Goal: Task Accomplishment & Management: Manage account settings

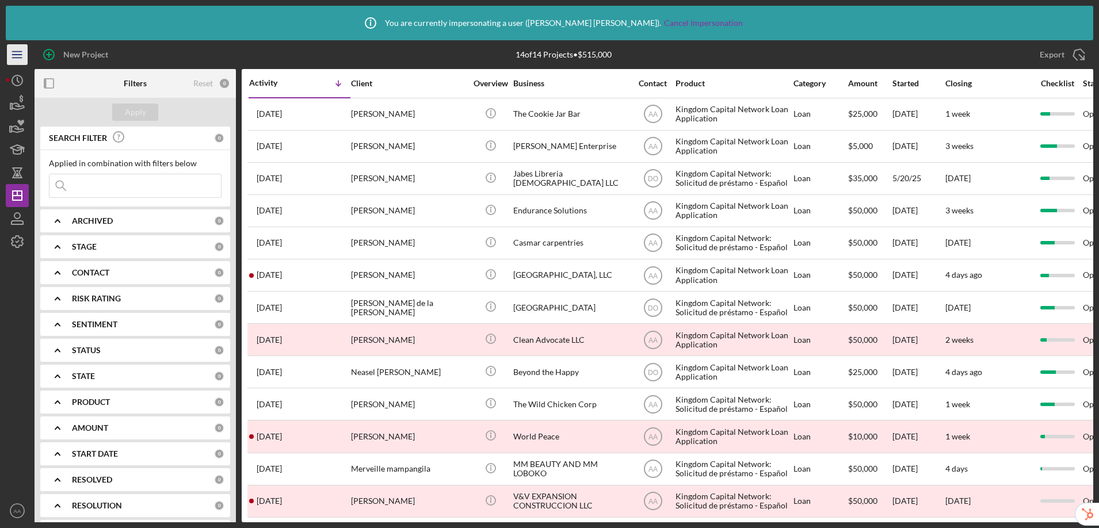
click at [22, 53] on icon "Icon/Menu" at bounding box center [18, 55] width 26 height 26
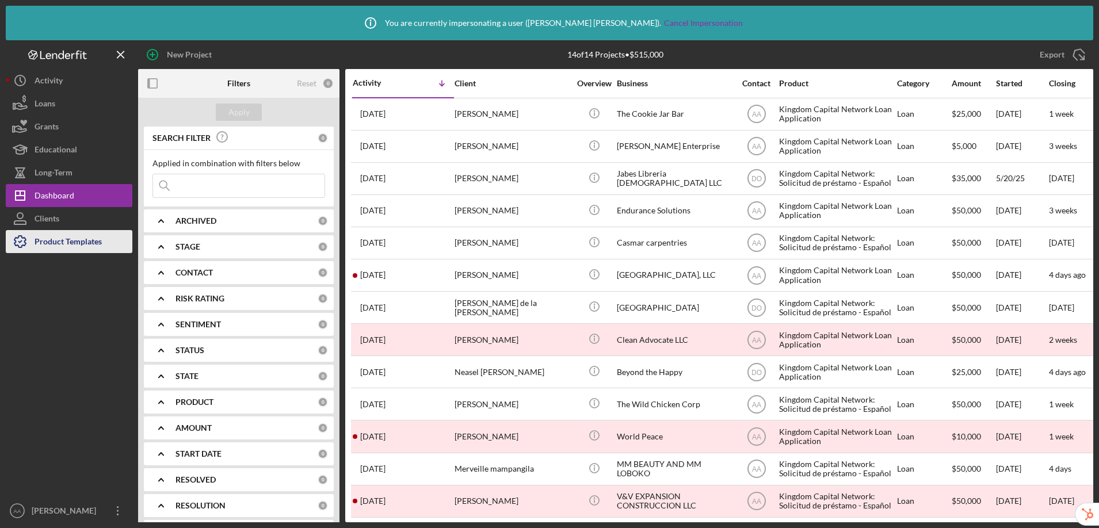
click at [71, 244] on div "Product Templates" at bounding box center [68, 243] width 67 height 26
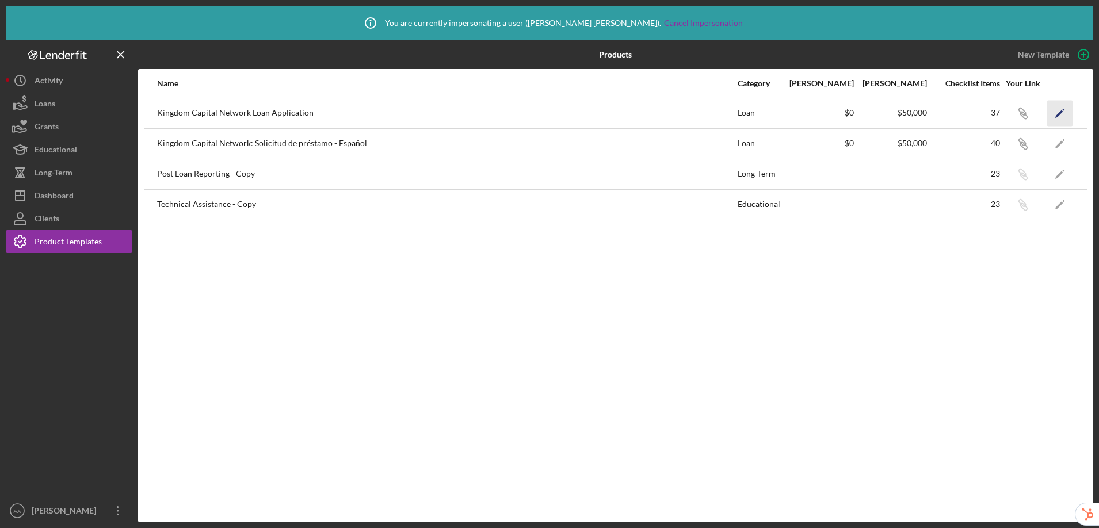
click at [849, 108] on icon "Icon/Edit" at bounding box center [1060, 113] width 26 height 26
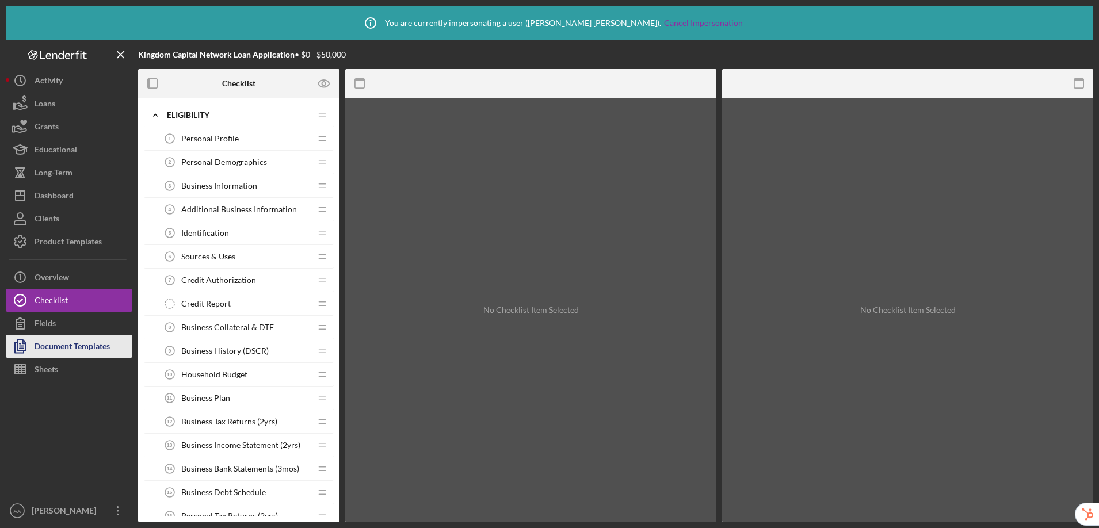
click at [77, 341] on div "Document Templates" at bounding box center [72, 348] width 75 height 26
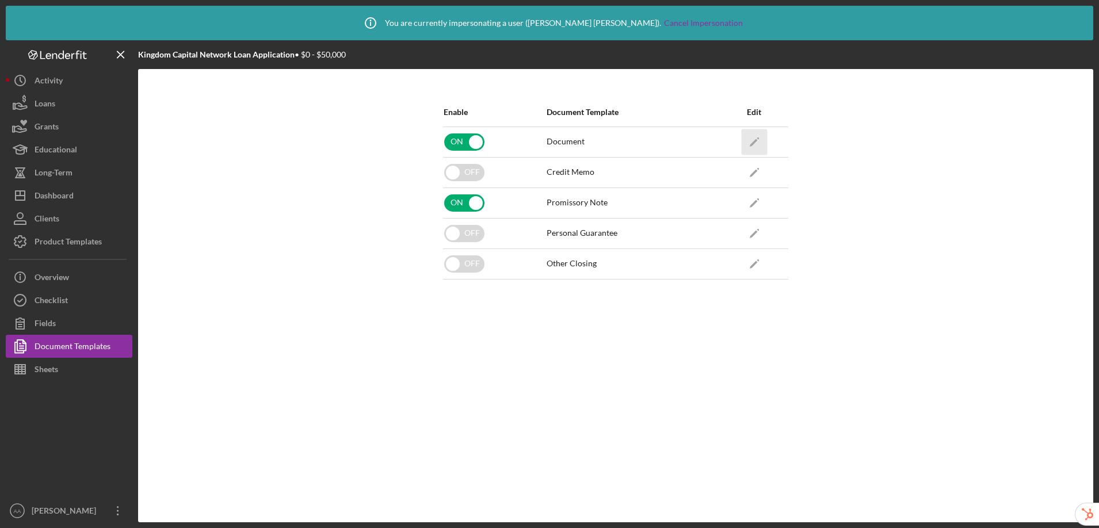
click at [753, 145] on icon "Icon/Edit" at bounding box center [754, 142] width 26 height 26
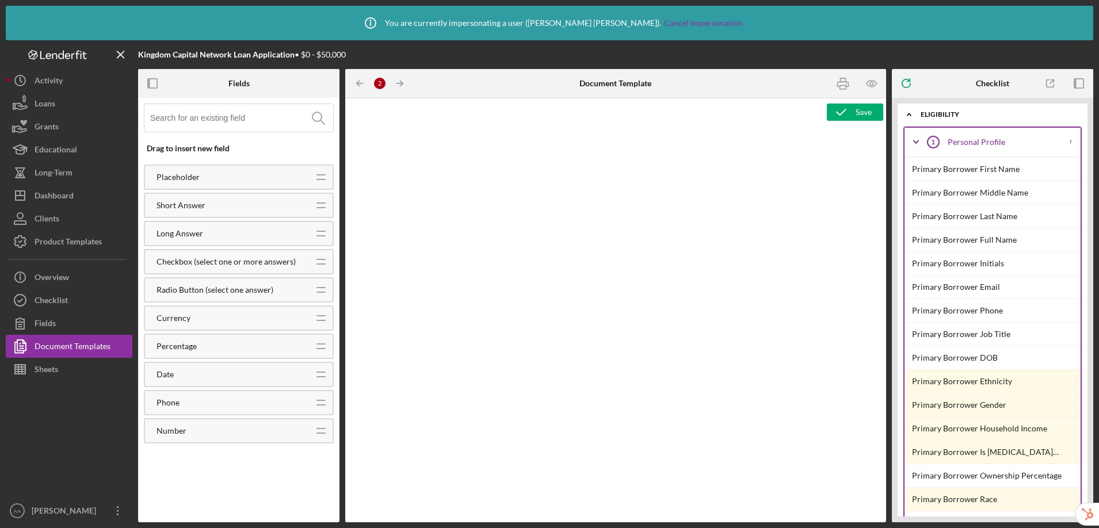
type textarea "<p style="line-height: 1.39; margin-top: 0pt; margin-bottom: 8pt;">&nbsp;</p> <…"
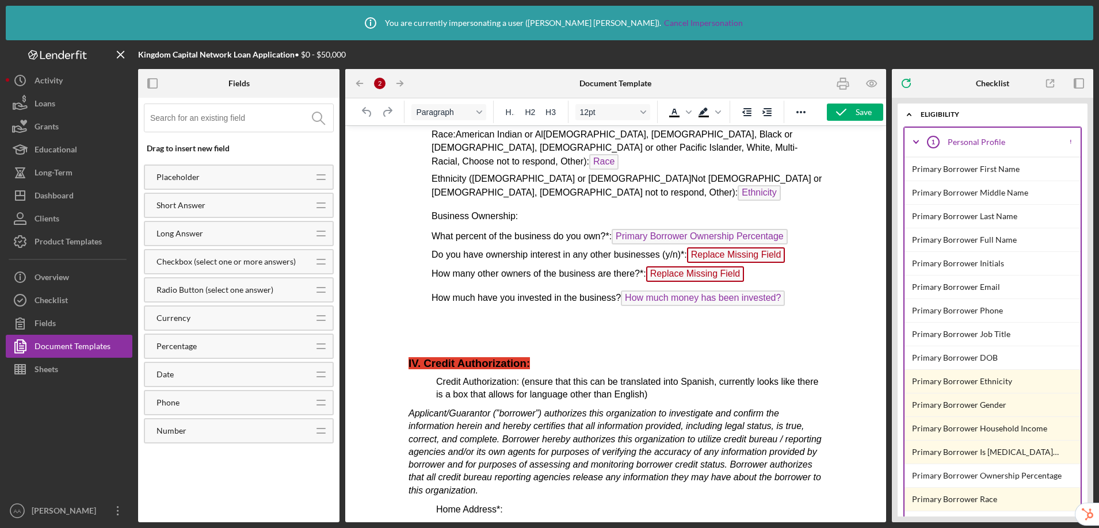
scroll to position [1565, 0]
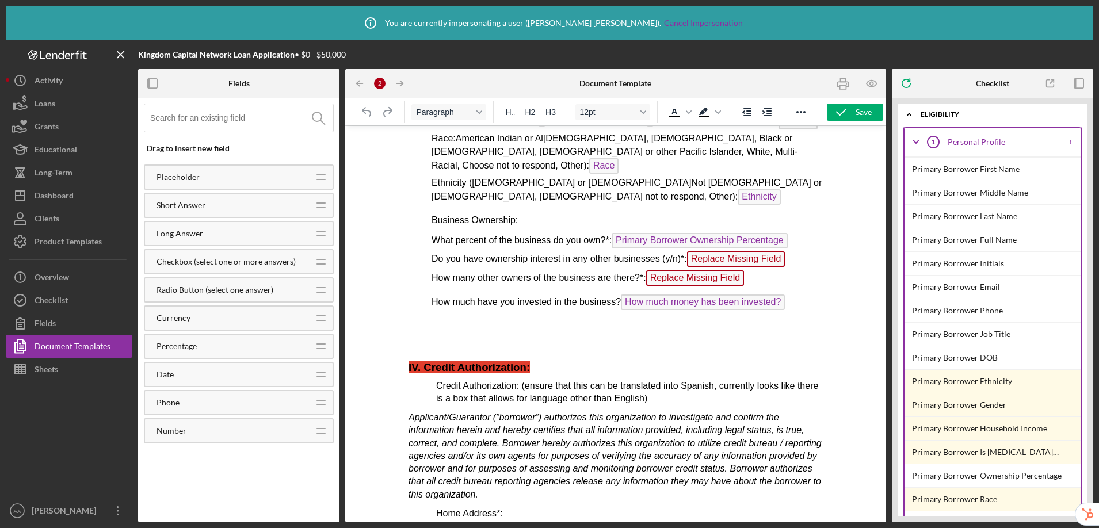
click at [750, 251] on span "Replace Missing Field" at bounding box center [736, 259] width 98 height 16
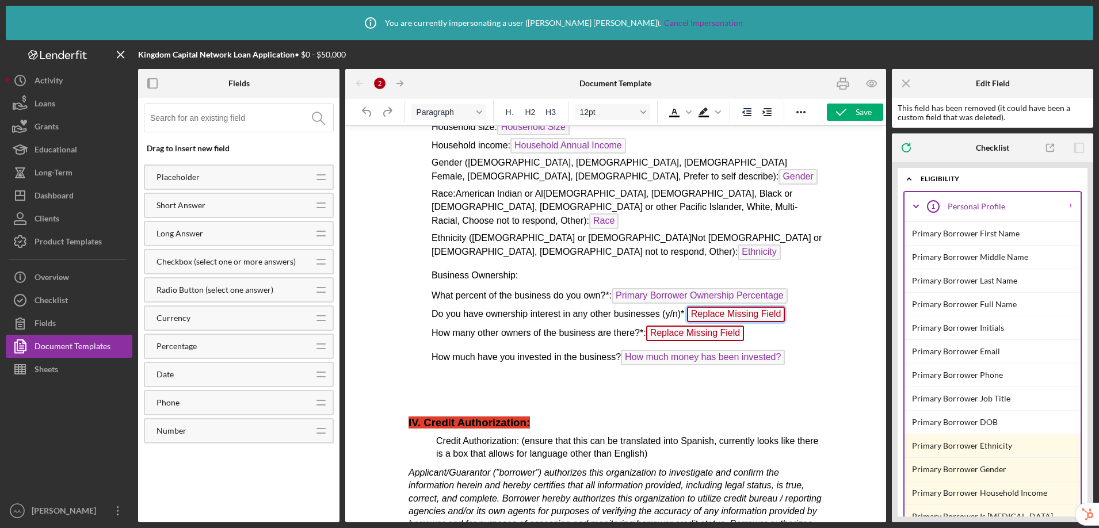
scroll to position [1470, 0]
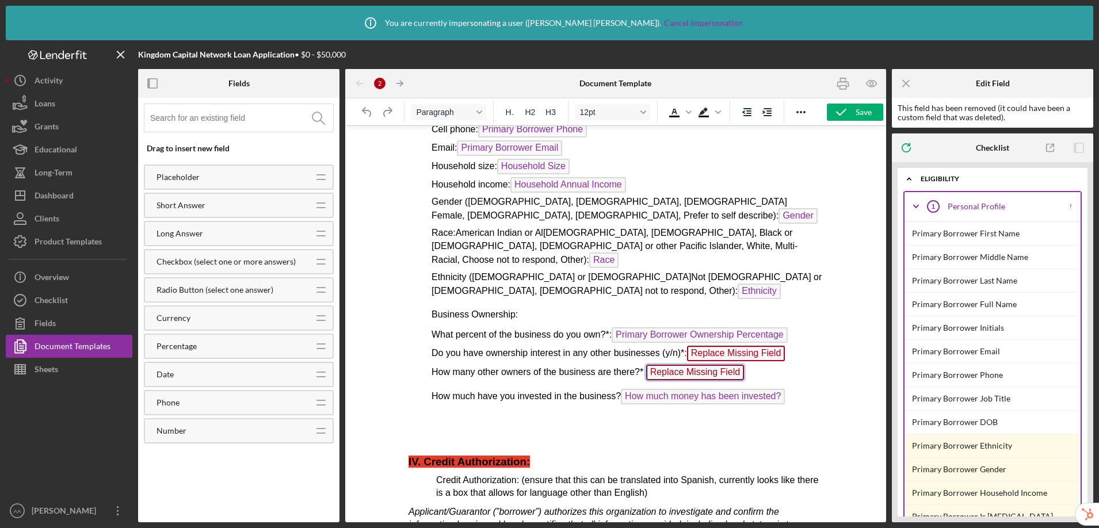
click at [717, 365] on span "Replace Missing Field" at bounding box center [695, 373] width 98 height 16
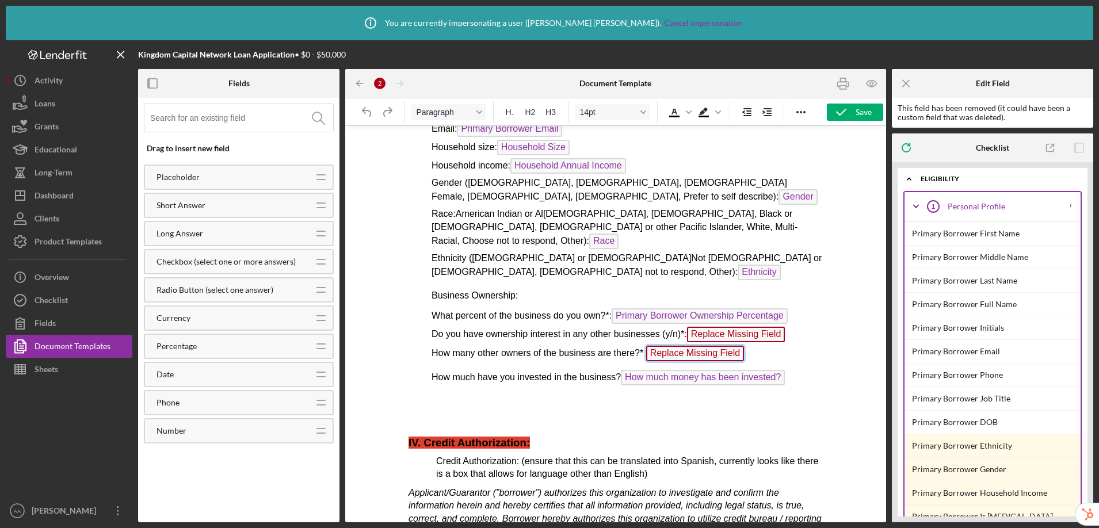
click at [781, 345] on p "How many other owners of the business are there?*: Replace Missing Field" at bounding box center [615, 354] width 414 height 19
click at [792, 327] on p "Do you have ownership interest in any other businesses (y/n)*: Replace Missing …" at bounding box center [615, 336] width 414 height 18
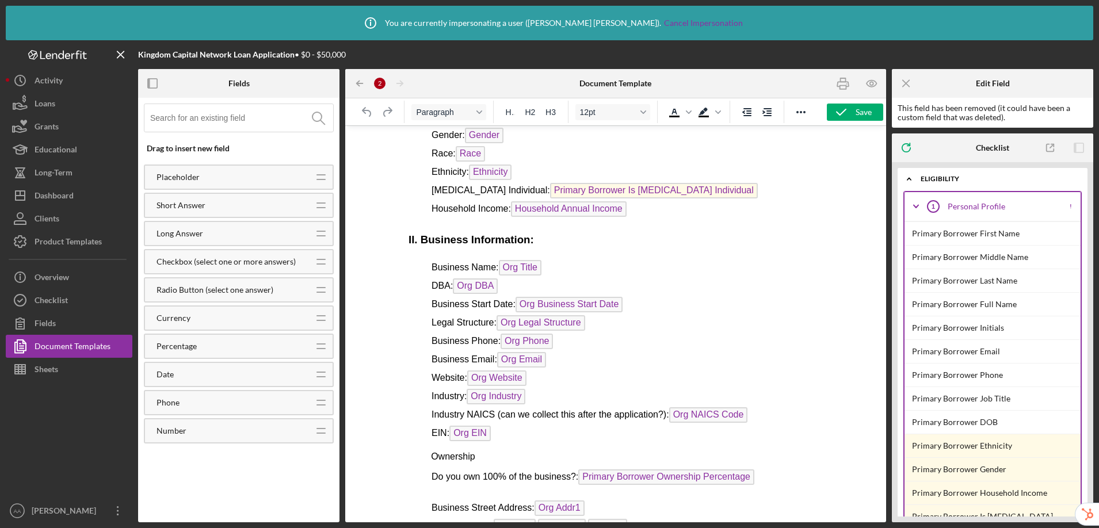
scroll to position [0, 0]
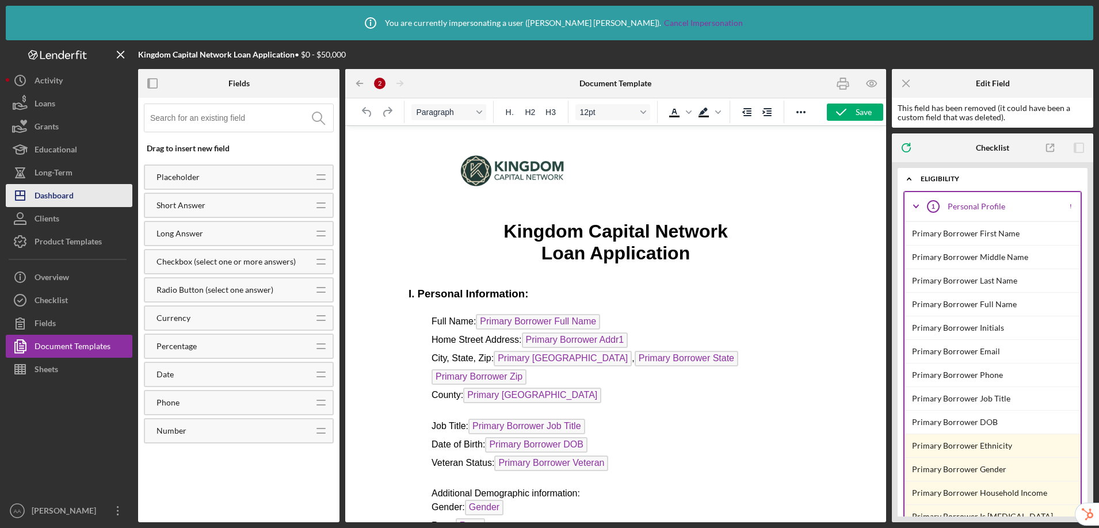
click at [85, 197] on button "Icon/Dashboard Dashboard" at bounding box center [69, 195] width 127 height 23
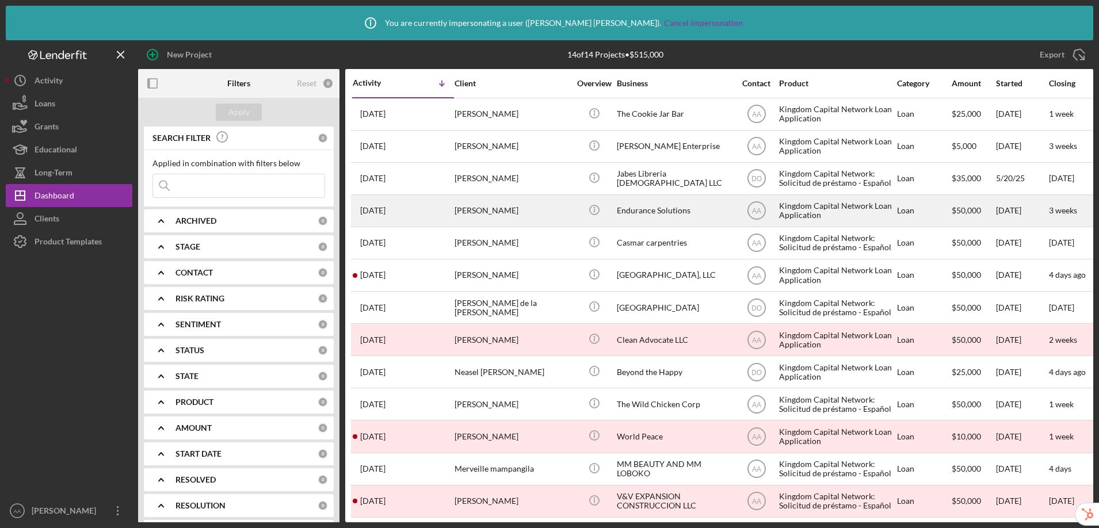
click at [663, 213] on div "Endurance Solutions" at bounding box center [674, 211] width 115 height 30
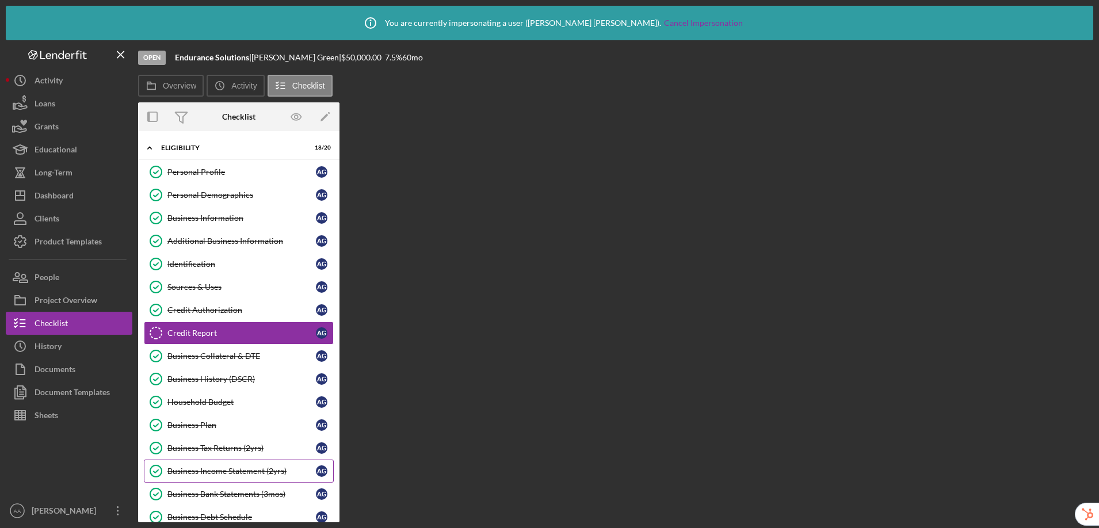
scroll to position [6, 0]
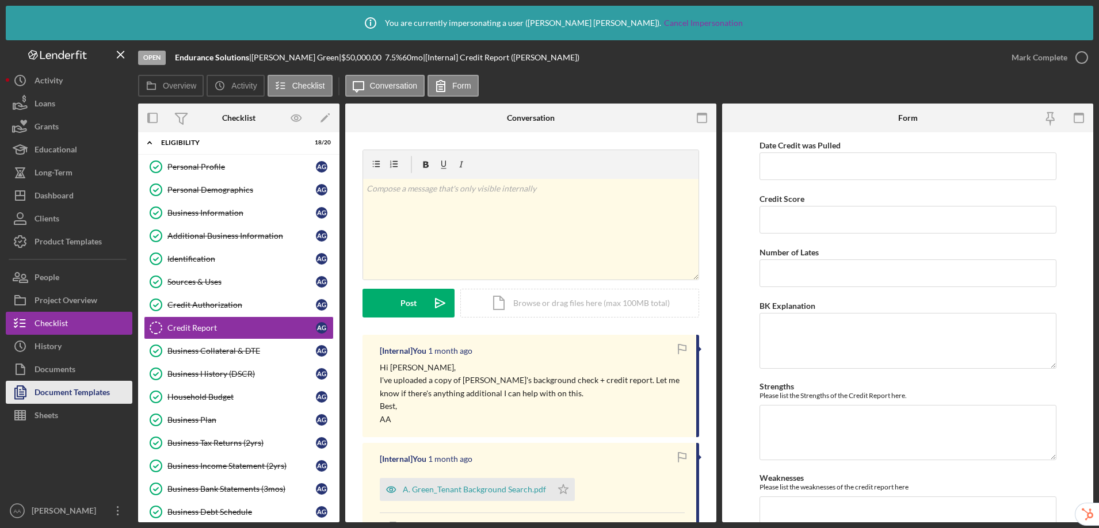
click at [62, 387] on div "Document Templates" at bounding box center [72, 394] width 75 height 26
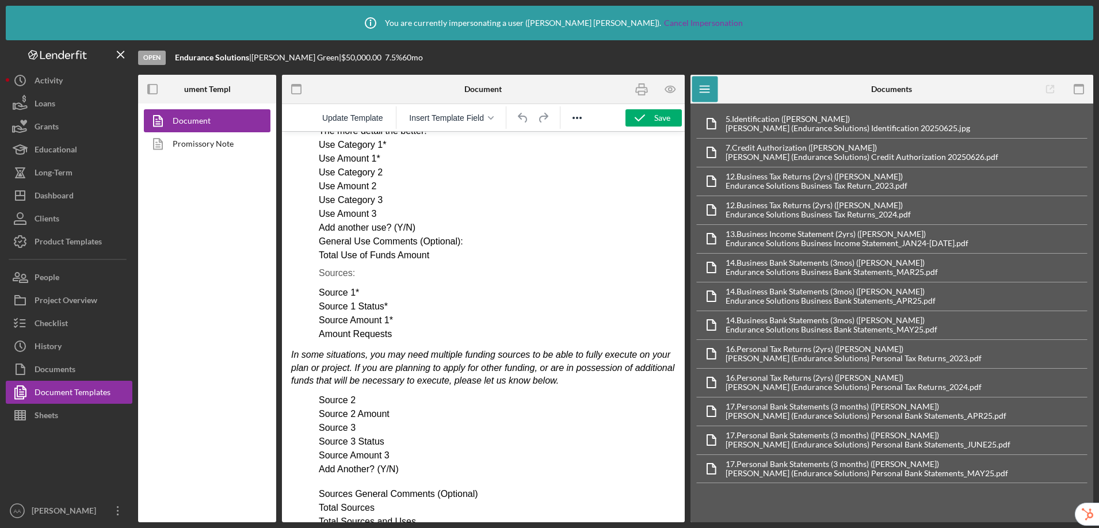
scroll to position [2556, 0]
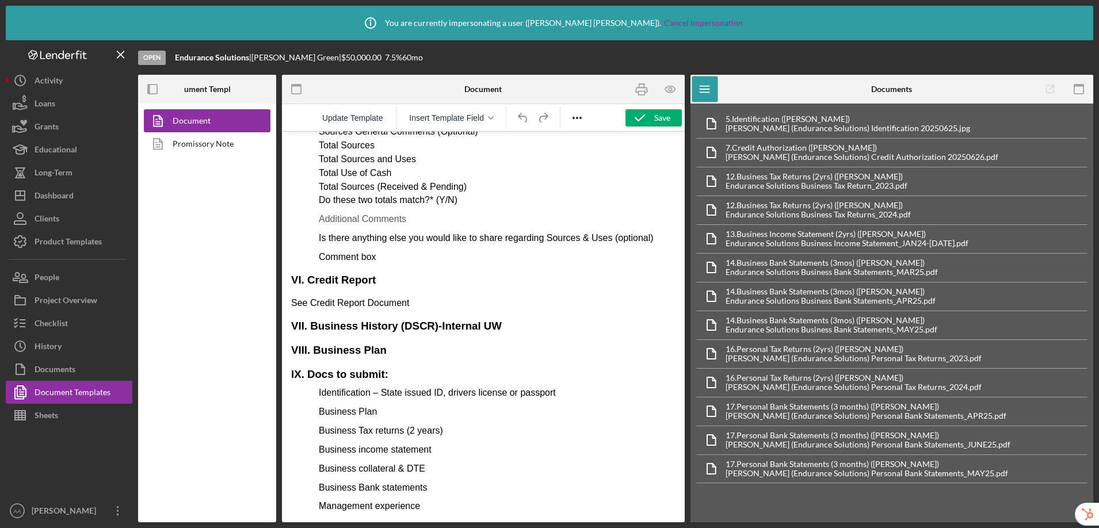
click at [449, 507] on p "Management experience" at bounding box center [483, 506] width 384 height 13
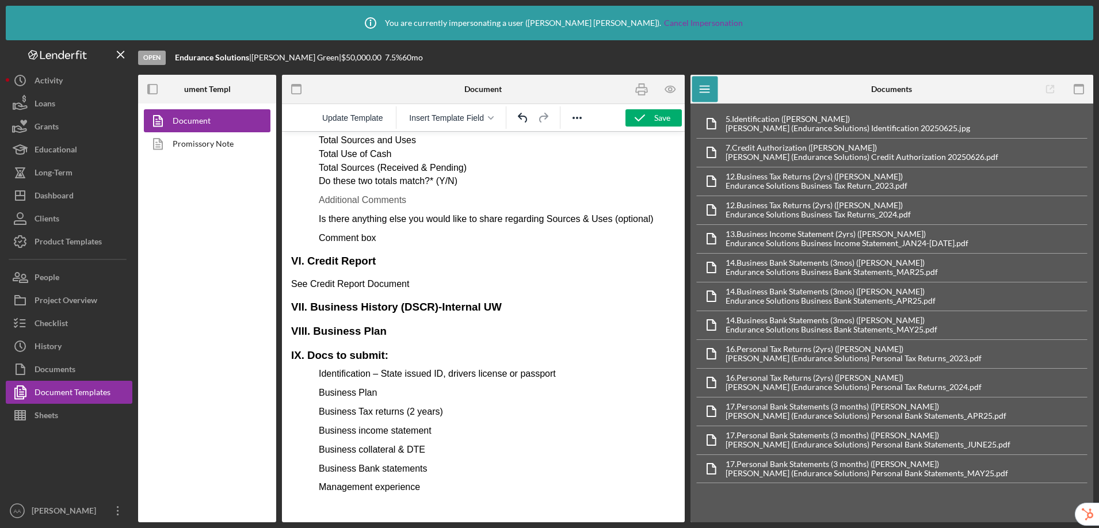
scroll to position [2575, 0]
click at [190, 146] on link "Promissory Note" at bounding box center [204, 143] width 121 height 23
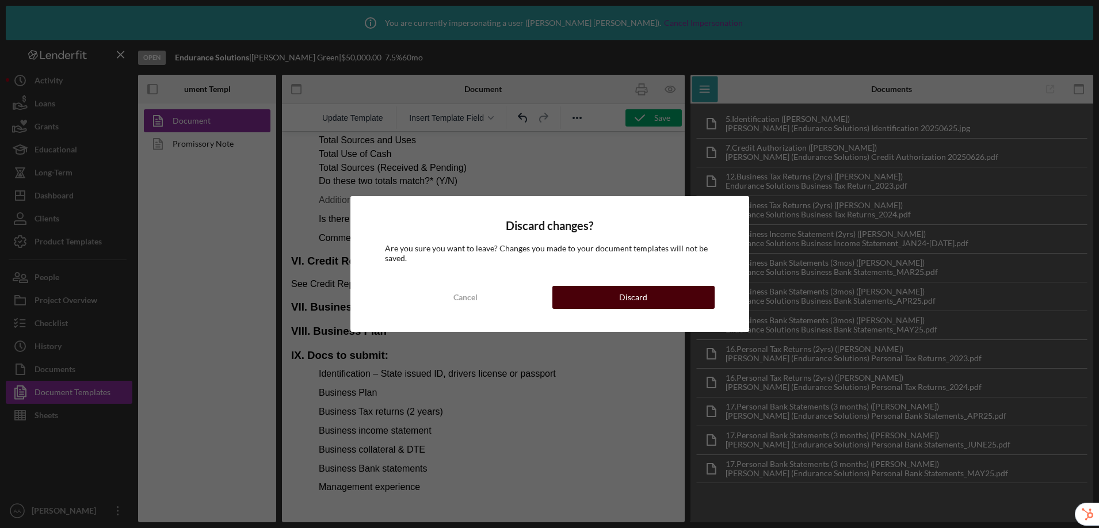
click at [595, 298] on button "Discard" at bounding box center [633, 297] width 162 height 23
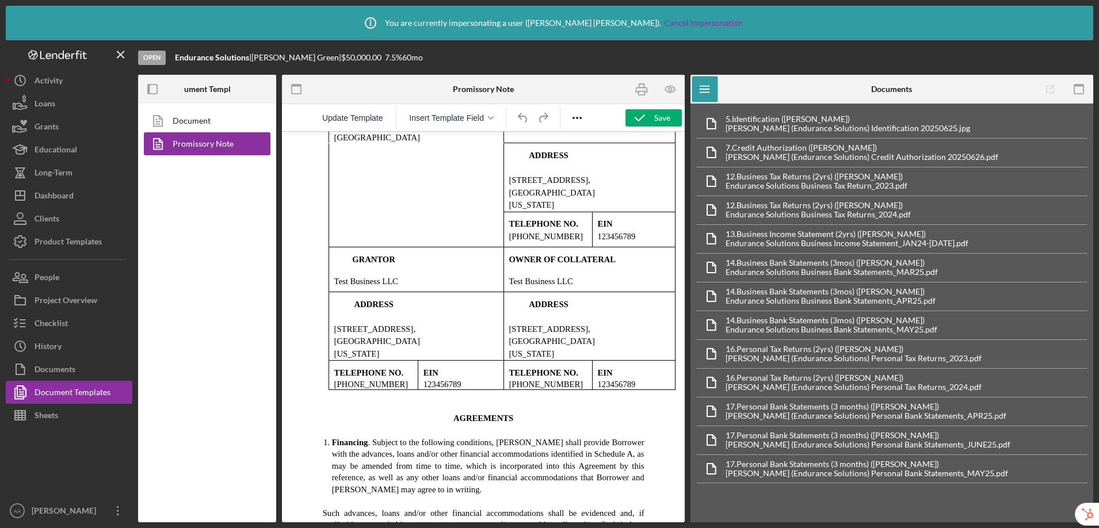
scroll to position [1507, 0]
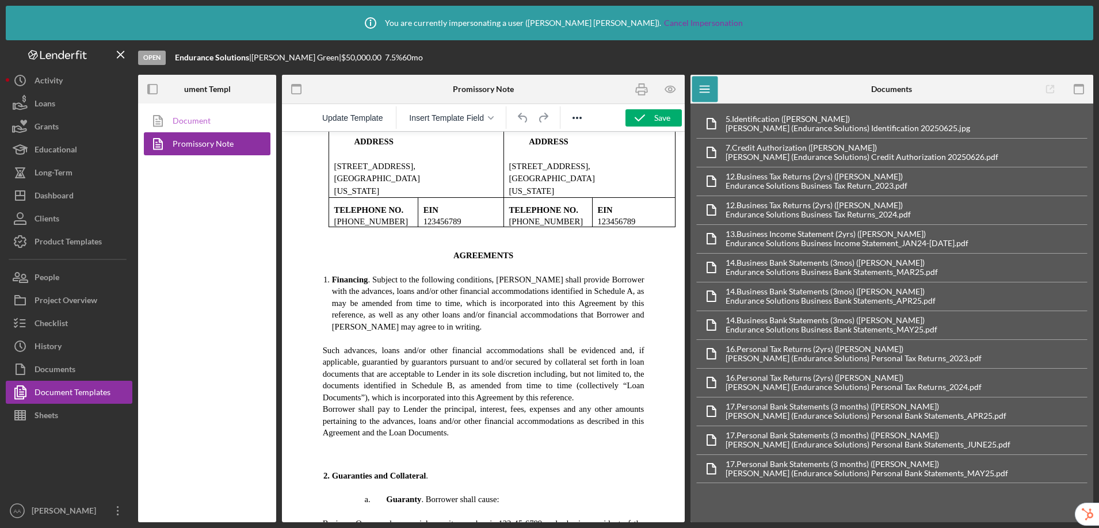
click at [191, 121] on link "Document" at bounding box center [204, 120] width 121 height 23
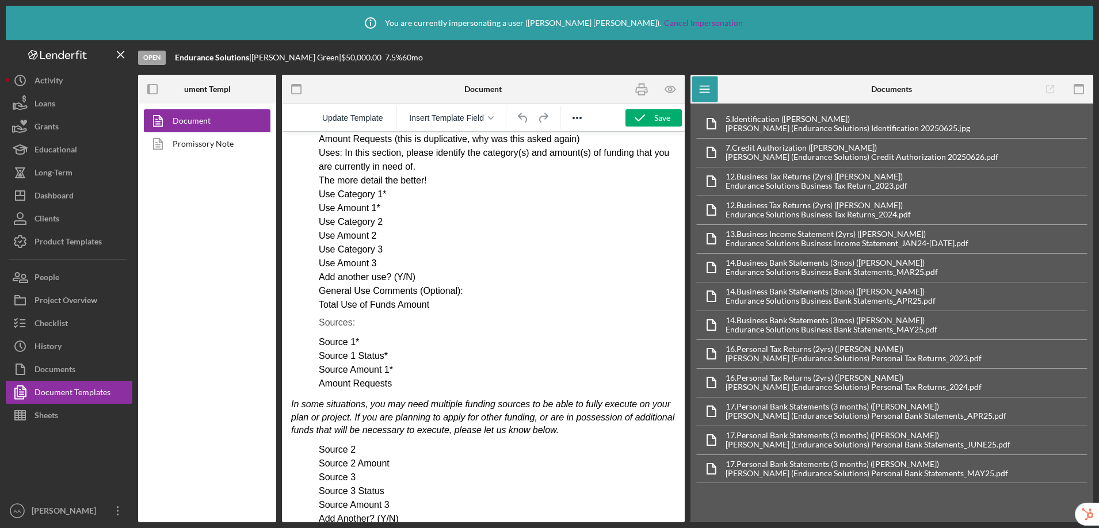
scroll to position [2556, 0]
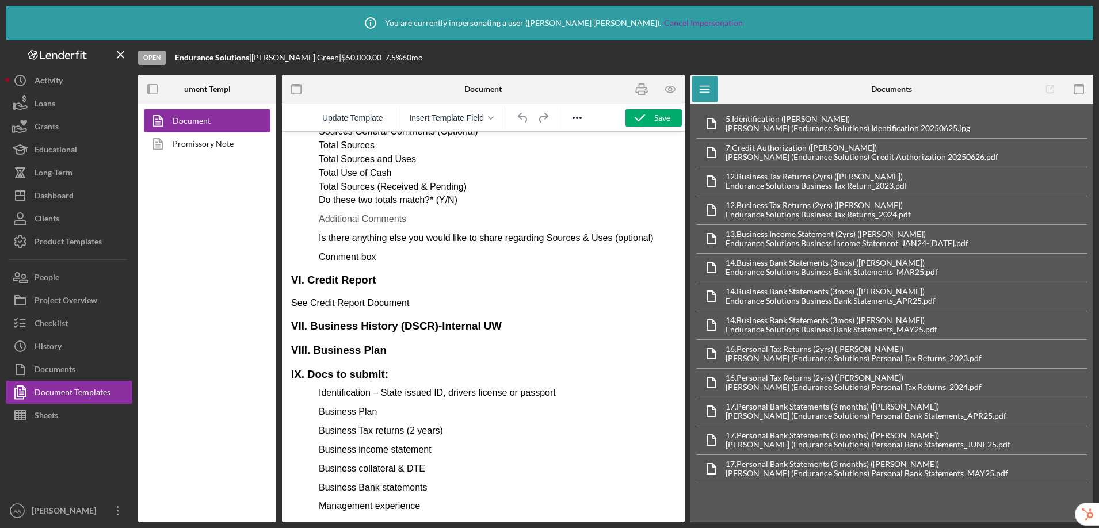
click at [444, 506] on p "Management experience" at bounding box center [483, 506] width 384 height 13
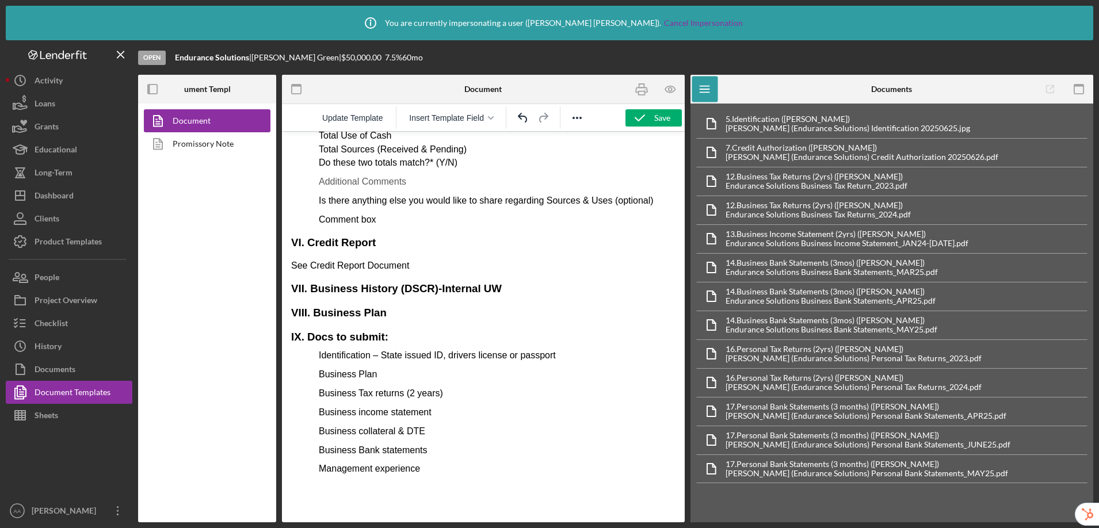
scroll to position [2586, 0]
click at [579, 121] on icon "Reveal or hide additional toolbar items" at bounding box center [577, 118] width 14 height 14
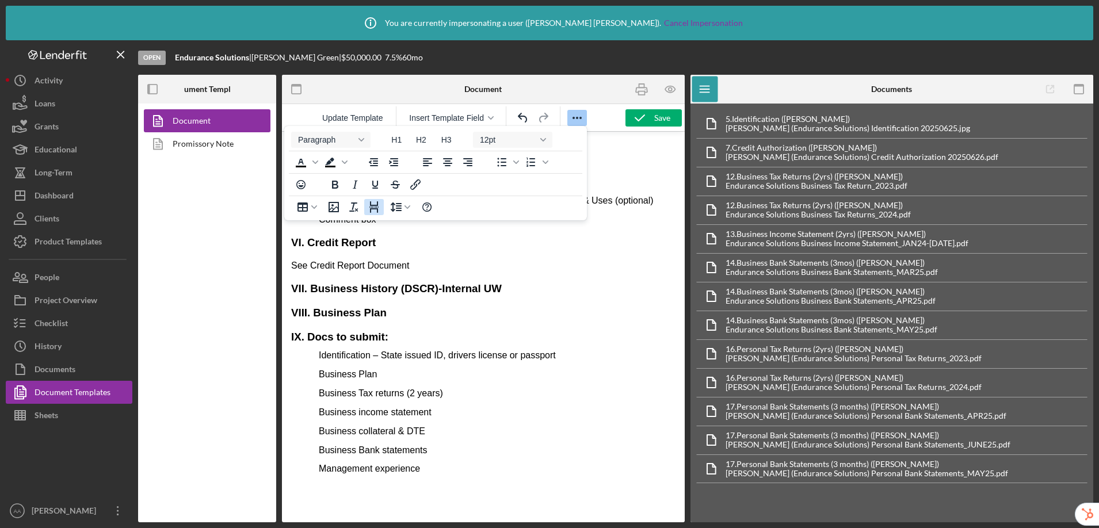
click at [375, 210] on icon "Page Break" at bounding box center [374, 207] width 14 height 14
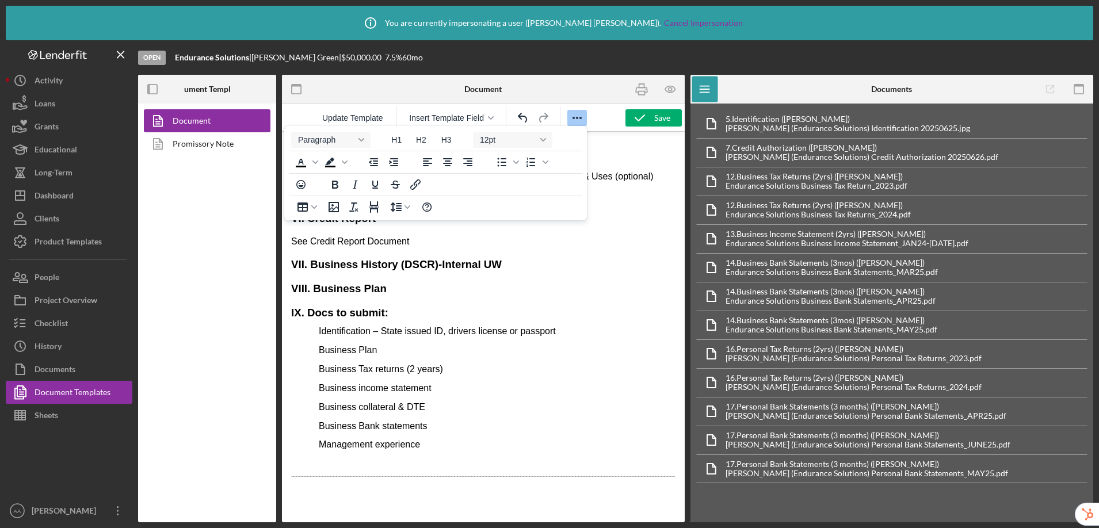
scroll to position [2609, 0]
click at [438, 117] on span "Insert Template Field" at bounding box center [446, 117] width 75 height 9
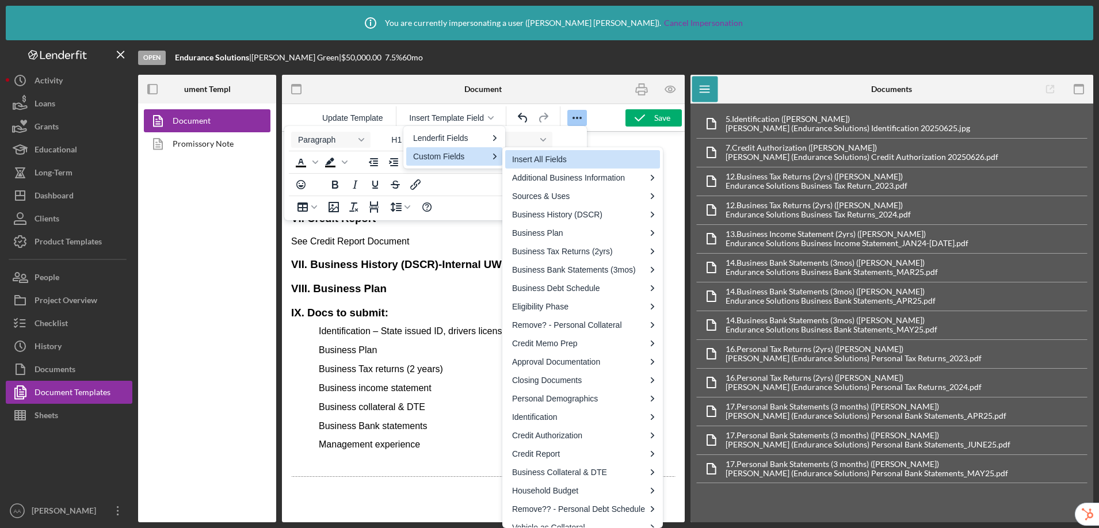
click at [552, 166] on div "Insert All Fields" at bounding box center [583, 159] width 143 height 14
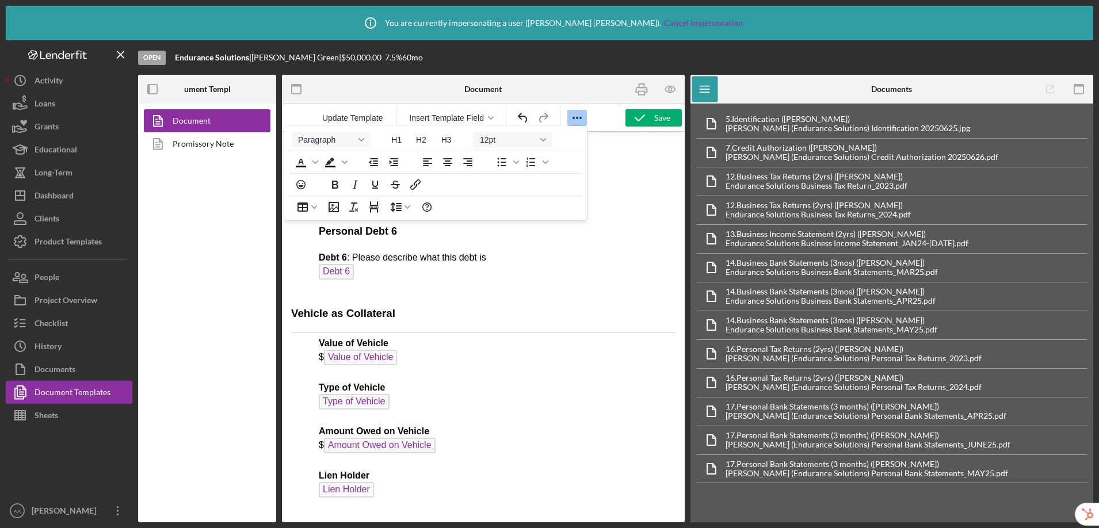
scroll to position [14760, 0]
click at [484, 372] on p "Value of Vehicle $ Value of Vehicle Type of Vehicle Type of Vehicle Amount Owed…" at bounding box center [483, 425] width 384 height 176
click at [426, 316] on h3 "Vehicle as Collateral" at bounding box center [483, 313] width 384 height 15
click at [574, 116] on icon "Reveal or hide additional toolbar items" at bounding box center [577, 118] width 14 height 14
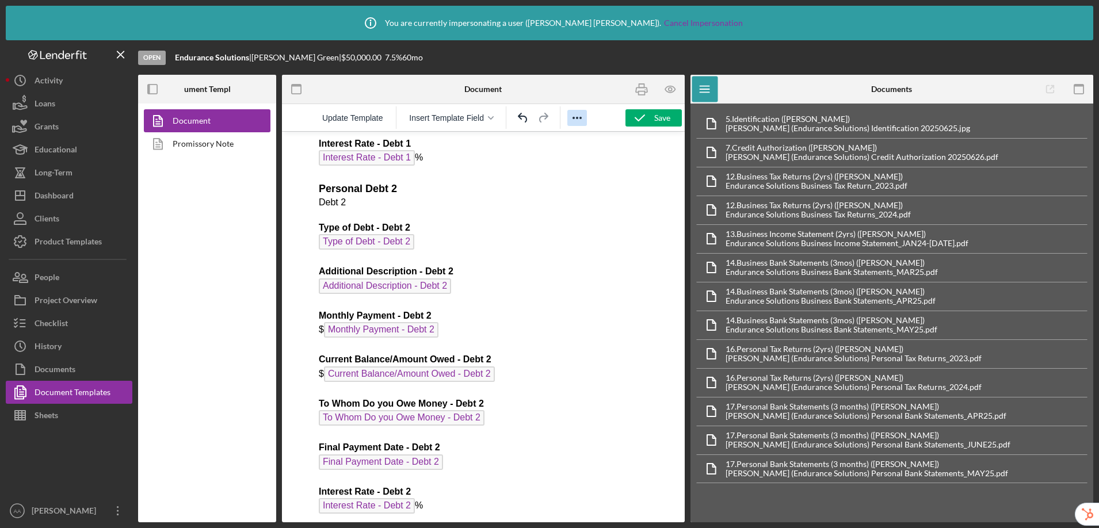
scroll to position [13739, 0]
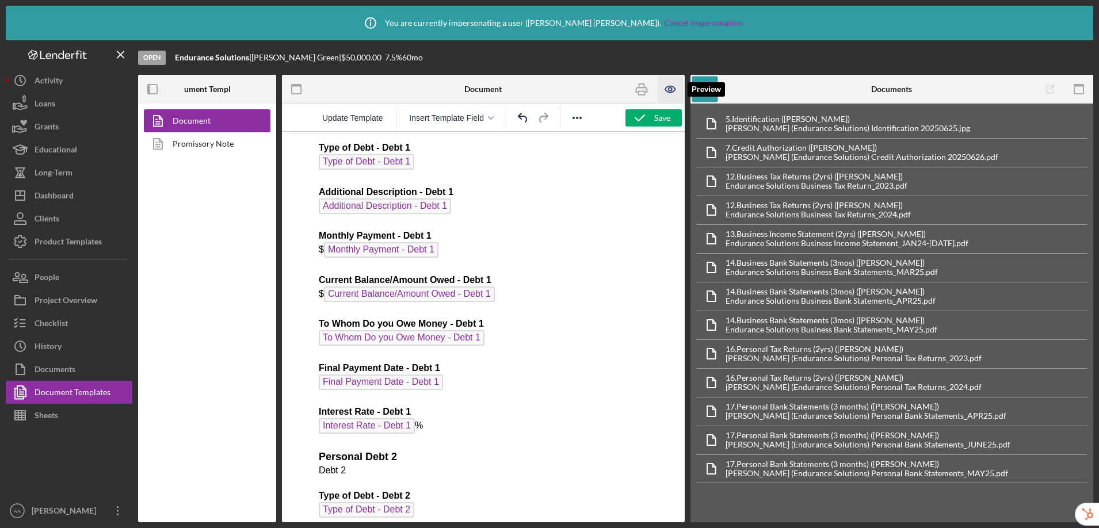
click at [670, 89] on icon "button" at bounding box center [670, 90] width 26 height 26
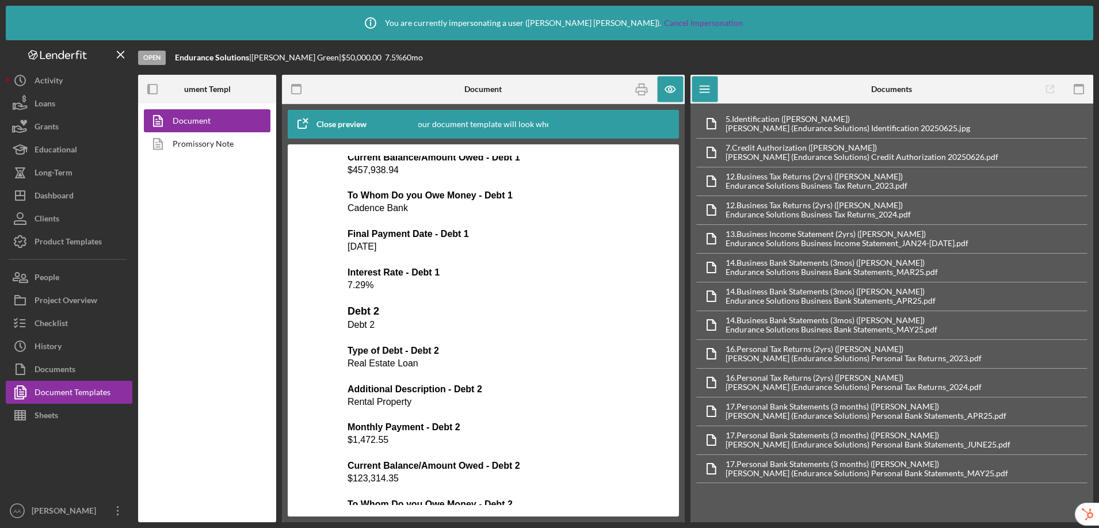
scroll to position [9261, 0]
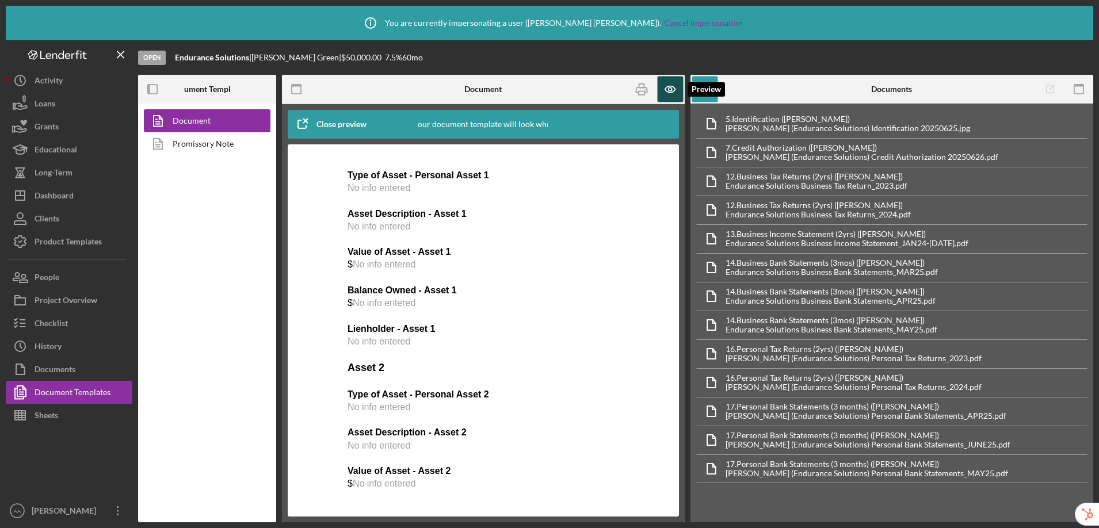
click at [667, 94] on icon "button" at bounding box center [670, 90] width 26 height 26
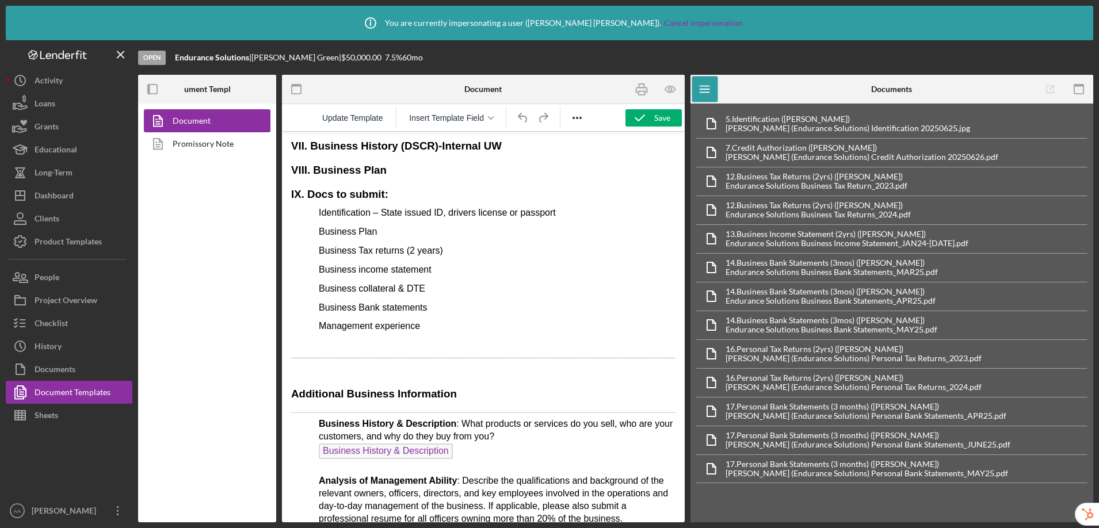
scroll to position [2777, 0]
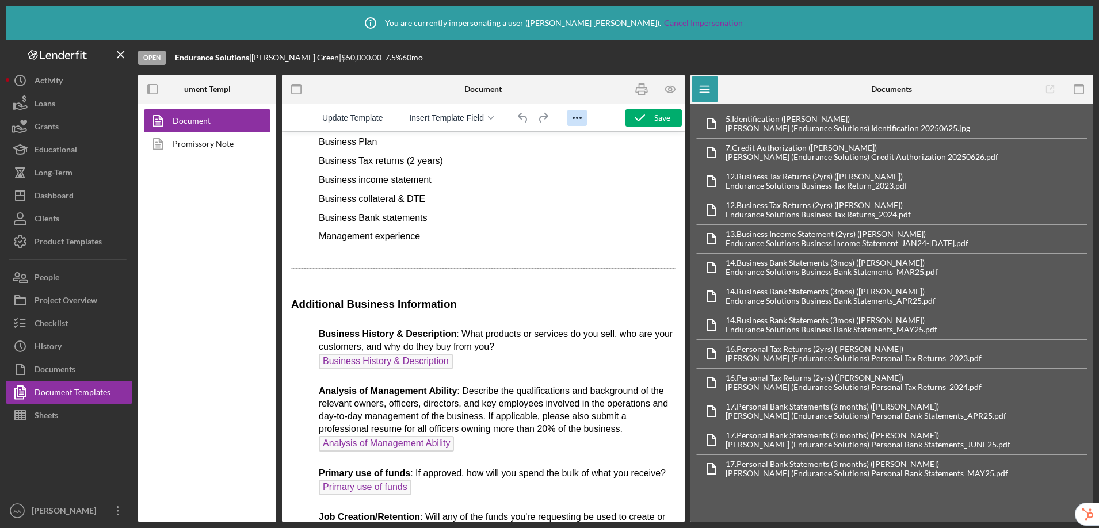
click at [581, 120] on icon "Reveal or hide additional toolbar items" at bounding box center [577, 118] width 14 height 14
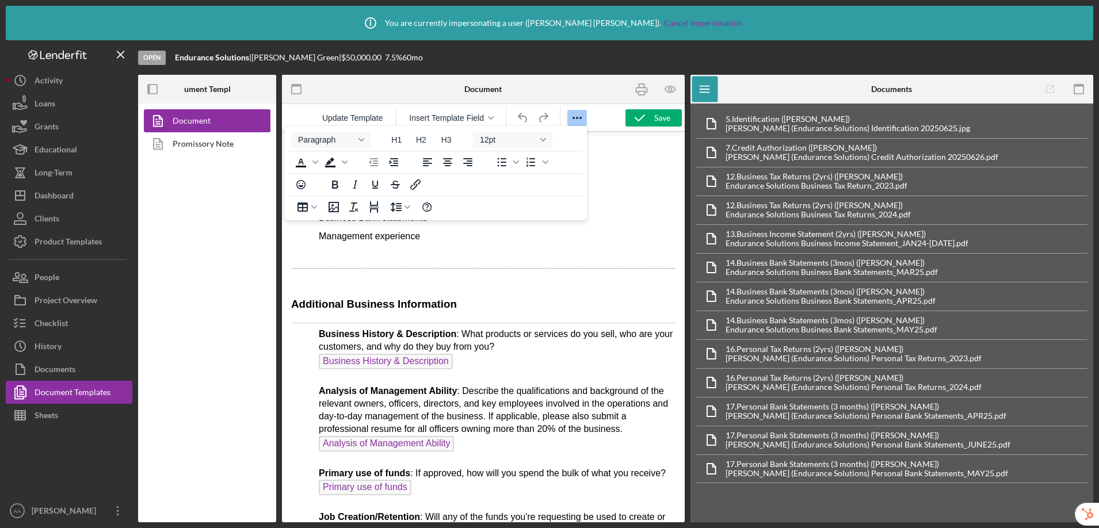
click at [580, 114] on icon "Reveal or hide additional toolbar items" at bounding box center [577, 118] width 14 height 14
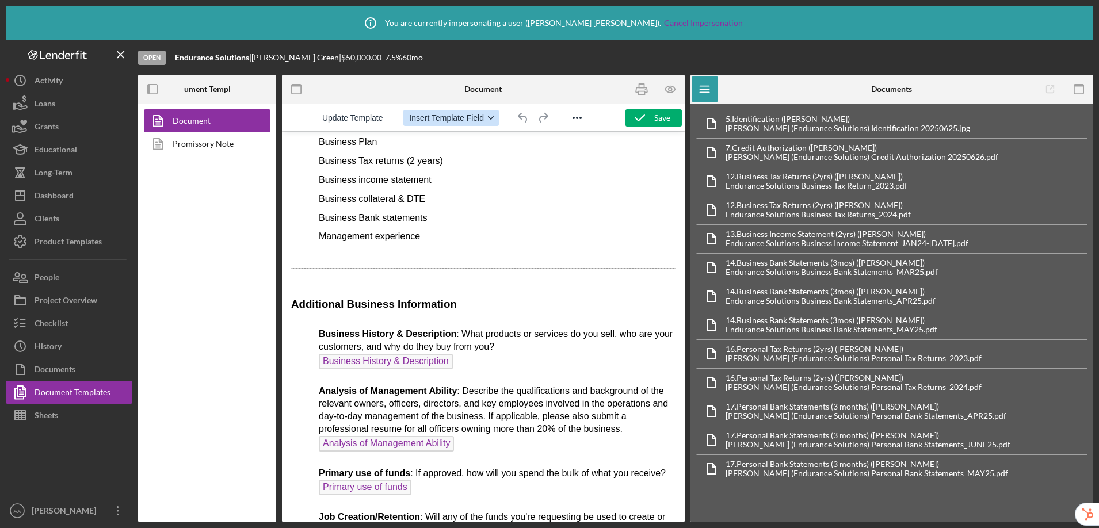
click at [446, 121] on span "Insert Template Field" at bounding box center [446, 117] width 75 height 9
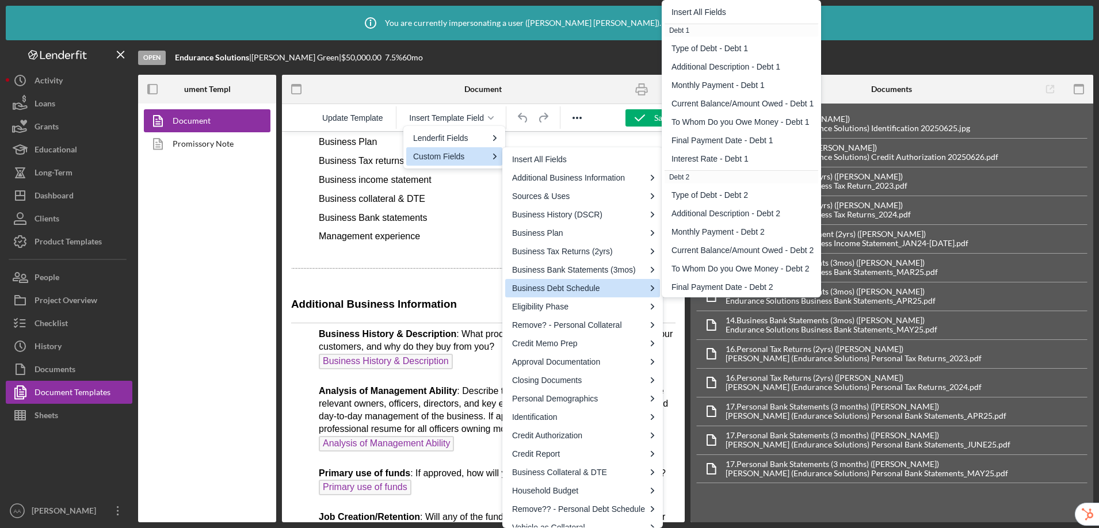
click at [423, 286] on p "Rich Text Area. Press ALT-0 for help." at bounding box center [483, 279] width 384 height 13
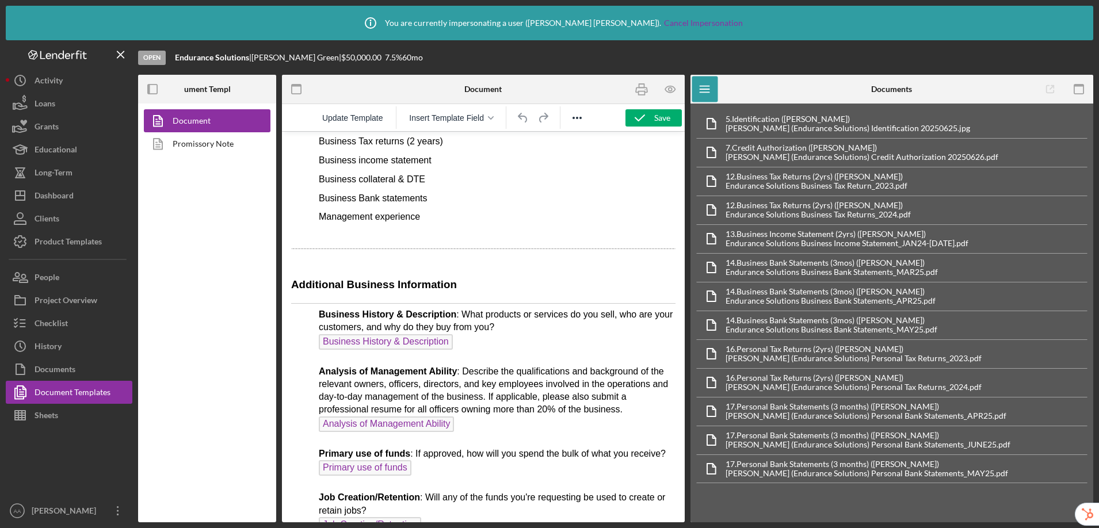
scroll to position [2797, 0]
click at [90, 239] on div "Product Templates" at bounding box center [68, 243] width 67 height 26
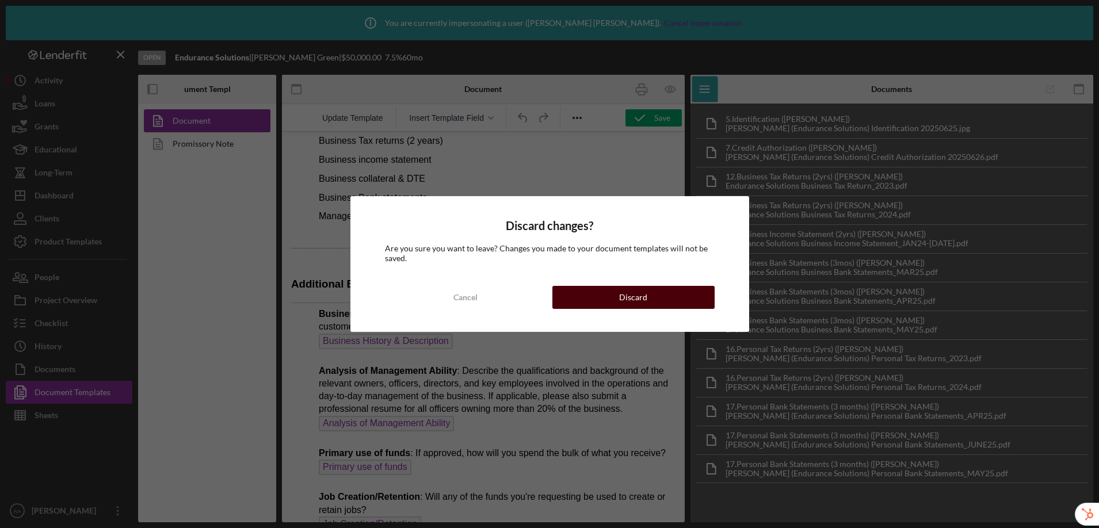
click at [612, 301] on button "Discard" at bounding box center [633, 297] width 162 height 23
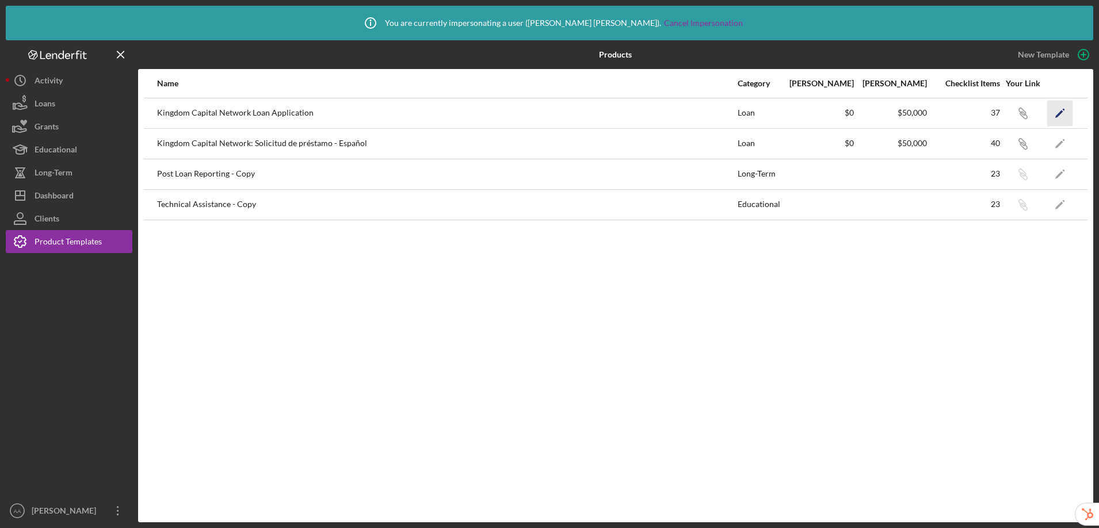
click at [849, 109] on icon "Icon/Edit" at bounding box center [1060, 113] width 26 height 26
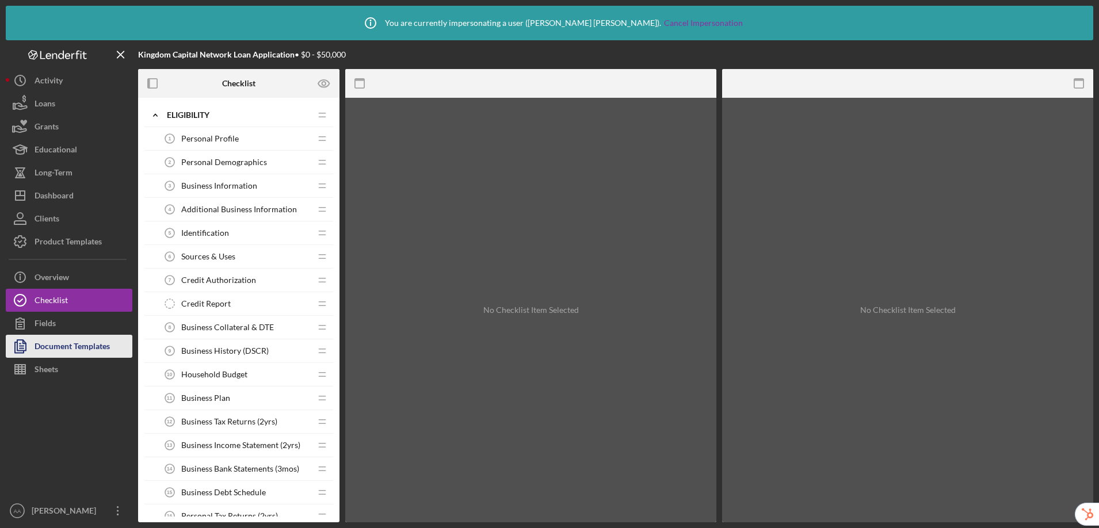
click at [78, 349] on div "Document Templates" at bounding box center [72, 348] width 75 height 26
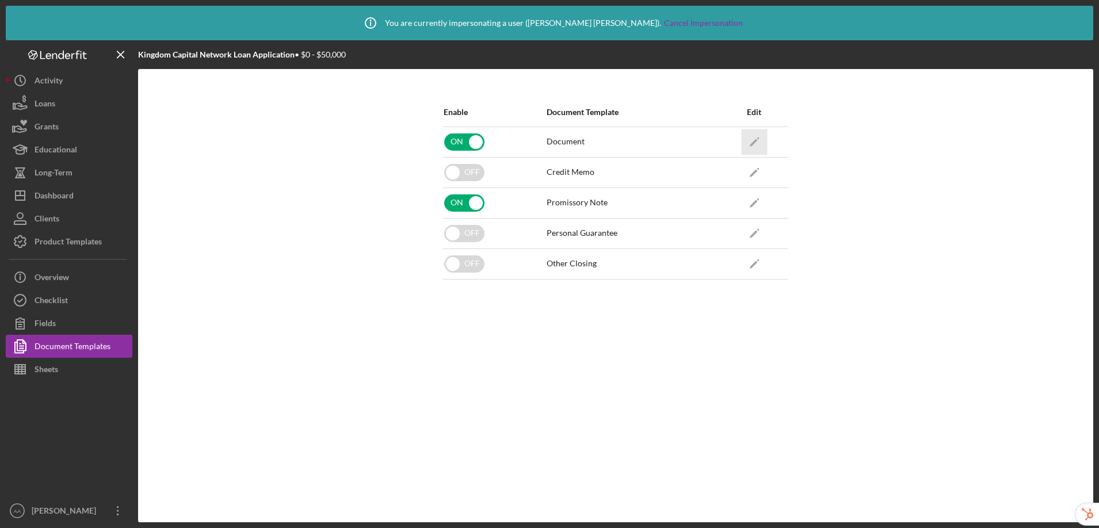
click at [751, 144] on polygon "button" at bounding box center [754, 143] width 8 height 8
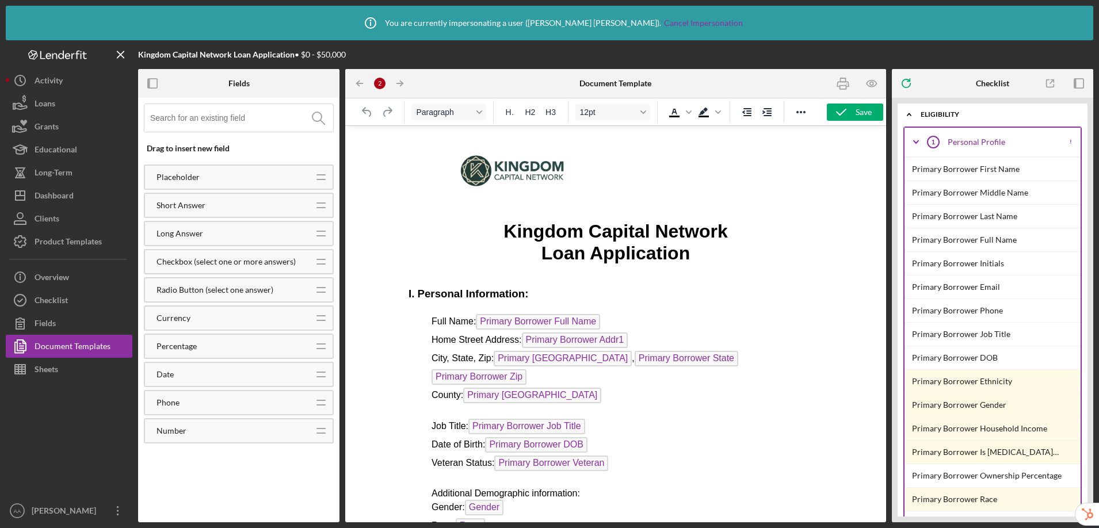
click at [197, 113] on input at bounding box center [241, 118] width 183 height 28
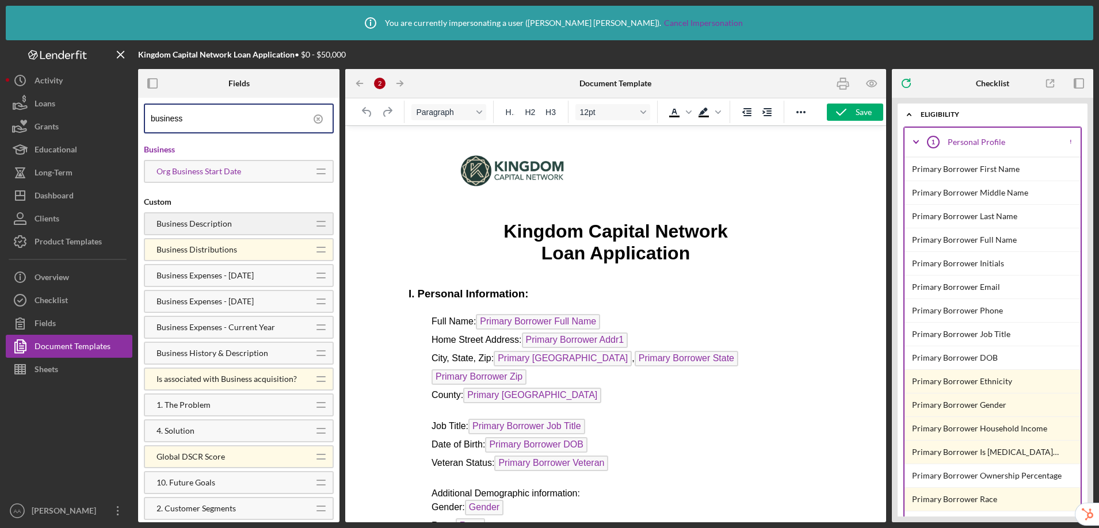
type input "business"
click at [75, 247] on div "Product Templates" at bounding box center [68, 243] width 67 height 26
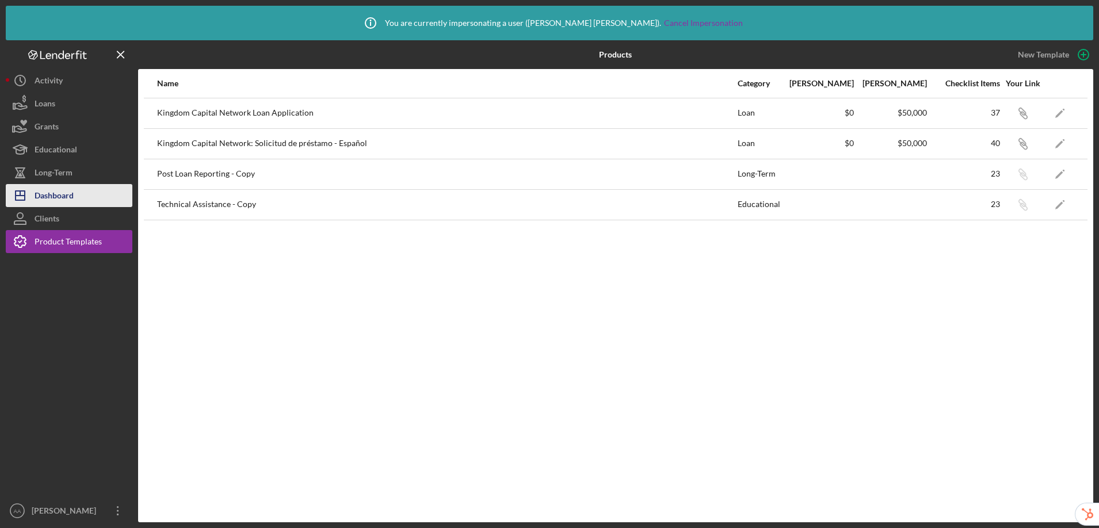
click at [67, 193] on div "Dashboard" at bounding box center [54, 197] width 39 height 26
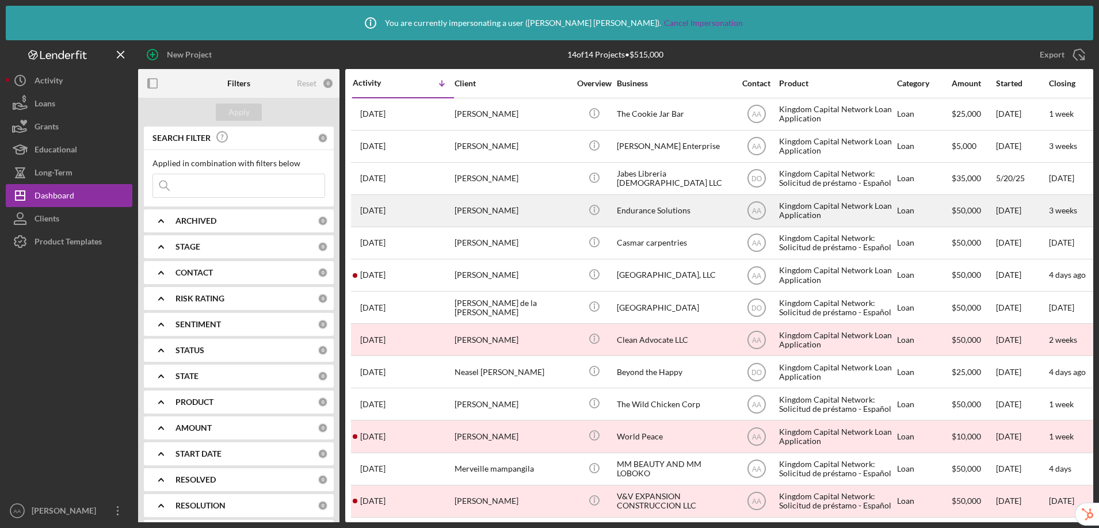
click at [674, 215] on div "Endurance Solutions" at bounding box center [674, 211] width 115 height 30
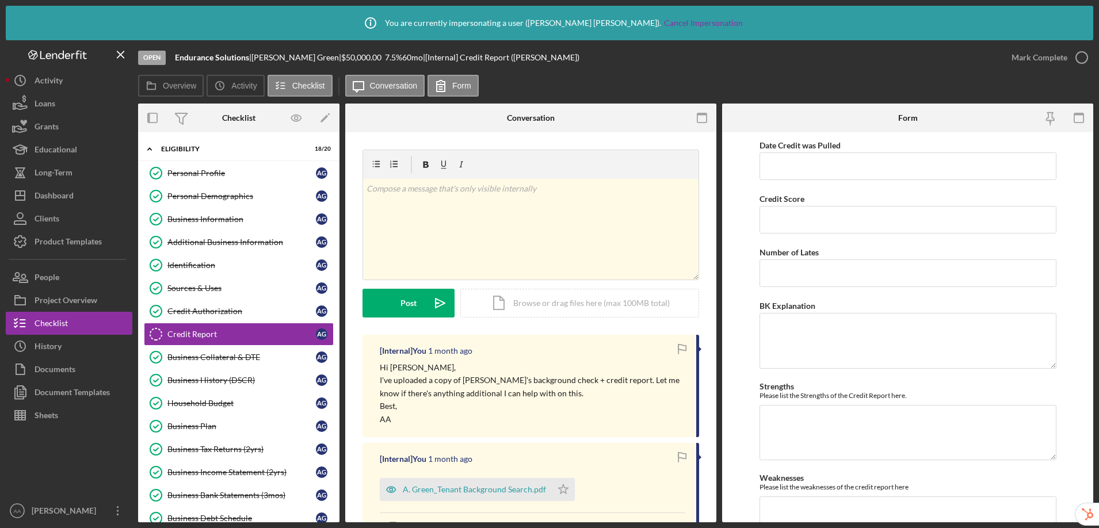
scroll to position [7, 0]
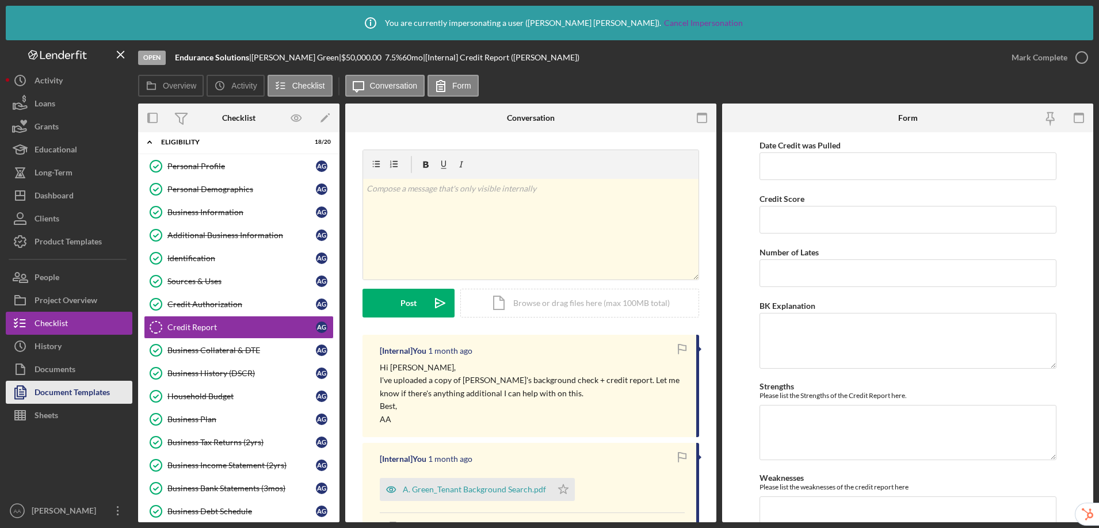
click at [97, 391] on div "Document Templates" at bounding box center [72, 394] width 75 height 26
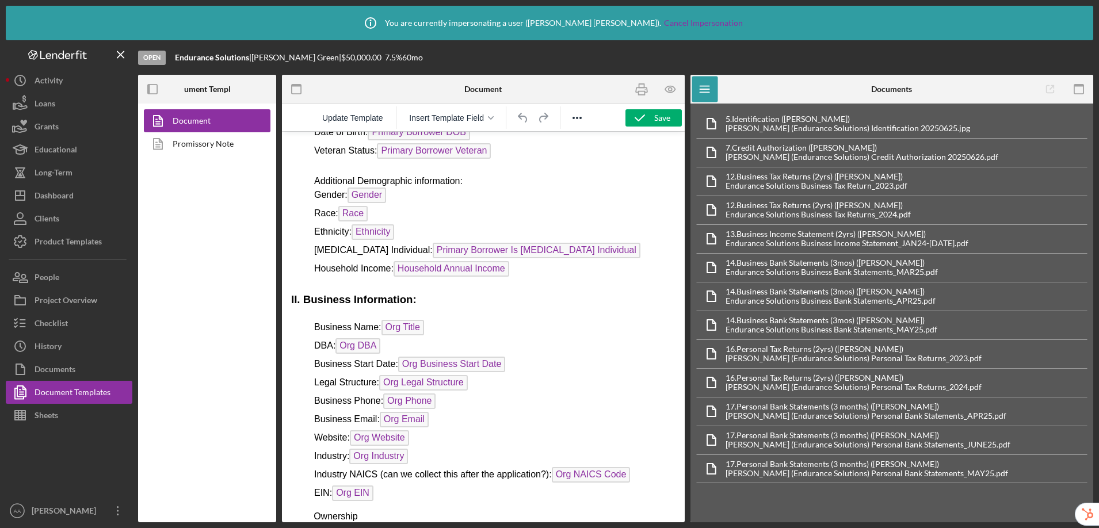
scroll to position [339, 0]
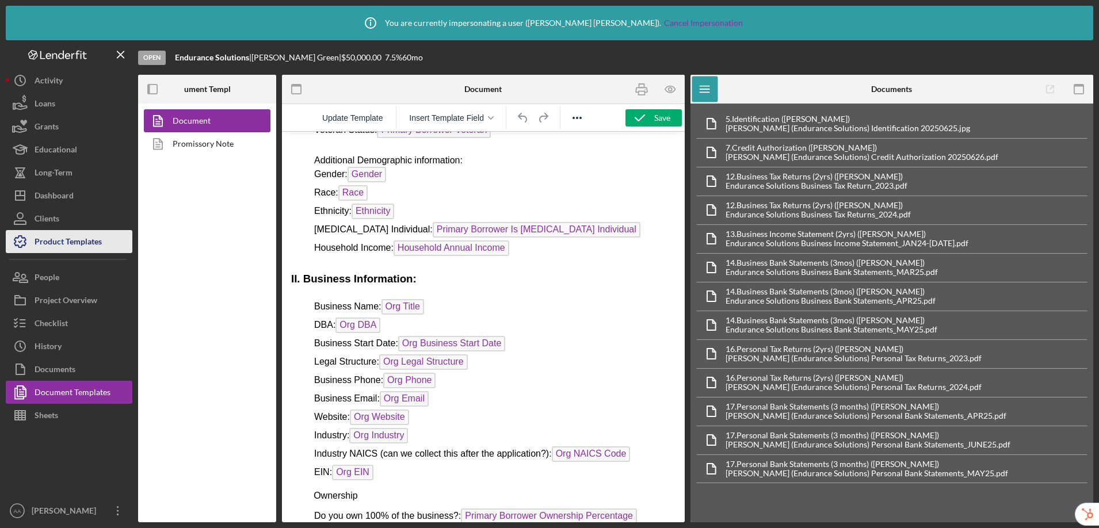
click at [80, 244] on div "Product Templates" at bounding box center [68, 243] width 67 height 26
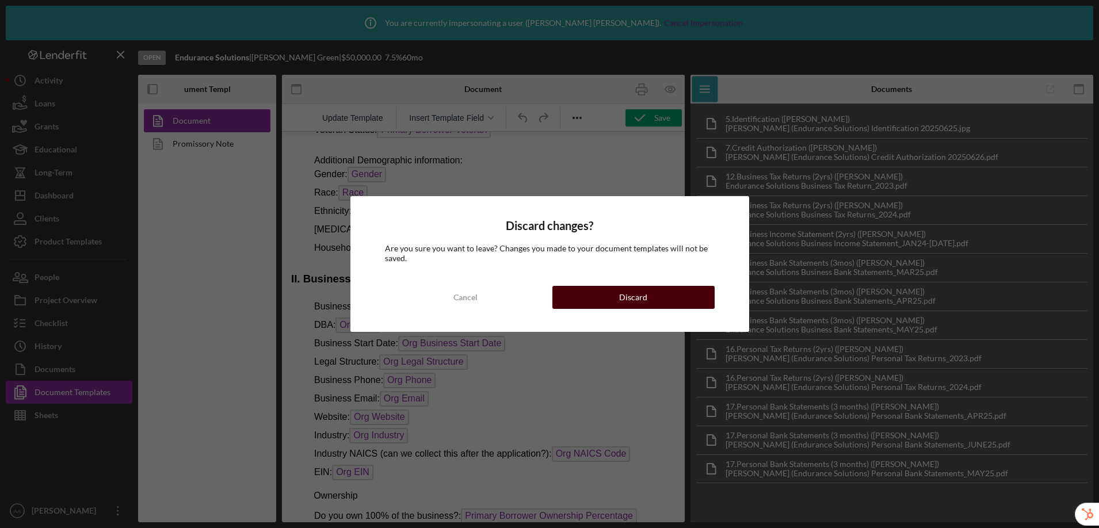
click at [611, 300] on button "Discard" at bounding box center [633, 297] width 162 height 23
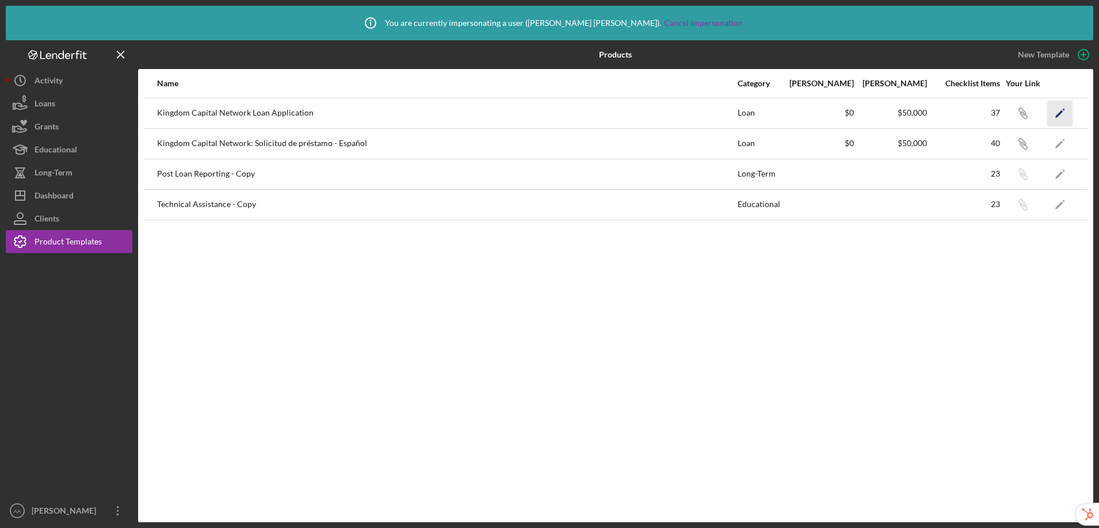
click at [849, 110] on icon "Icon/Edit" at bounding box center [1060, 113] width 26 height 26
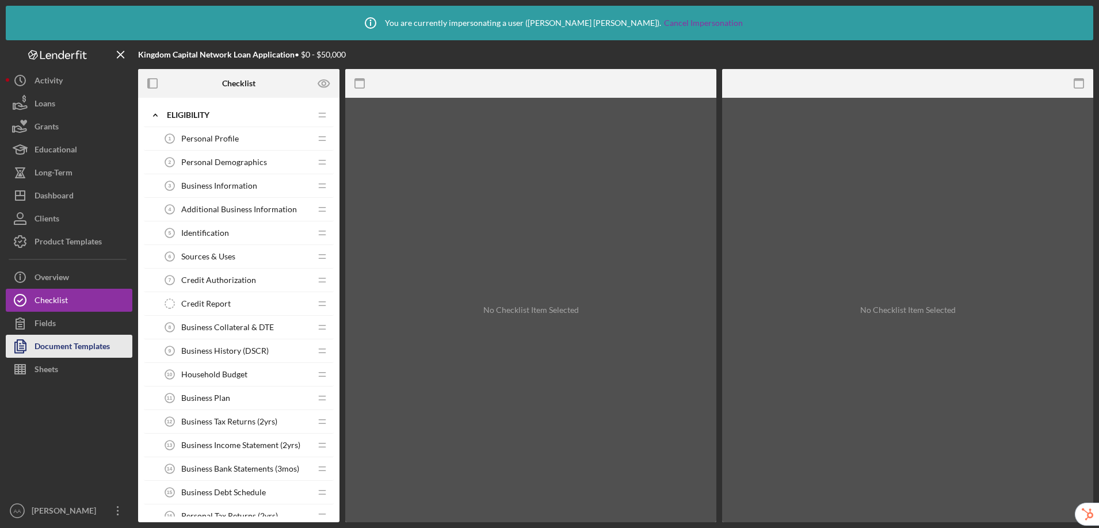
click at [46, 353] on div "Document Templates" at bounding box center [72, 348] width 75 height 26
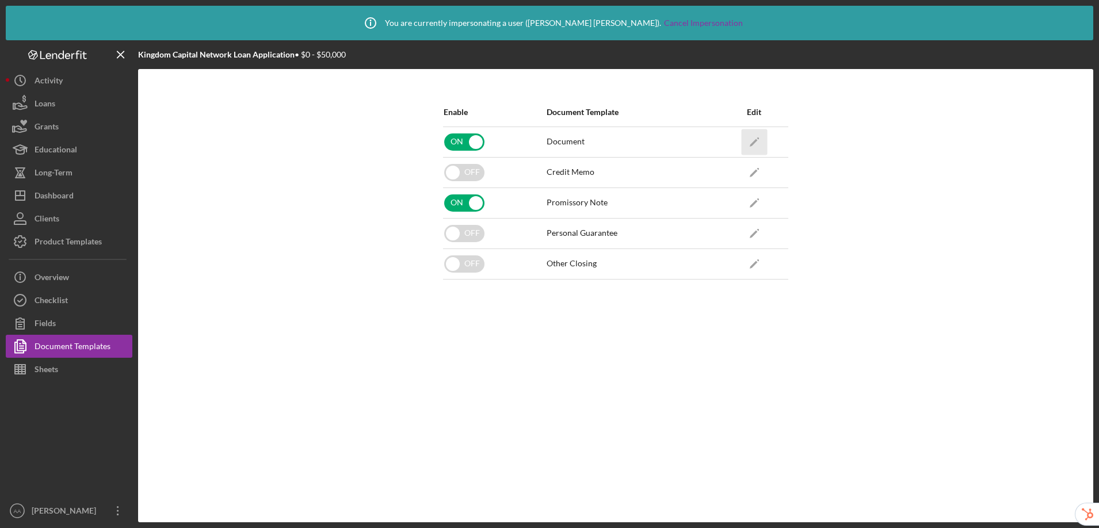
click at [759, 138] on icon "Icon/Edit" at bounding box center [754, 142] width 26 height 26
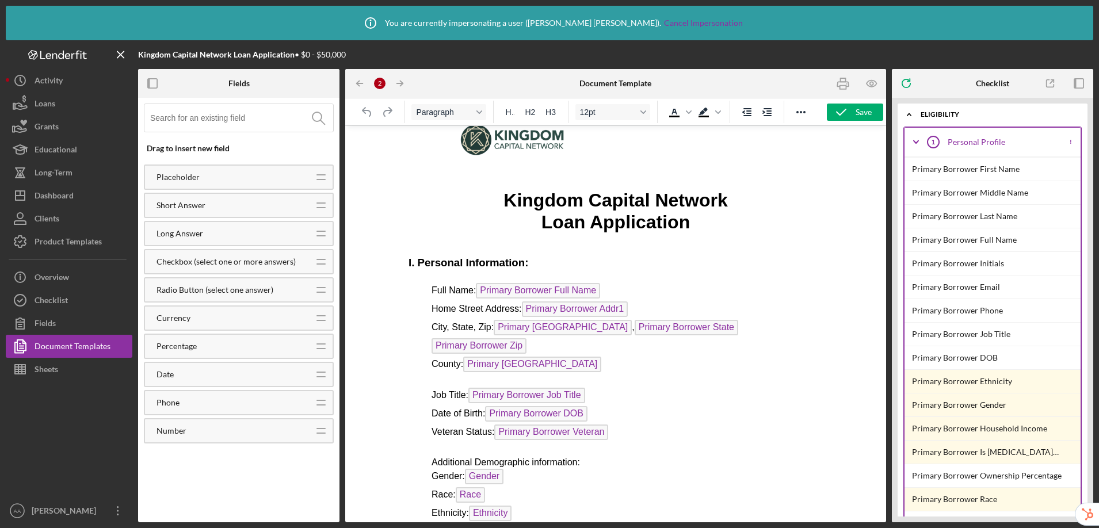
scroll to position [91, 0]
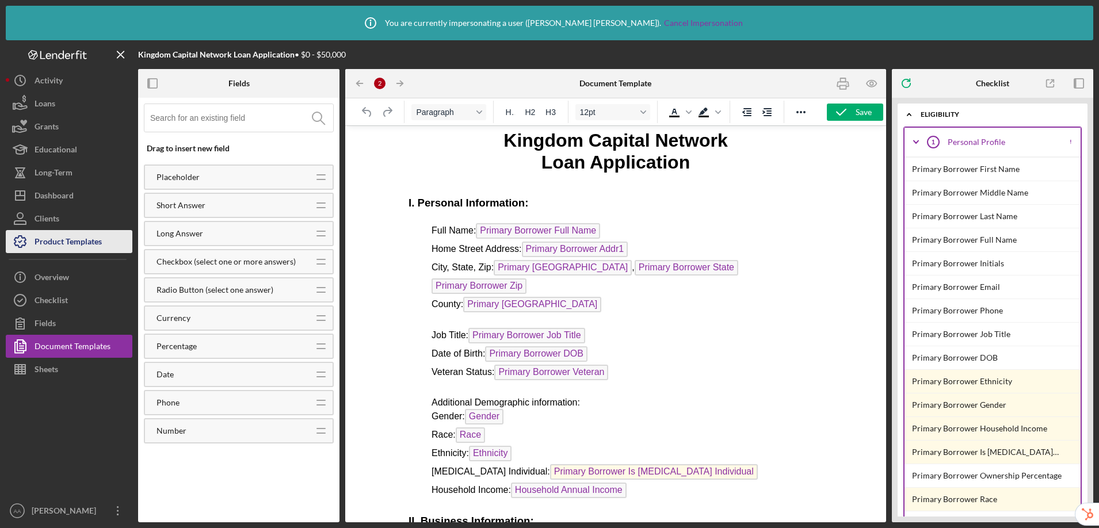
click at [87, 239] on div "Product Templates" at bounding box center [68, 243] width 67 height 26
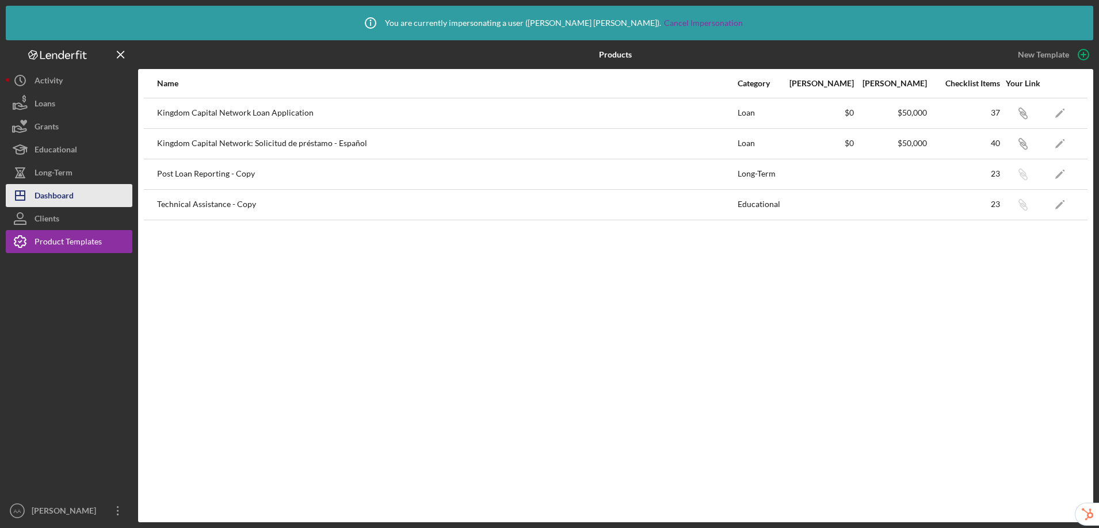
click at [100, 194] on button "Icon/Dashboard Dashboard" at bounding box center [69, 195] width 127 height 23
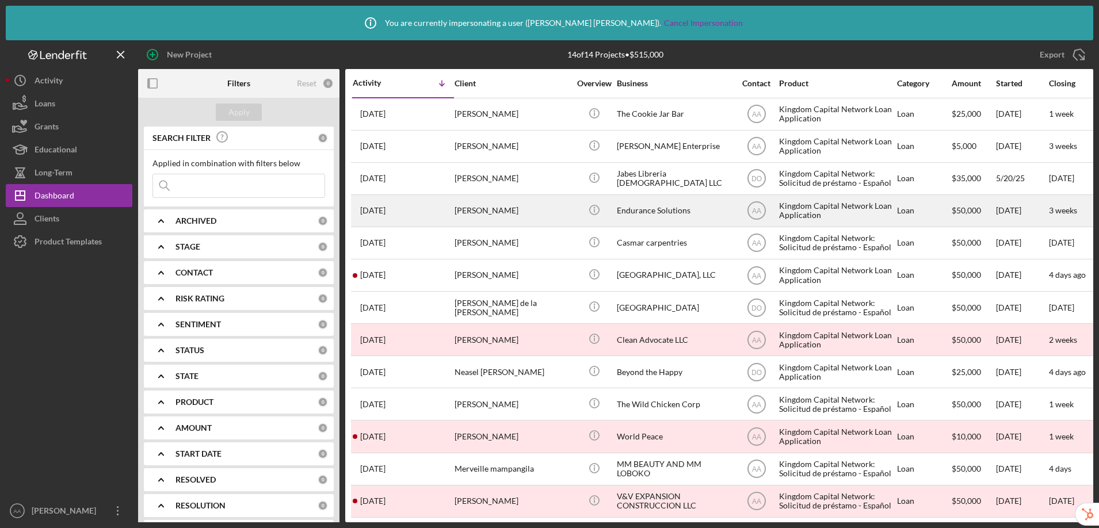
click at [667, 209] on div "Endurance Solutions" at bounding box center [674, 211] width 115 height 30
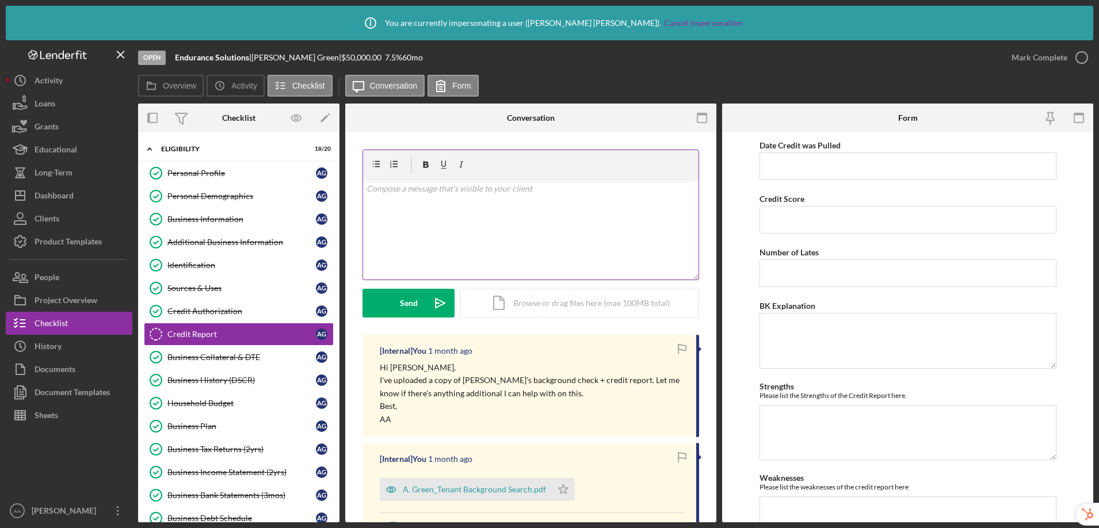
scroll to position [7, 0]
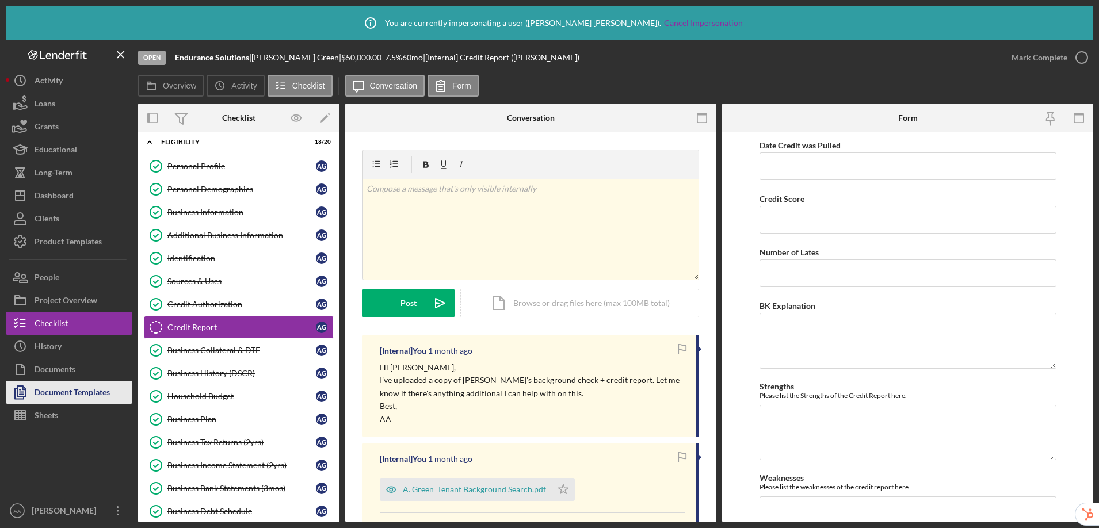
click at [101, 399] on div "Document Templates" at bounding box center [72, 394] width 75 height 26
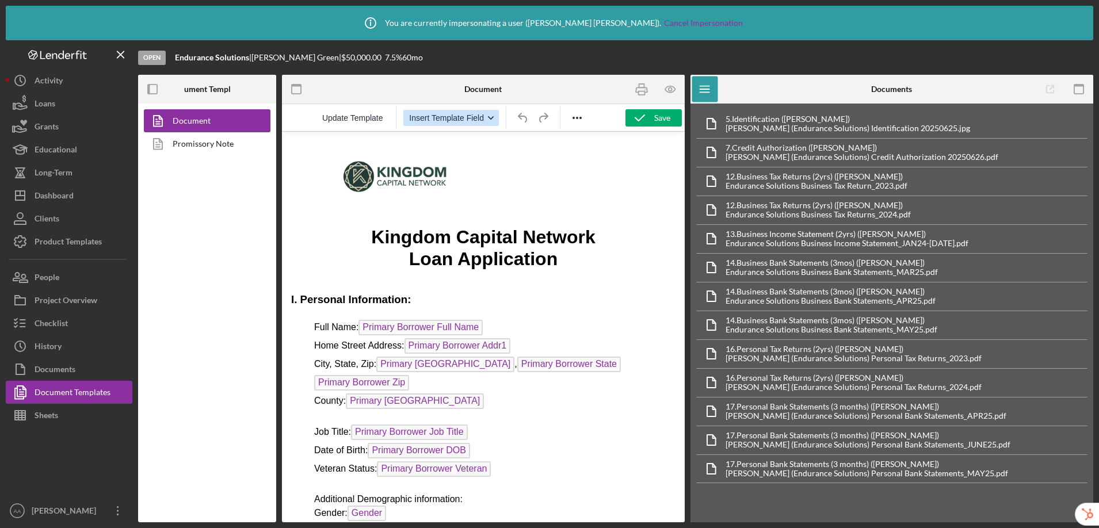
click at [459, 112] on button "Insert Template Field" at bounding box center [451, 118] width 96 height 16
click at [307, 268] on p "Loan Application" at bounding box center [483, 259] width 384 height 22
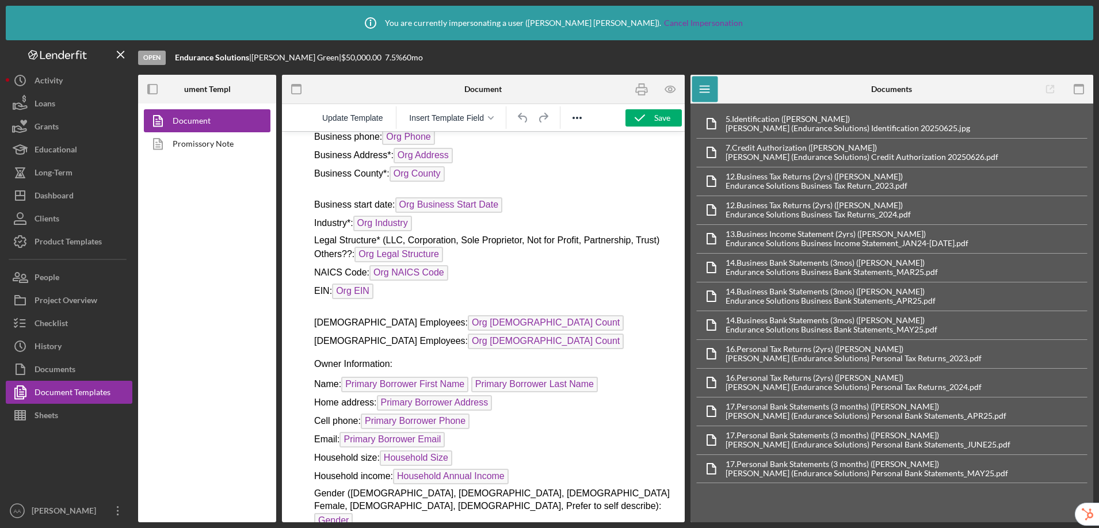
scroll to position [1195, 0]
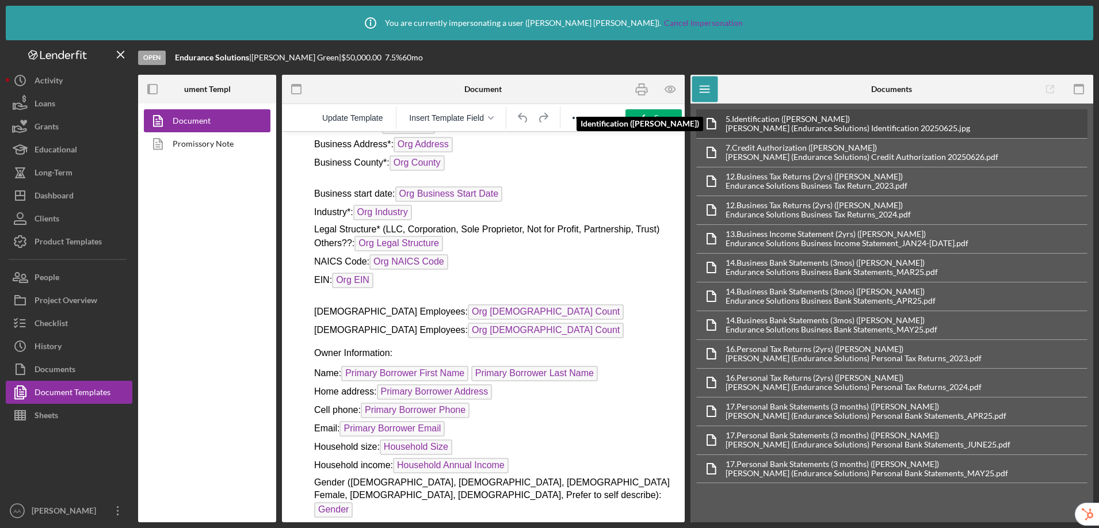
click at [824, 124] on div "[PERSON_NAME] (Endurance Solutions) Identification 20250625.jpg" at bounding box center [847, 128] width 244 height 9
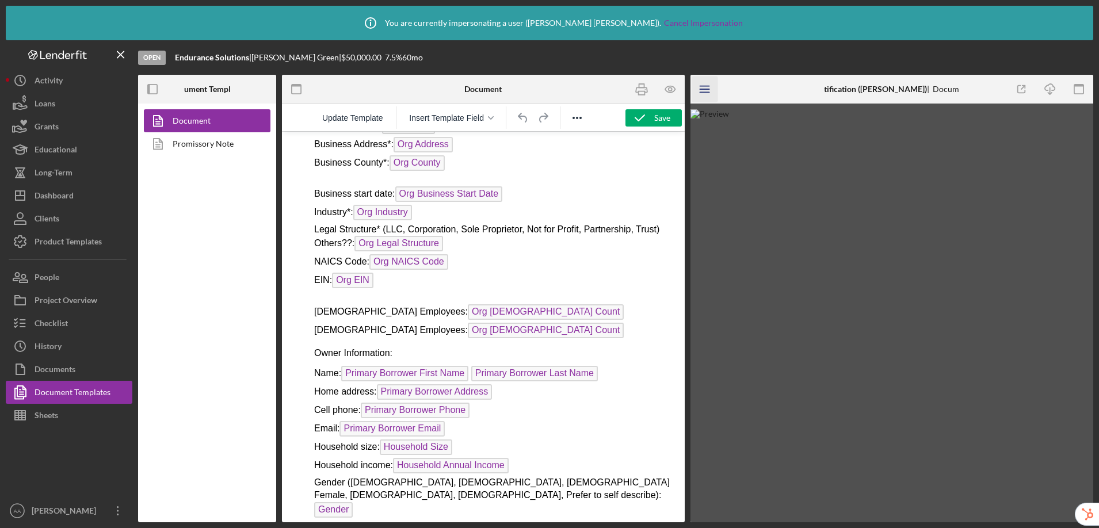
click at [701, 89] on line "button" at bounding box center [704, 89] width 9 height 0
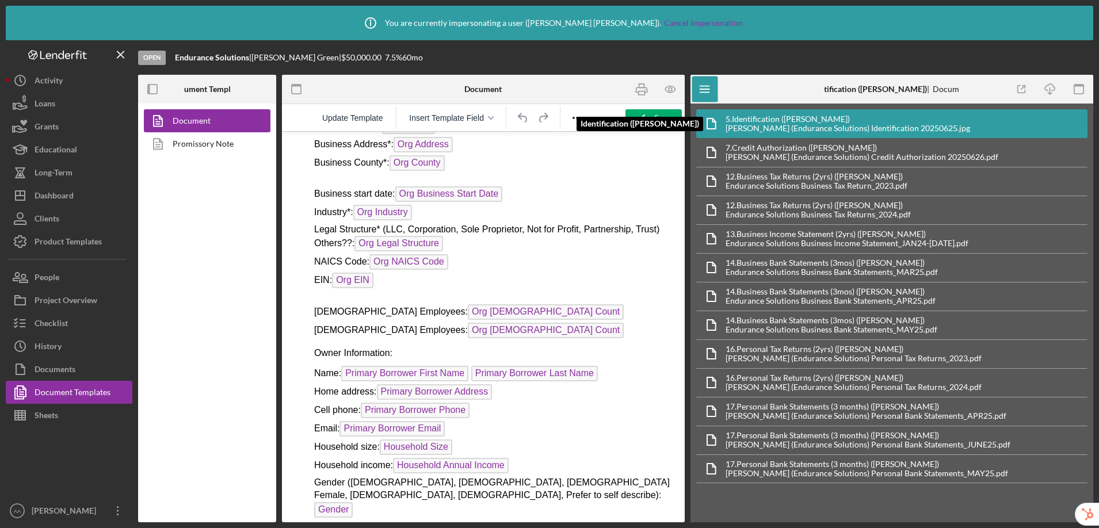
click at [796, 126] on div "[PERSON_NAME] (Endurance Solutions) Identification 20250625.jpg" at bounding box center [847, 128] width 244 height 9
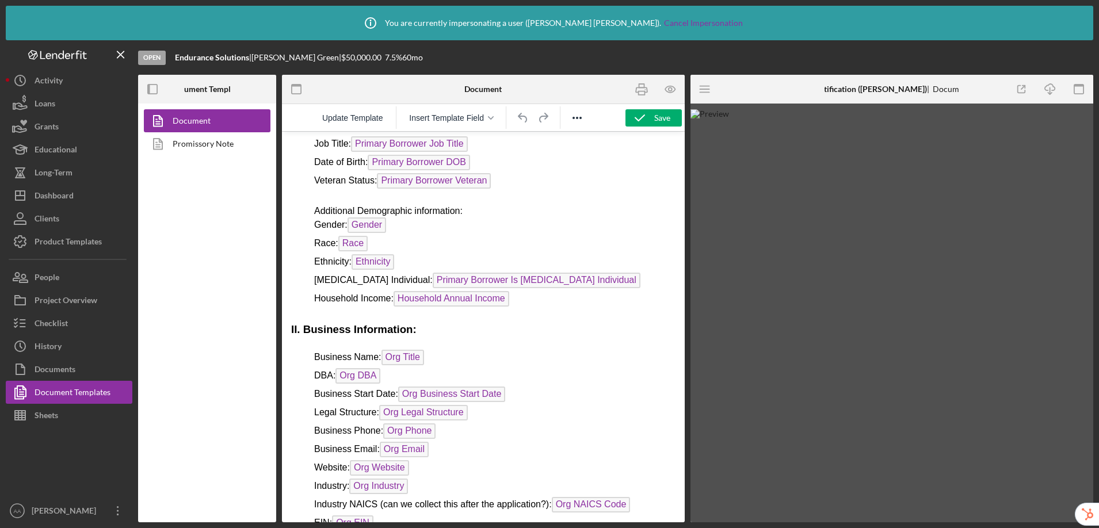
scroll to position [0, 0]
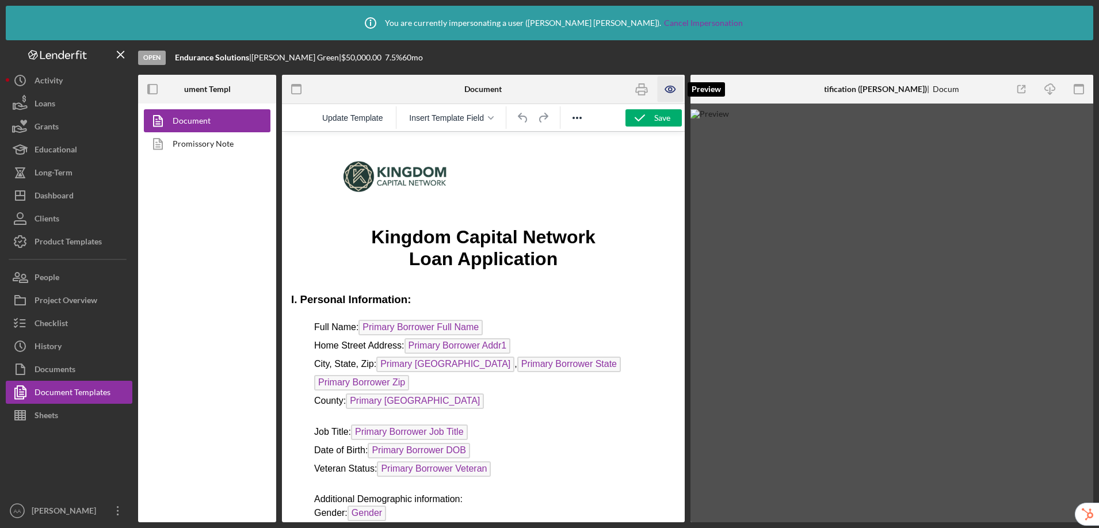
click at [671, 92] on icon "button" at bounding box center [670, 89] width 10 height 6
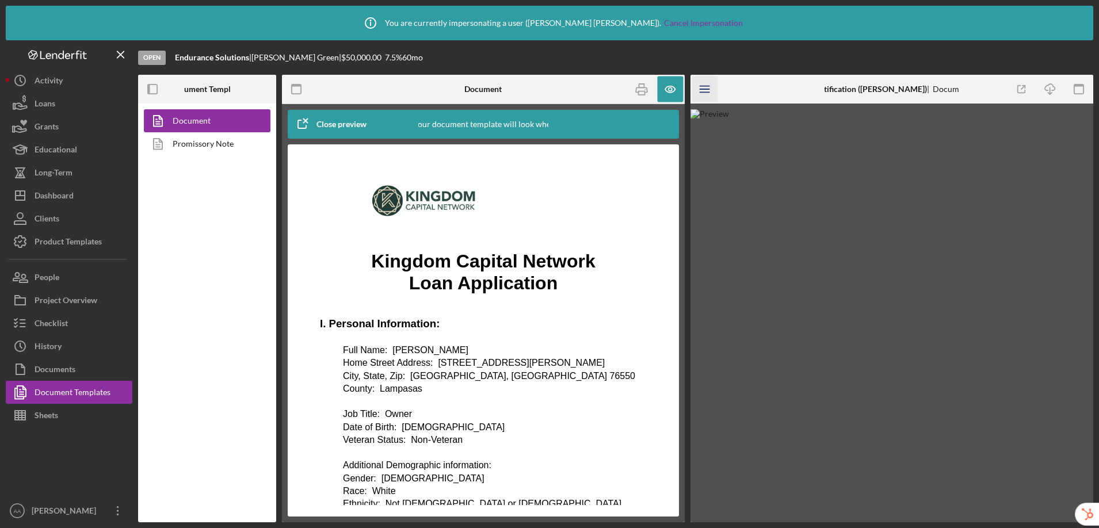
click at [707, 86] on line "button" at bounding box center [704, 86] width 9 height 0
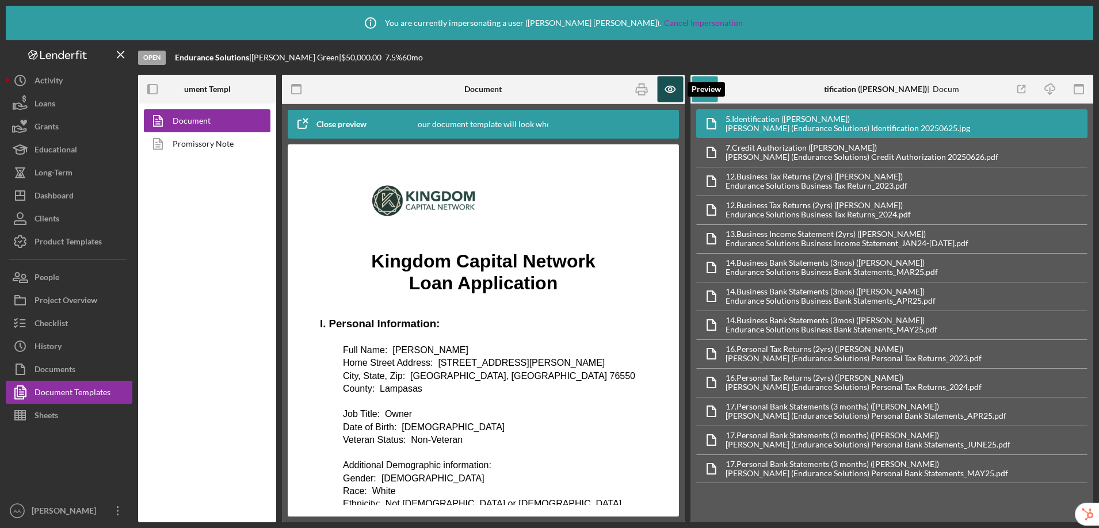
click at [674, 81] on icon "button" at bounding box center [670, 90] width 26 height 26
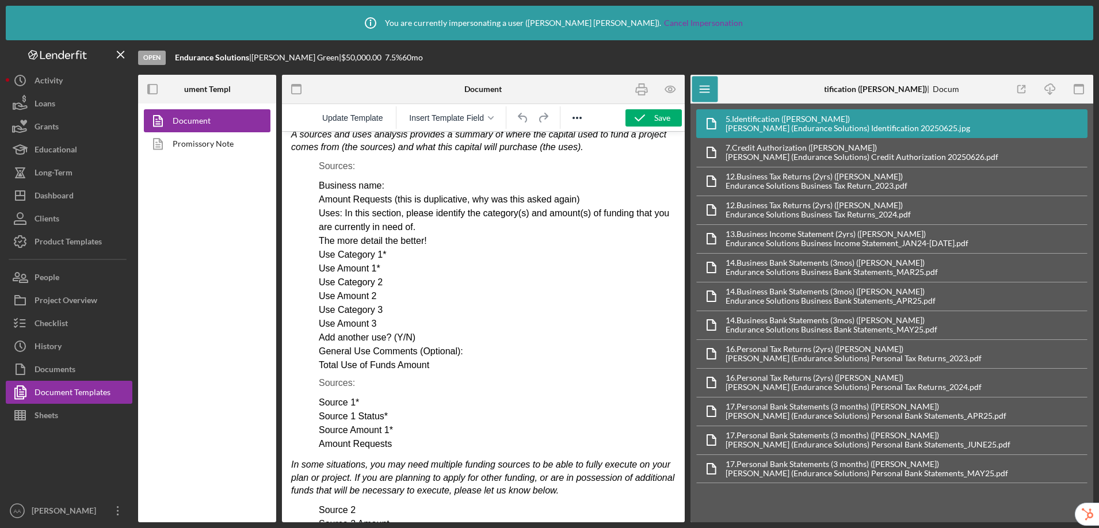
scroll to position [2025, 0]
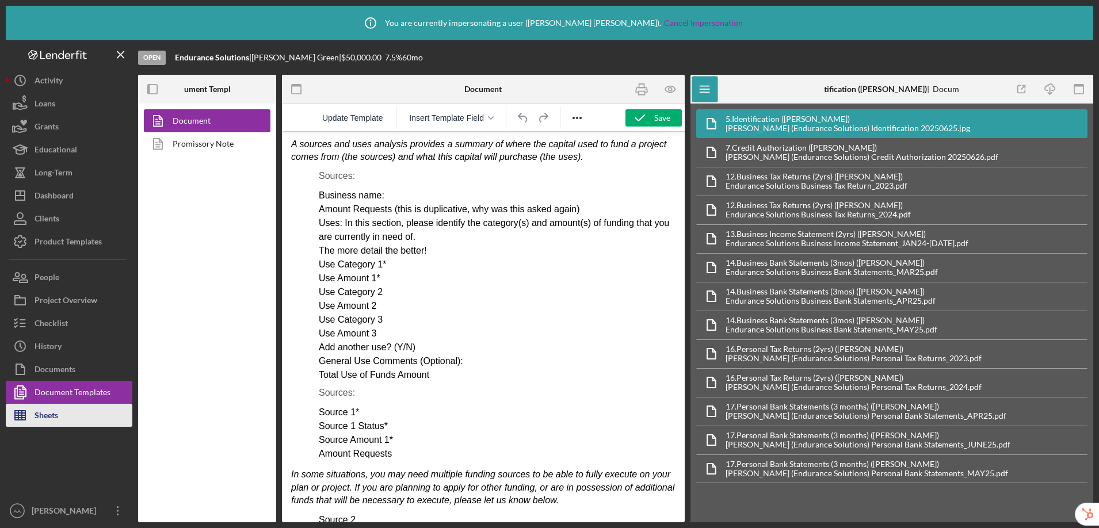
click at [67, 424] on button "Sheets" at bounding box center [69, 415] width 127 height 23
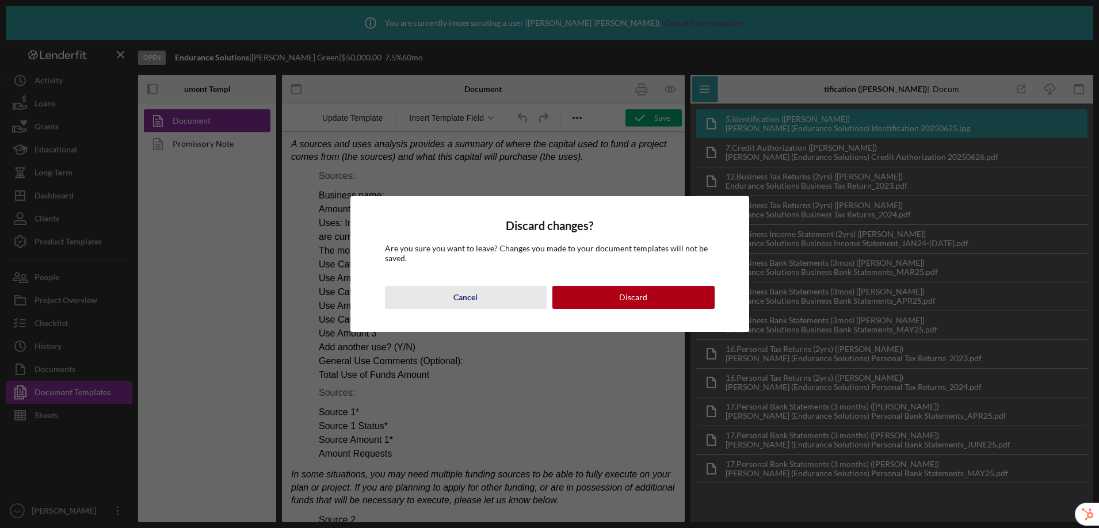
click at [487, 301] on button "Cancel" at bounding box center [466, 297] width 162 height 23
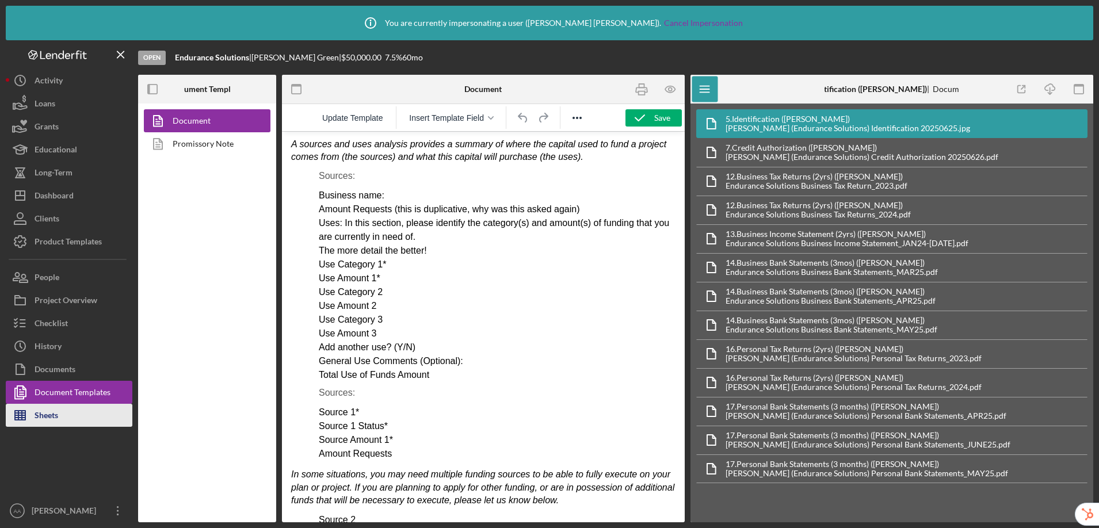
click at [64, 421] on button "Sheets" at bounding box center [69, 415] width 127 height 23
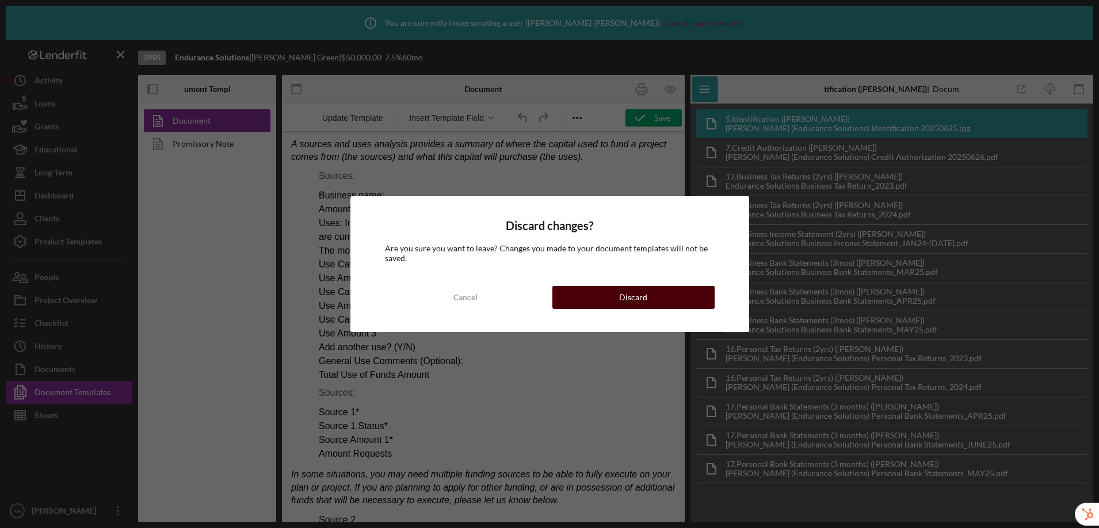
click at [610, 305] on button "Discard" at bounding box center [633, 297] width 162 height 23
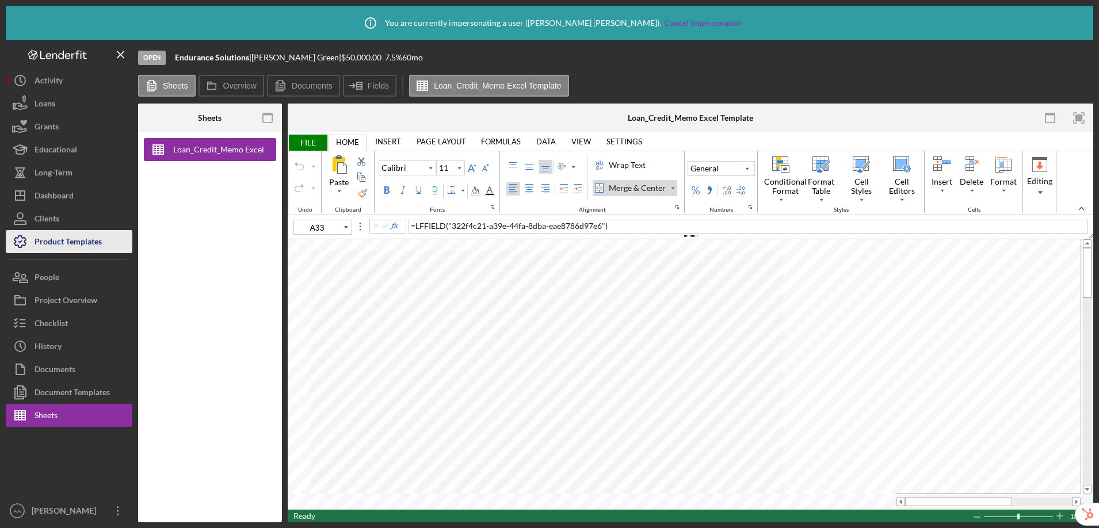
click at [112, 243] on button "Product Templates" at bounding box center [69, 241] width 127 height 23
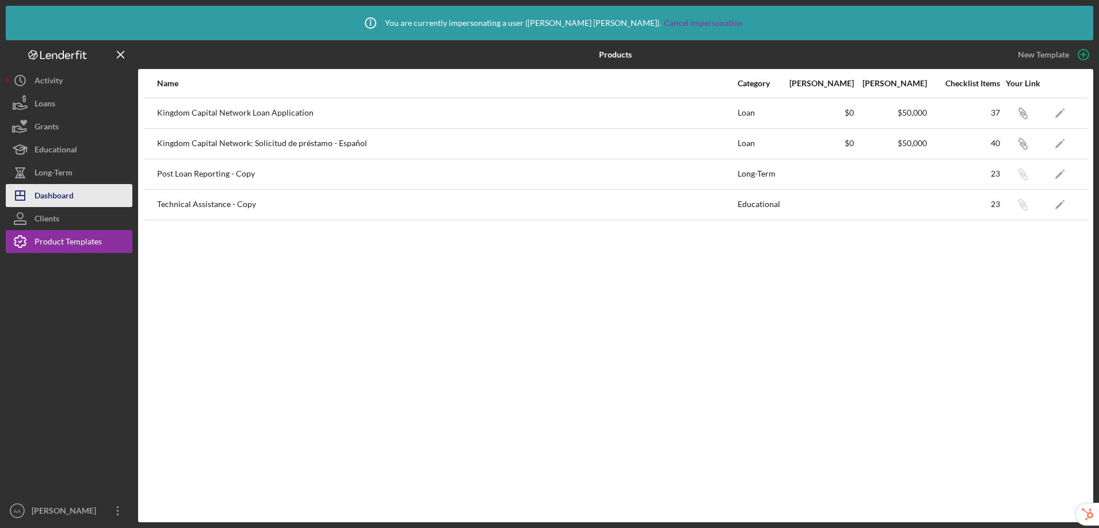
click at [62, 193] on div "Dashboard" at bounding box center [54, 197] width 39 height 26
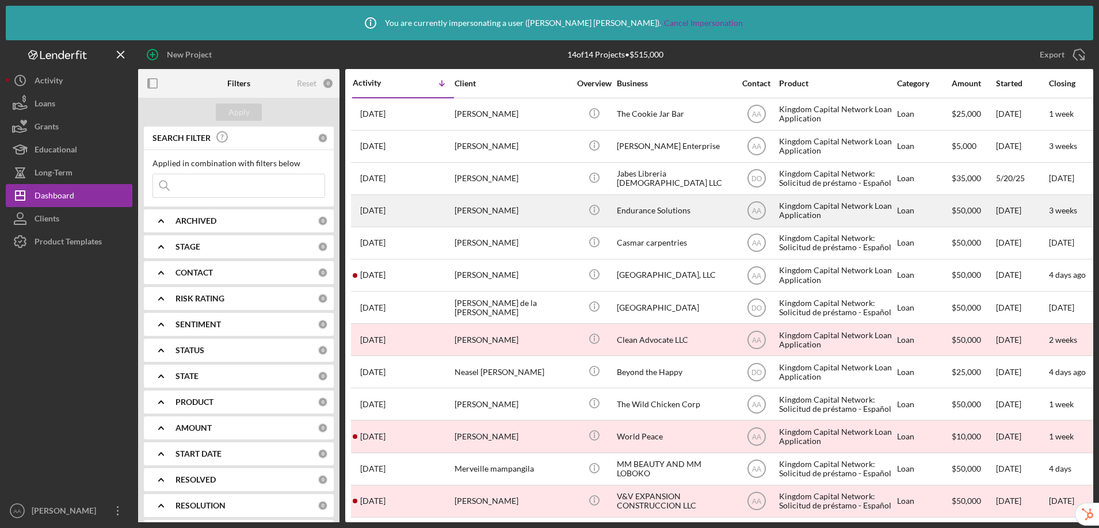
click at [541, 215] on div "[PERSON_NAME]" at bounding box center [511, 211] width 115 height 30
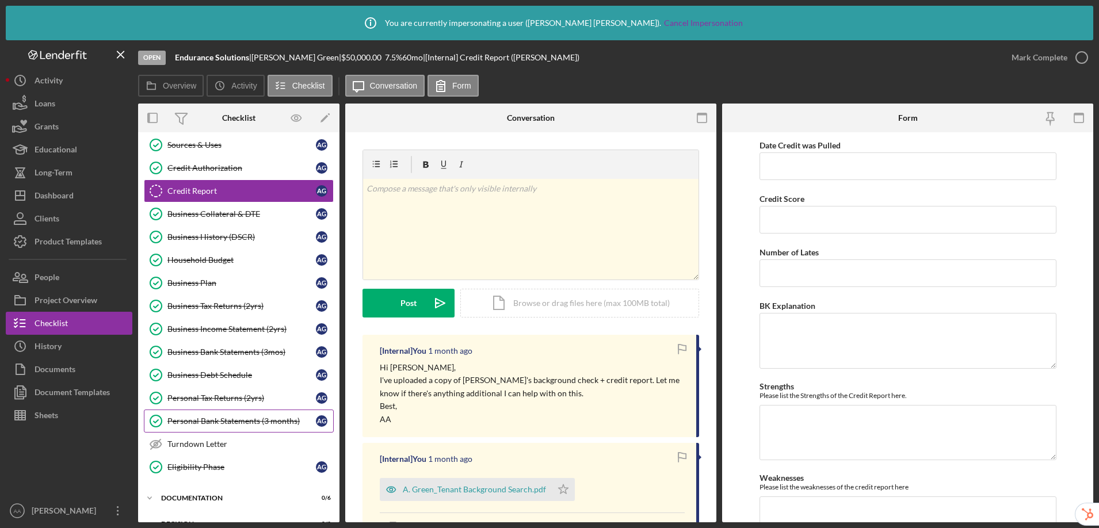
scroll to position [186, 0]
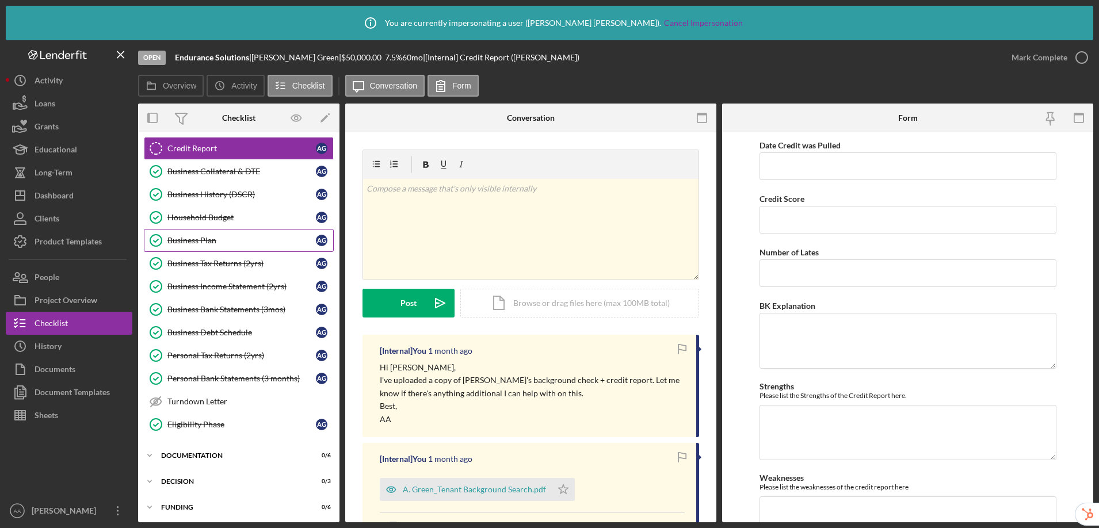
click at [202, 243] on div "Business Plan" at bounding box center [241, 240] width 148 height 9
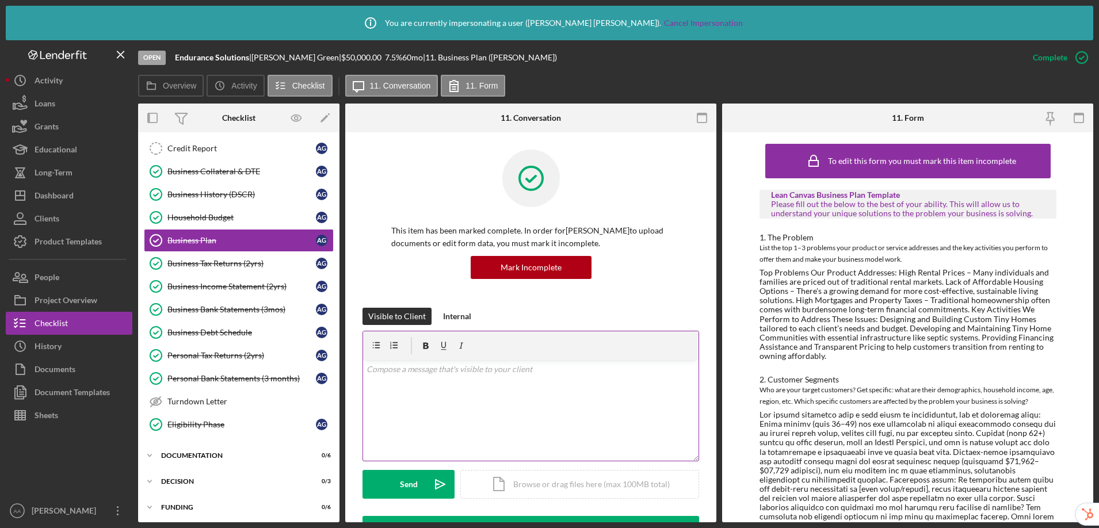
scroll to position [214, 0]
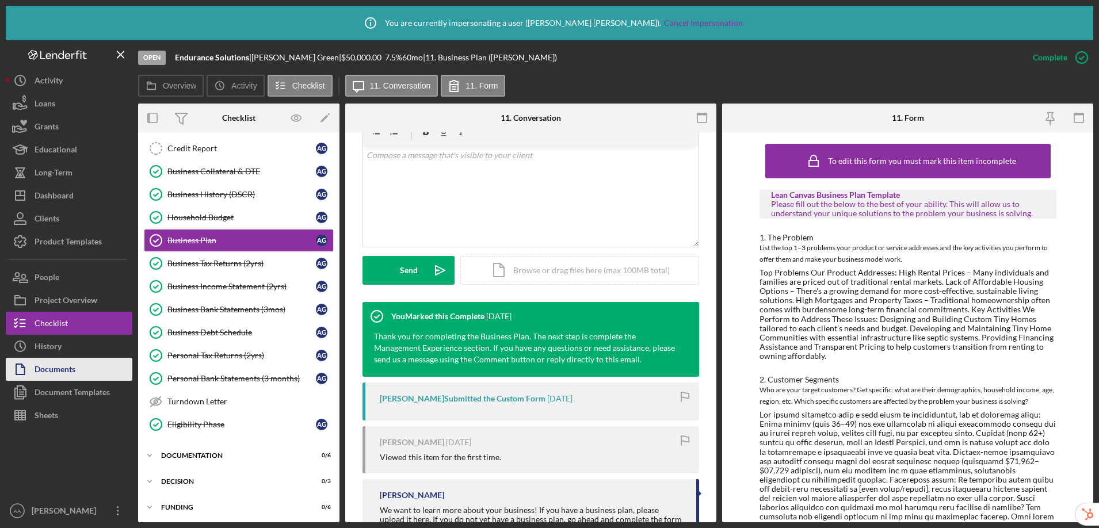
click at [71, 363] on div "Documents" at bounding box center [55, 371] width 41 height 26
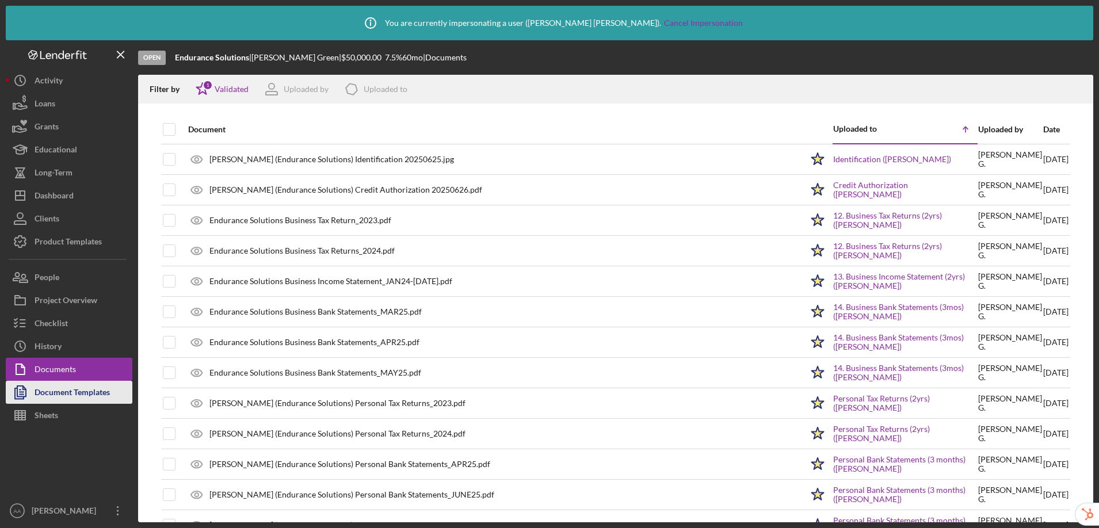
click at [66, 391] on div "Document Templates" at bounding box center [72, 394] width 75 height 26
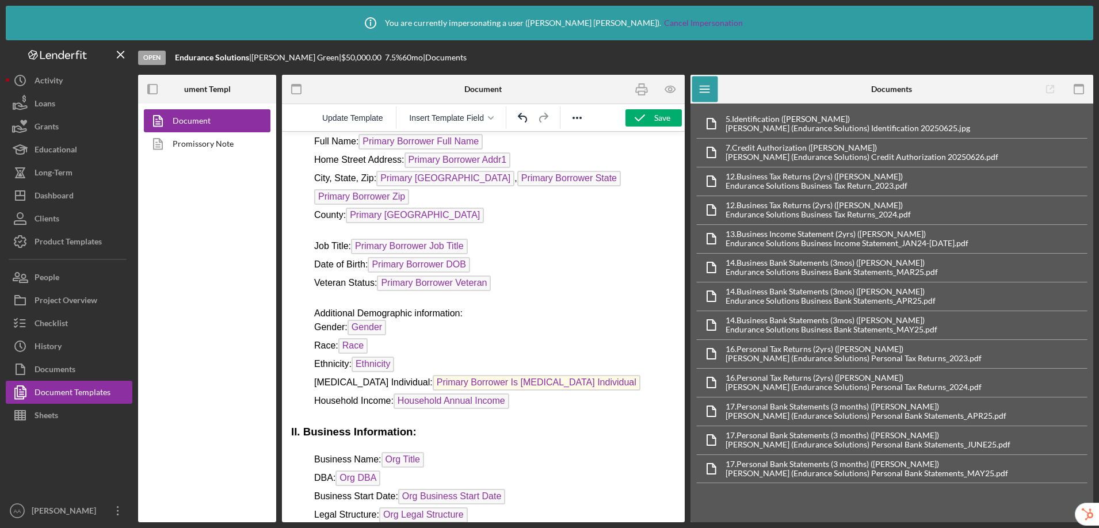
scroll to position [312, 0]
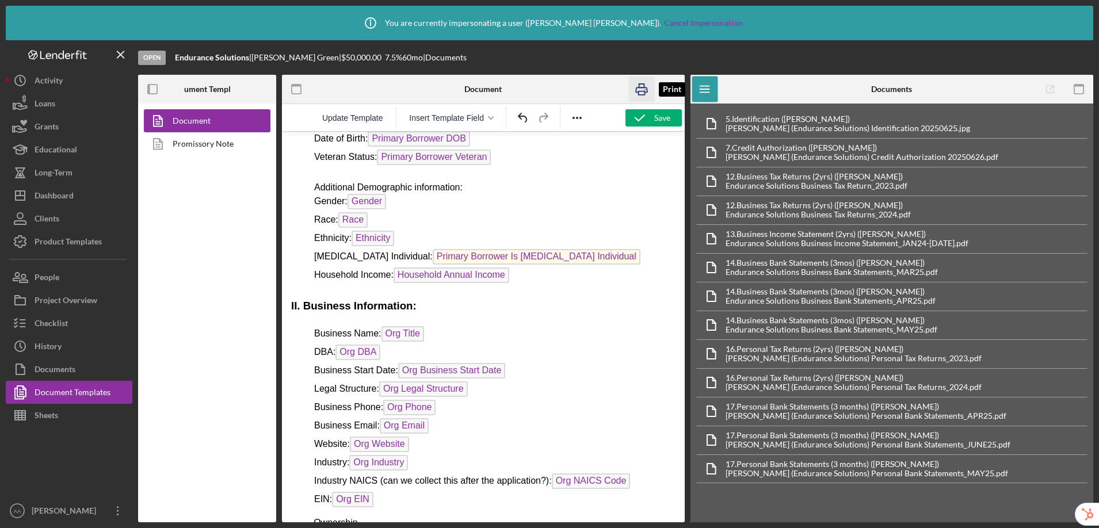
click at [644, 93] on icon "button" at bounding box center [641, 90] width 26 height 26
click at [90, 370] on button "Documents" at bounding box center [69, 369] width 127 height 23
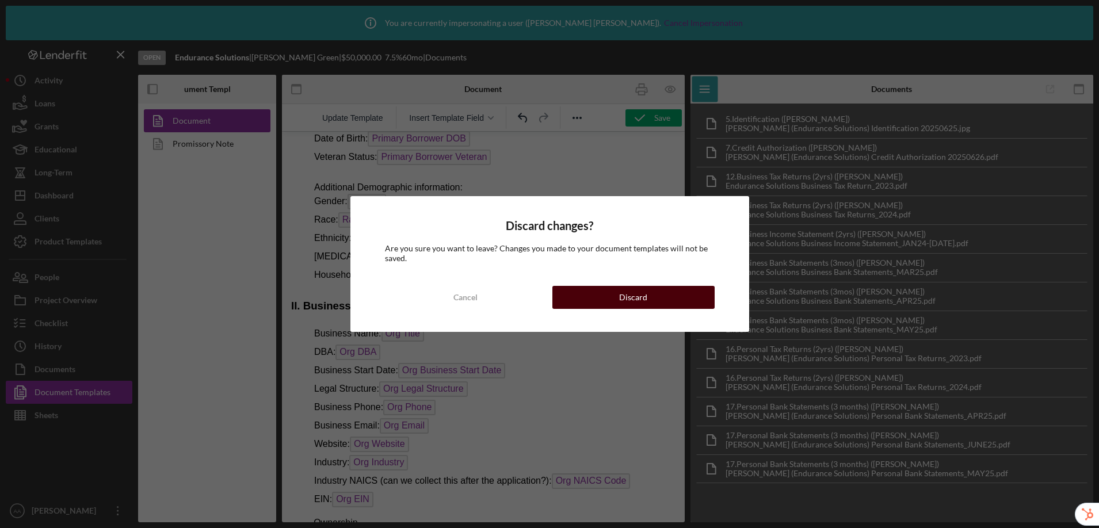
click at [678, 299] on button "Discard" at bounding box center [633, 297] width 162 height 23
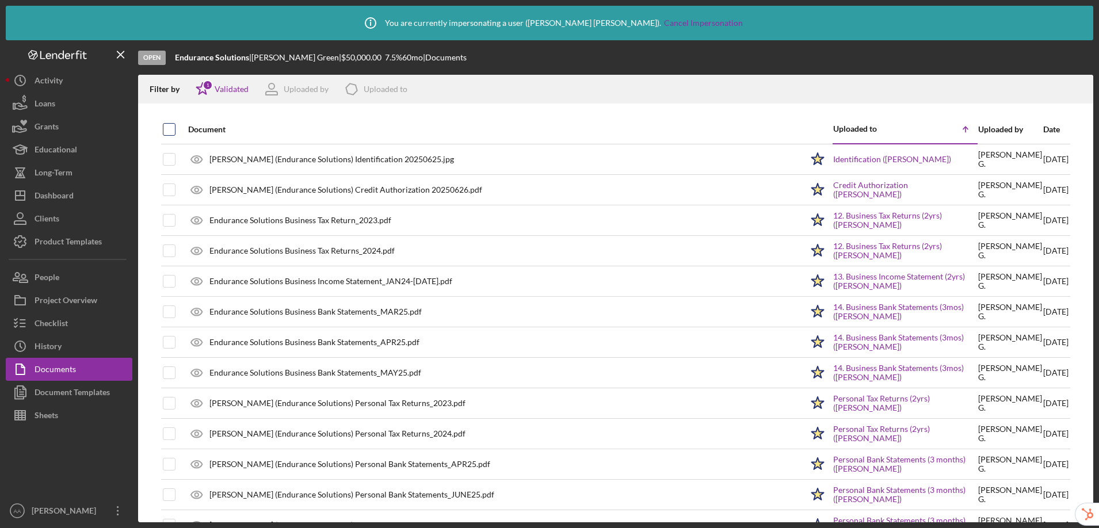
click at [168, 132] on input "checkbox" at bounding box center [169, 130] width 12 height 12
checkbox input "true"
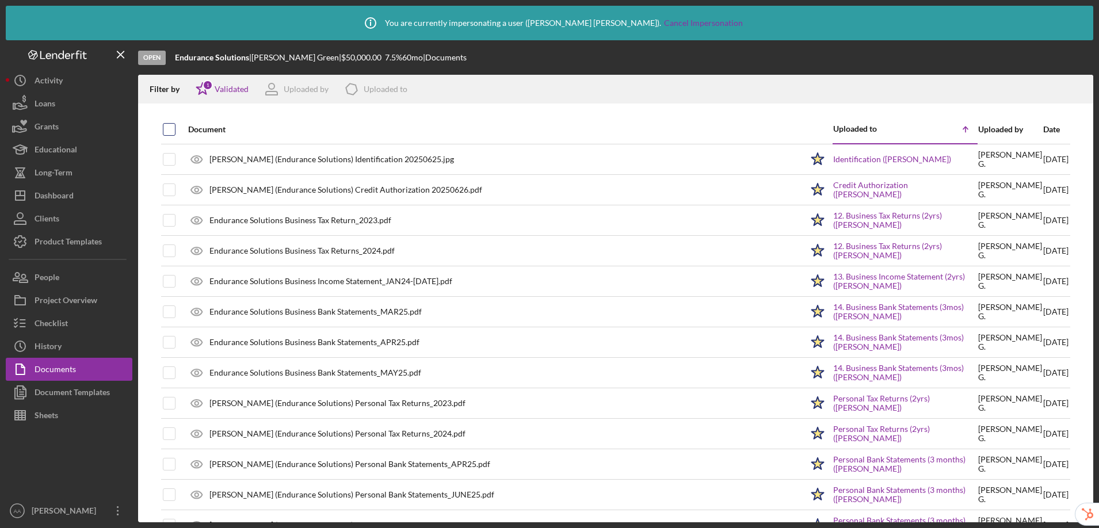
checkbox input "true"
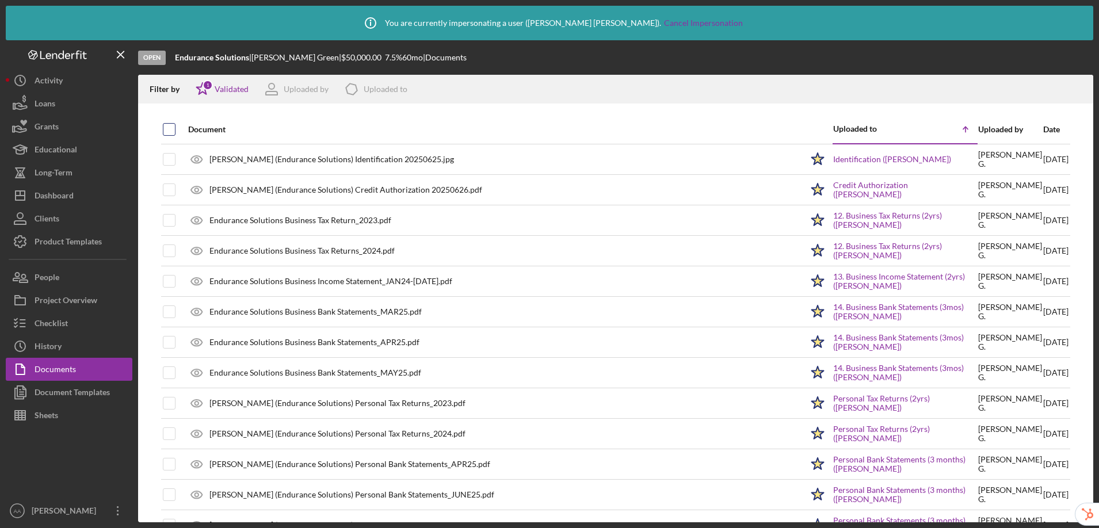
checkbox input "true"
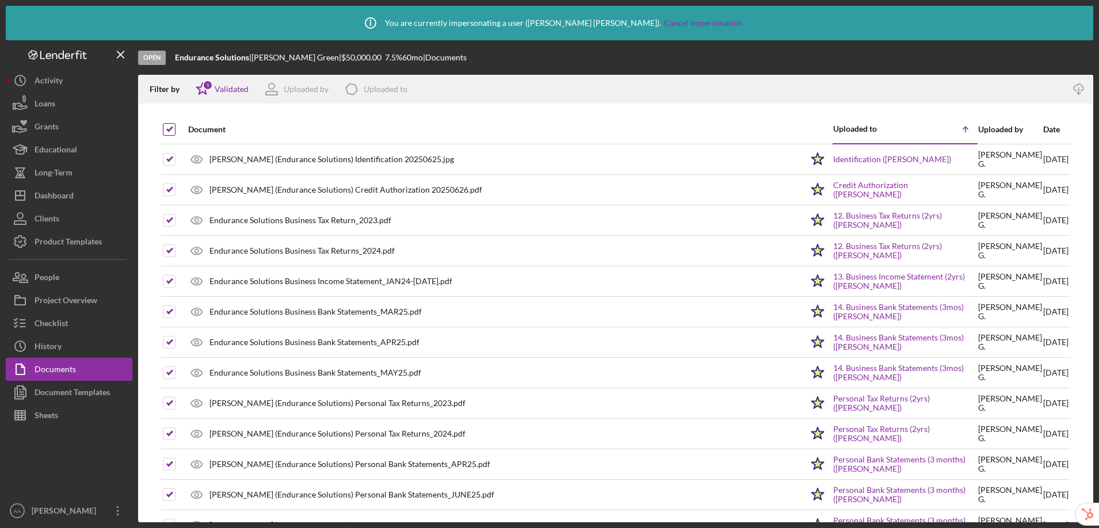
click at [170, 133] on input "checkbox" at bounding box center [169, 130] width 12 height 12
checkbox input "false"
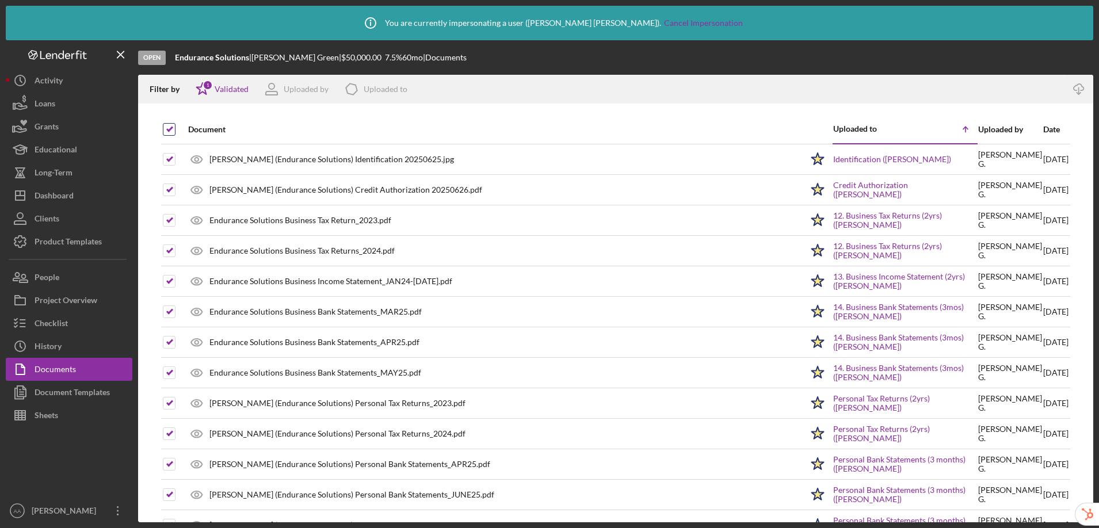
checkbox input "false"
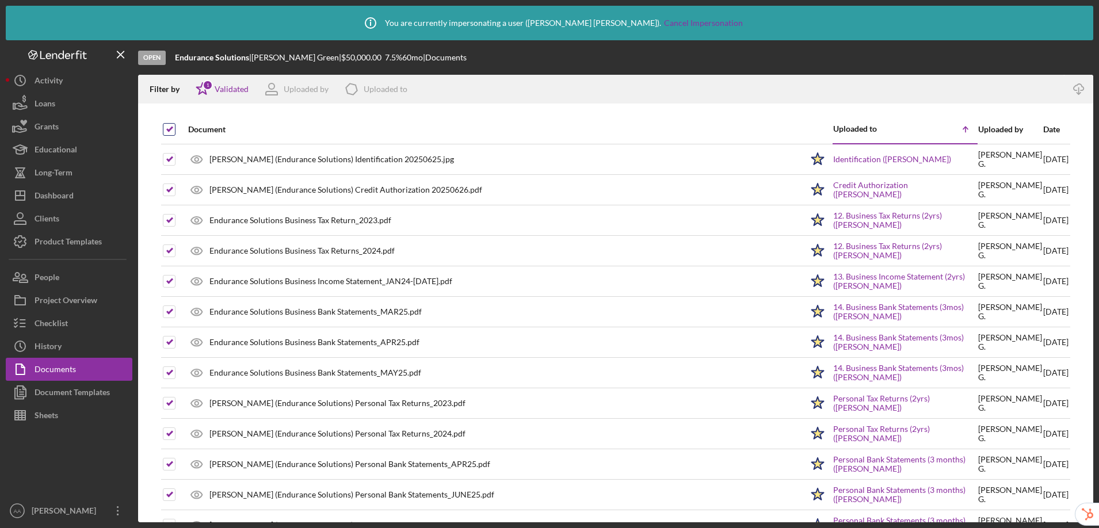
checkbox input "false"
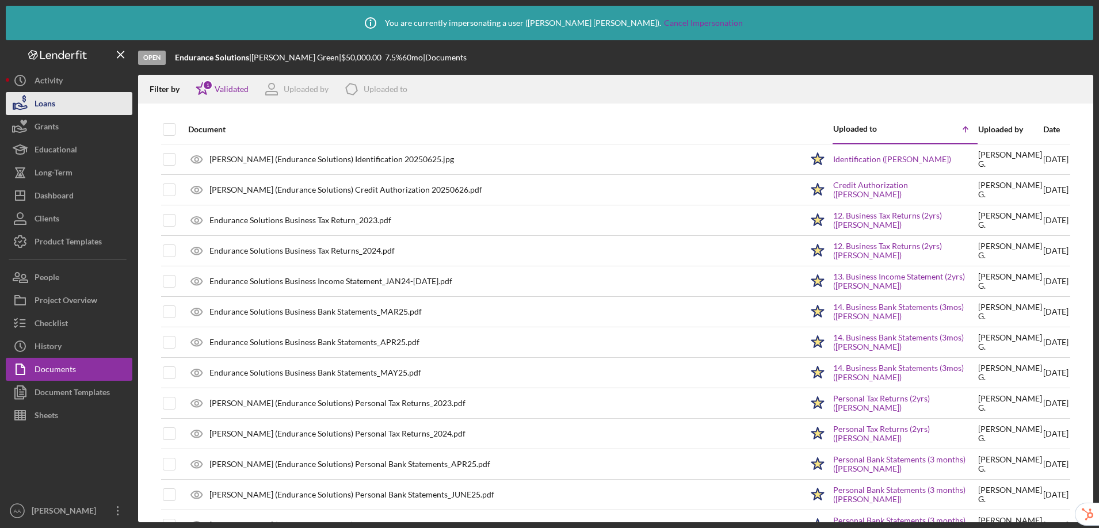
click at [56, 102] on button "Loans" at bounding box center [69, 103] width 127 height 23
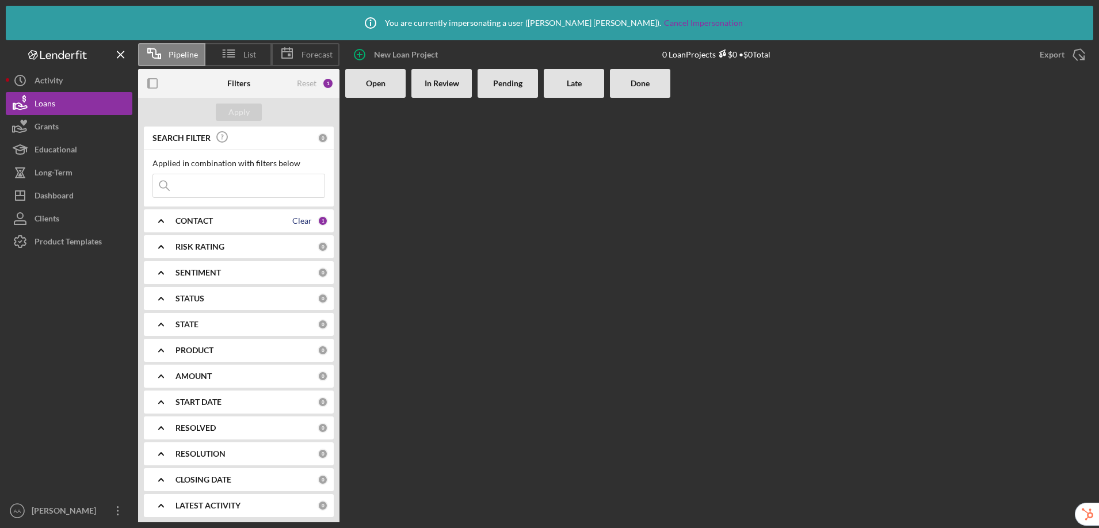
click at [308, 224] on div "Clear" at bounding box center [302, 220] width 20 height 9
click at [242, 114] on div "Apply" at bounding box center [238, 112] width 21 height 17
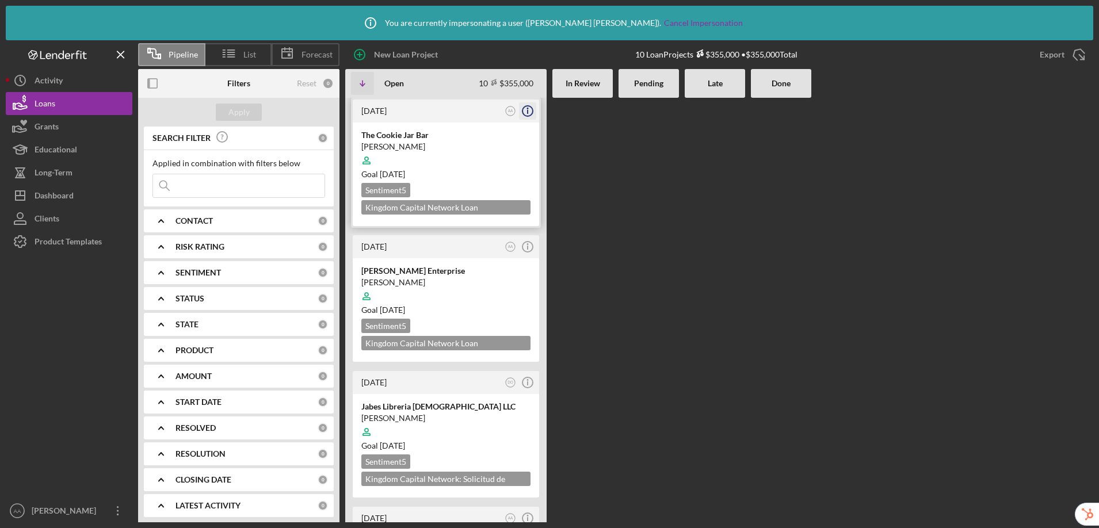
click at [528, 114] on icon "Icon/Info" at bounding box center [527, 111] width 29 height 29
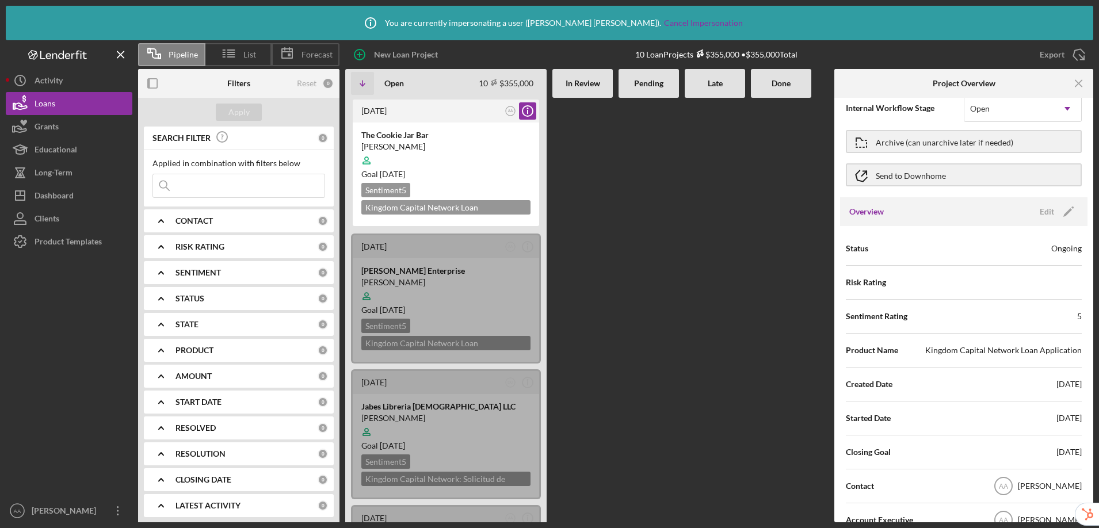
scroll to position [68, 0]
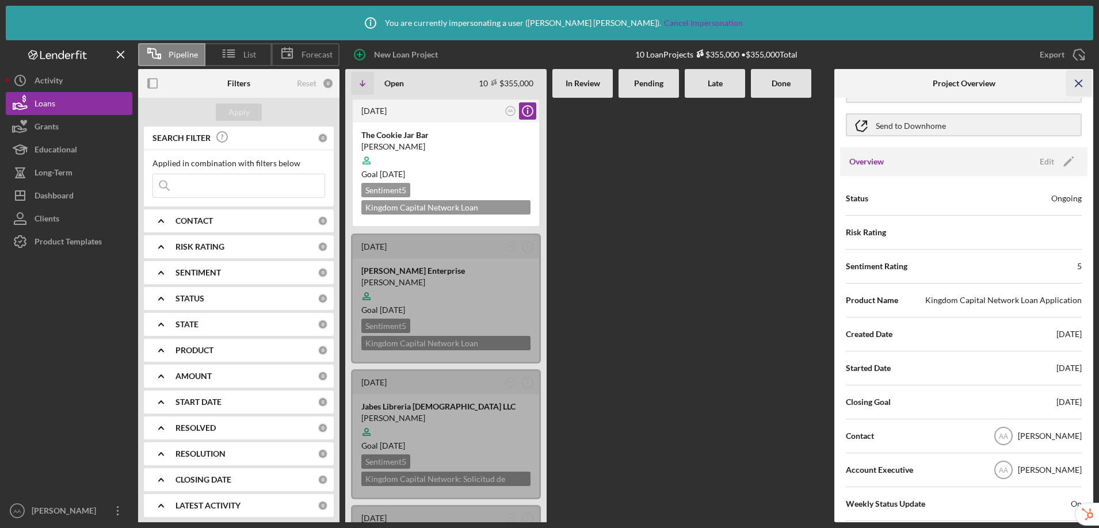
click at [849, 86] on line "button" at bounding box center [1078, 83] width 6 height 6
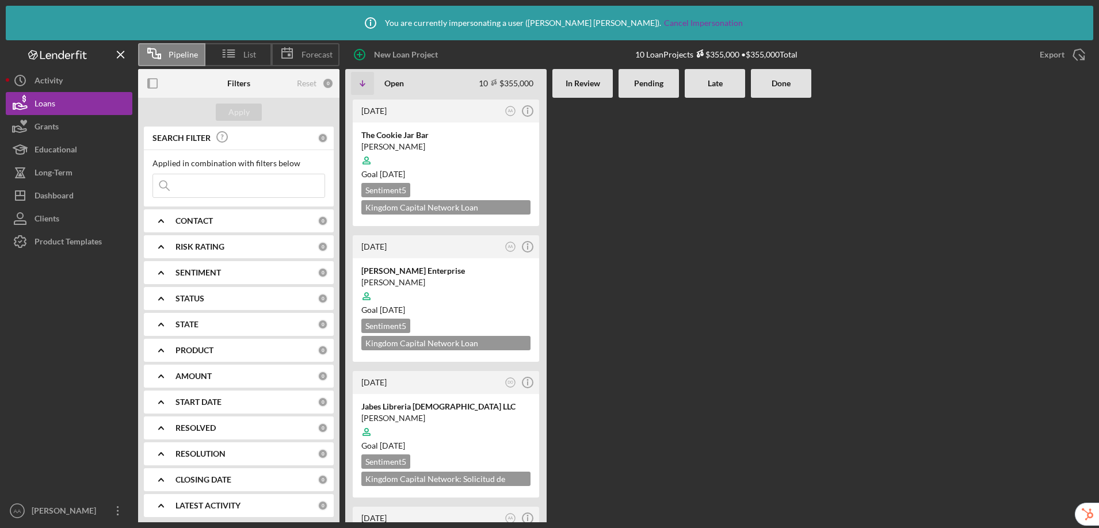
scroll to position [0, 0]
click at [529, 113] on icon "Icon/Info" at bounding box center [527, 111] width 29 height 29
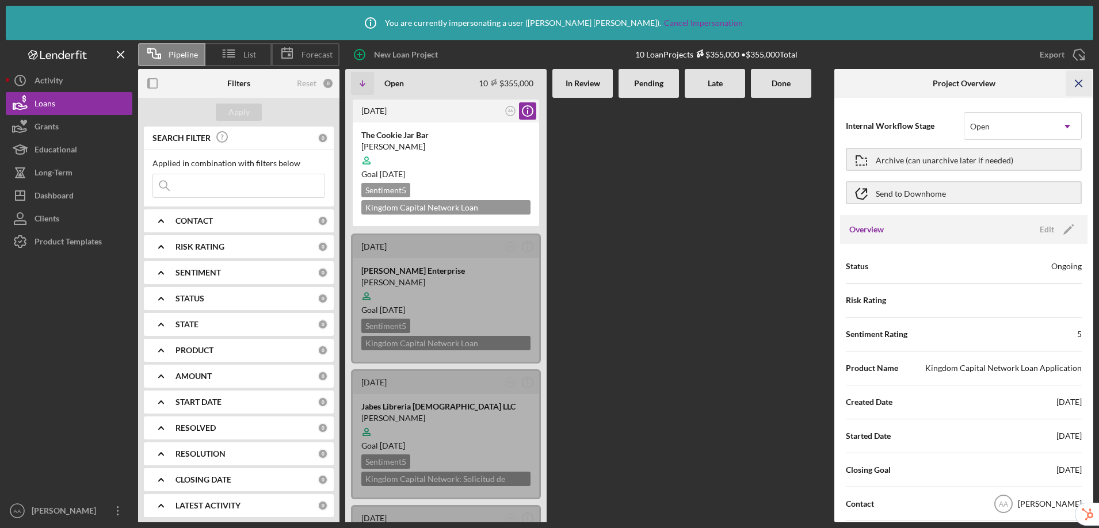
click at [849, 83] on icon "Icon/Menu Close" at bounding box center [1079, 84] width 26 height 26
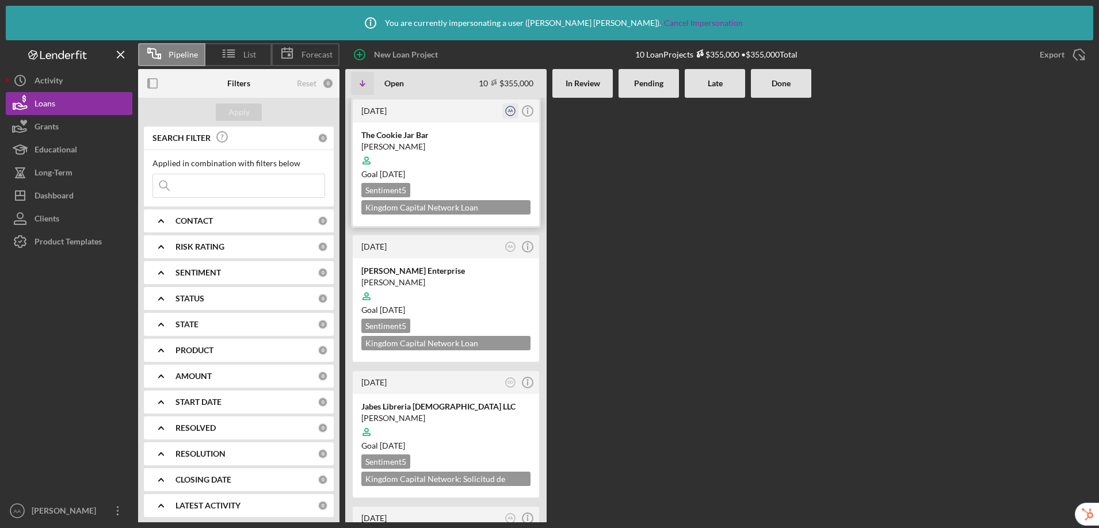
click at [508, 114] on icon "AA" at bounding box center [511, 112] width 16 height 16
click at [752, 188] on div at bounding box center [781, 310] width 60 height 425
click at [33, 518] on div "[PERSON_NAME]" at bounding box center [66, 512] width 75 height 26
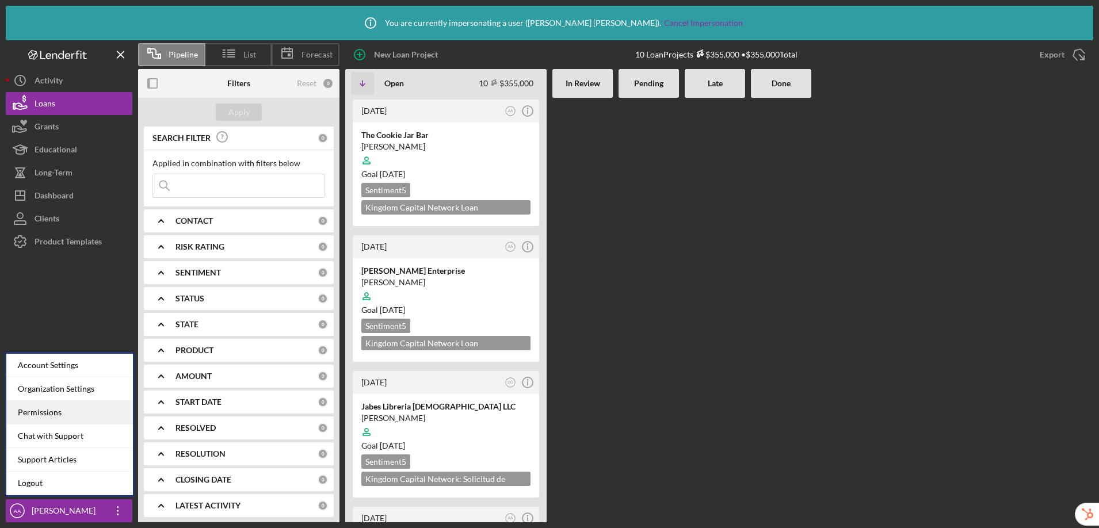
click at [66, 414] on div "Permissions" at bounding box center [69, 413] width 127 height 24
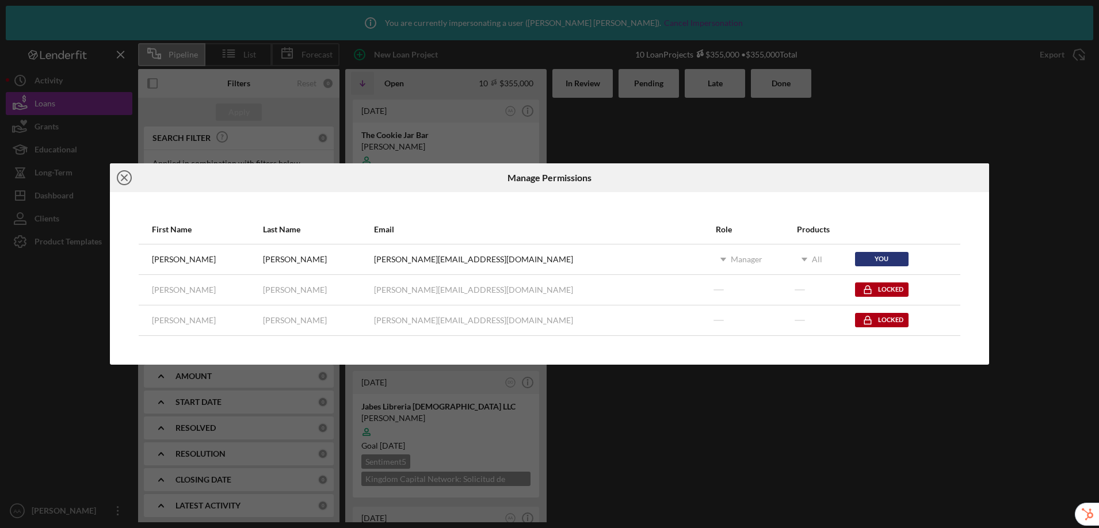
click at [124, 179] on icon "Icon/Close" at bounding box center [124, 177] width 29 height 29
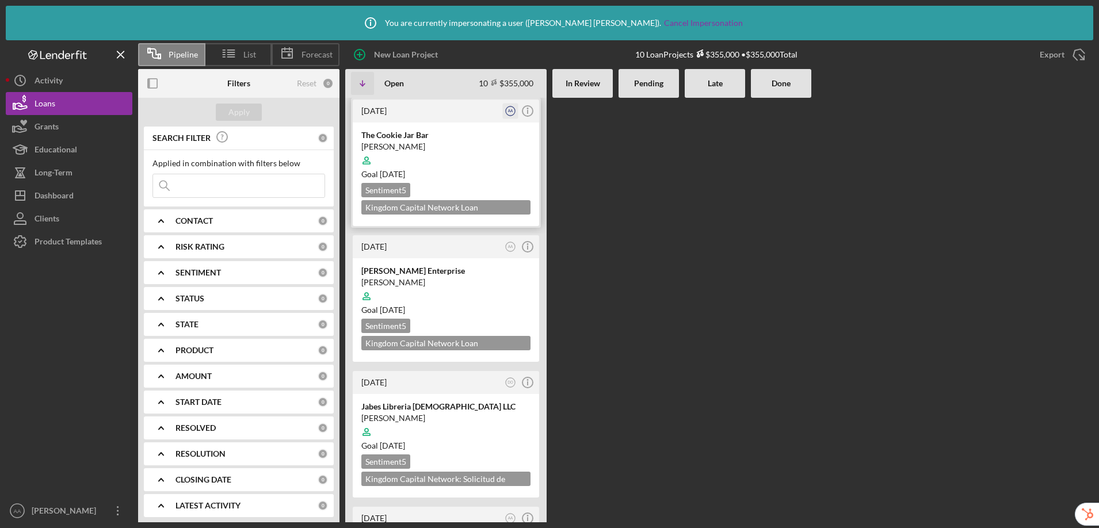
click at [510, 114] on icon "AA" at bounding box center [511, 112] width 16 height 16
click at [708, 236] on div at bounding box center [715, 310] width 60 height 425
click at [528, 114] on icon "Icon/Info" at bounding box center [527, 111] width 29 height 29
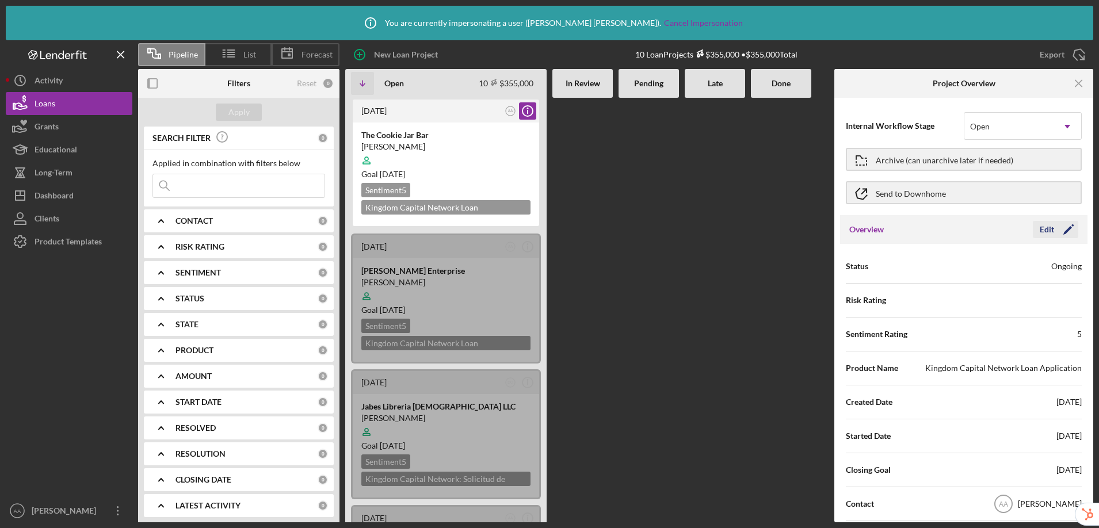
click at [849, 229] on div "Edit" at bounding box center [1046, 229] width 14 height 17
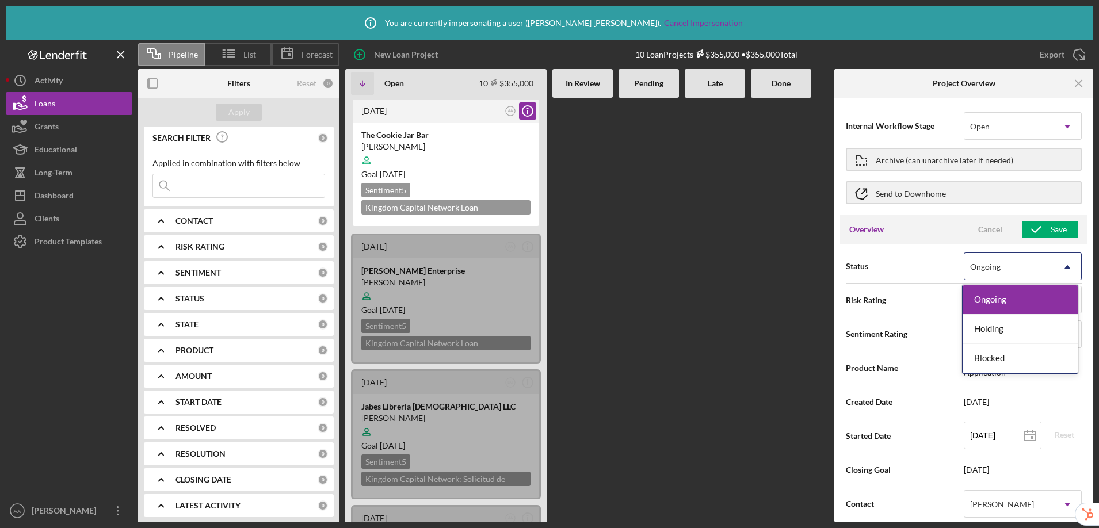
click at [849, 269] on div "Ongoing" at bounding box center [1008, 267] width 89 height 26
click at [688, 202] on div at bounding box center [715, 310] width 60 height 425
drag, startPoint x: 678, startPoint y: 223, endPoint x: 682, endPoint y: 204, distance: 19.5
click at [678, 223] on div at bounding box center [648, 310] width 60 height 425
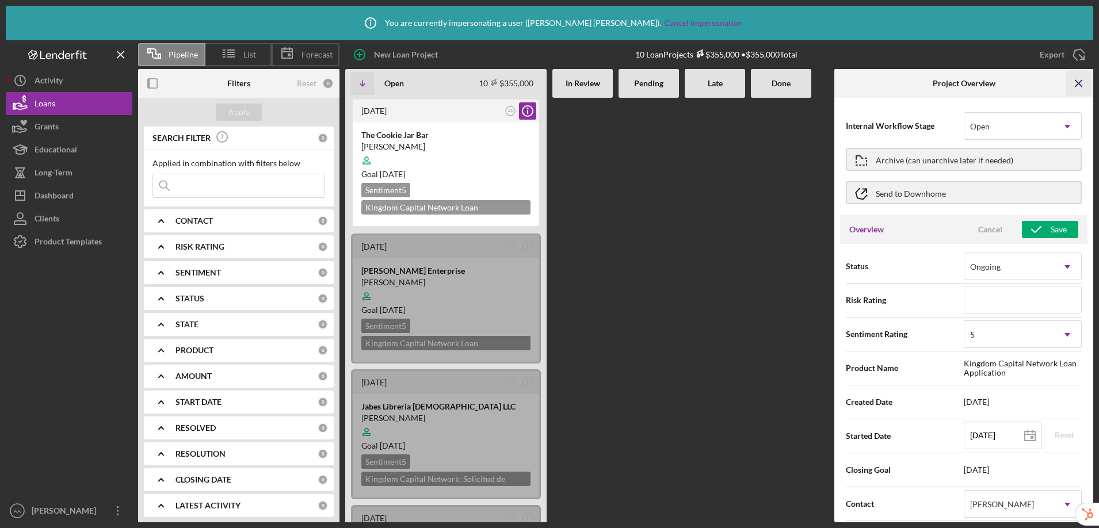
type textarea "Here's a snapshot of information that has been fully approved, as well as the i…"
click at [849, 87] on icon "Icon/Menu Close" at bounding box center [1079, 84] width 26 height 26
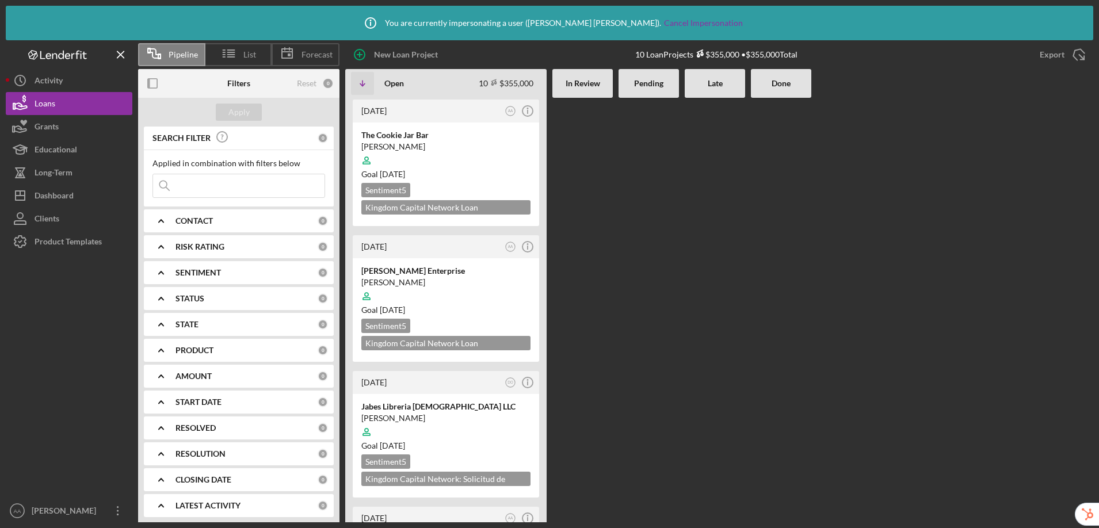
click at [220, 300] on div "STATUS" at bounding box center [246, 298] width 142 height 9
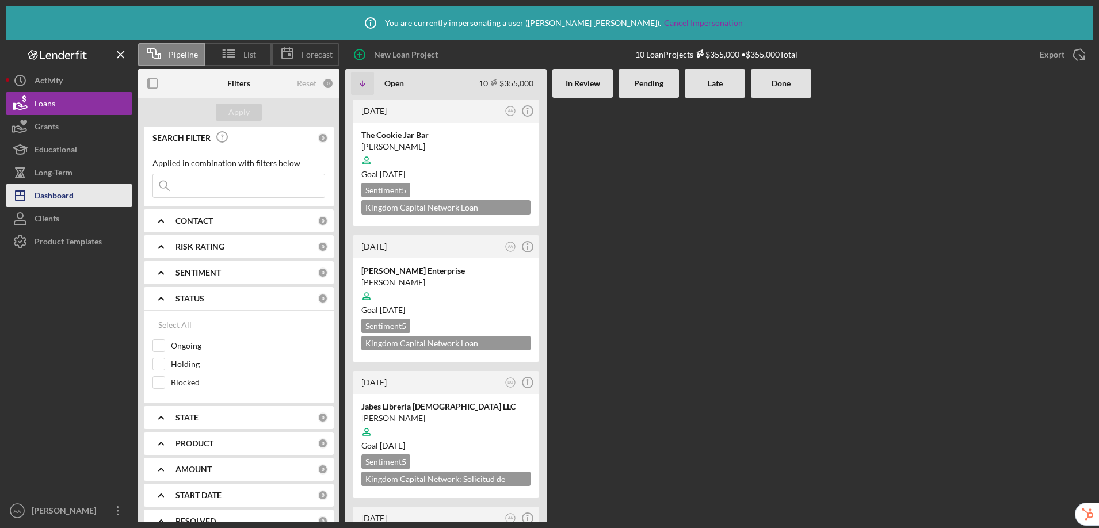
click at [59, 196] on div "Dashboard" at bounding box center [54, 197] width 39 height 26
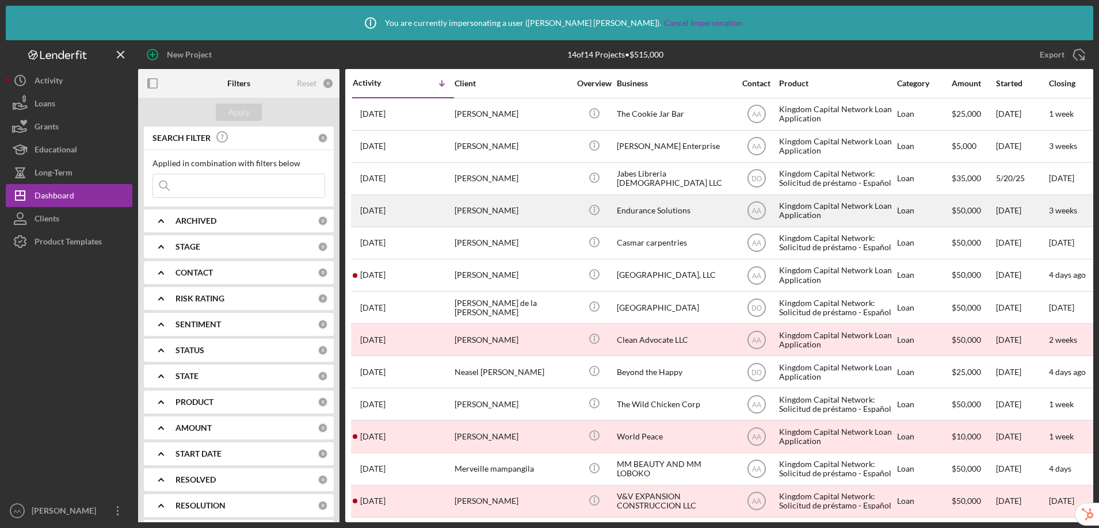
click at [646, 215] on div "Endurance Solutions" at bounding box center [674, 211] width 115 height 30
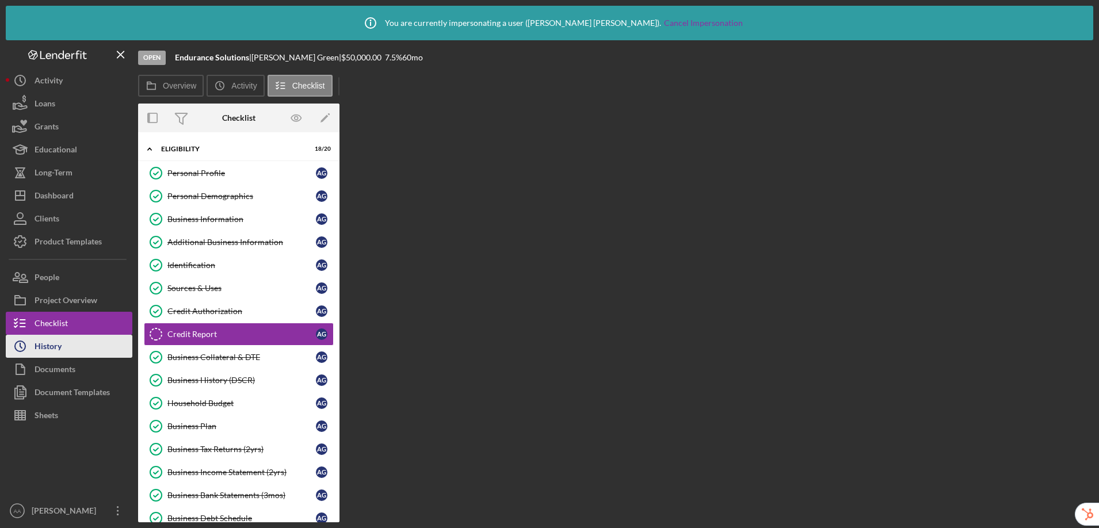
scroll to position [7, 0]
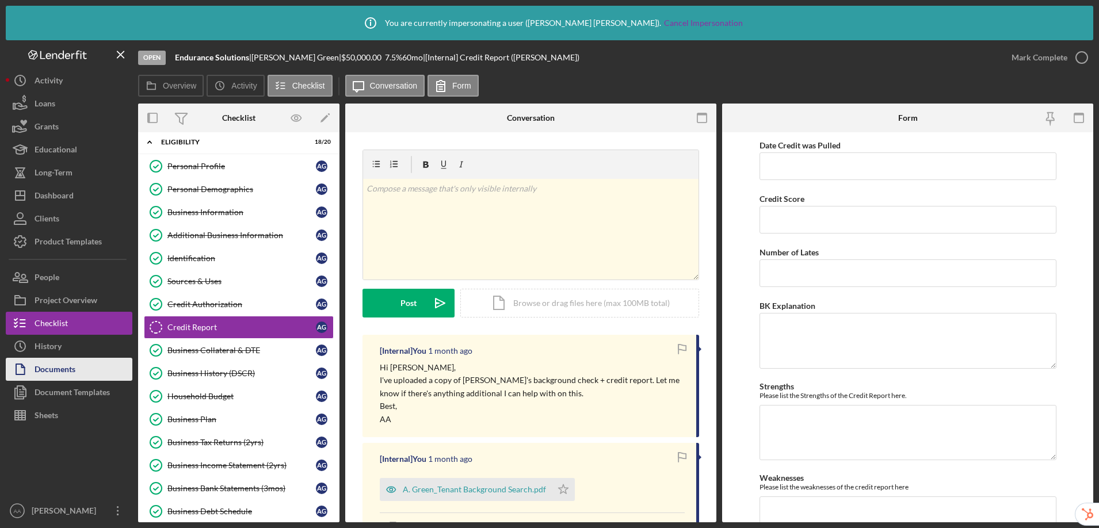
click at [77, 363] on button "Documents" at bounding box center [69, 369] width 127 height 23
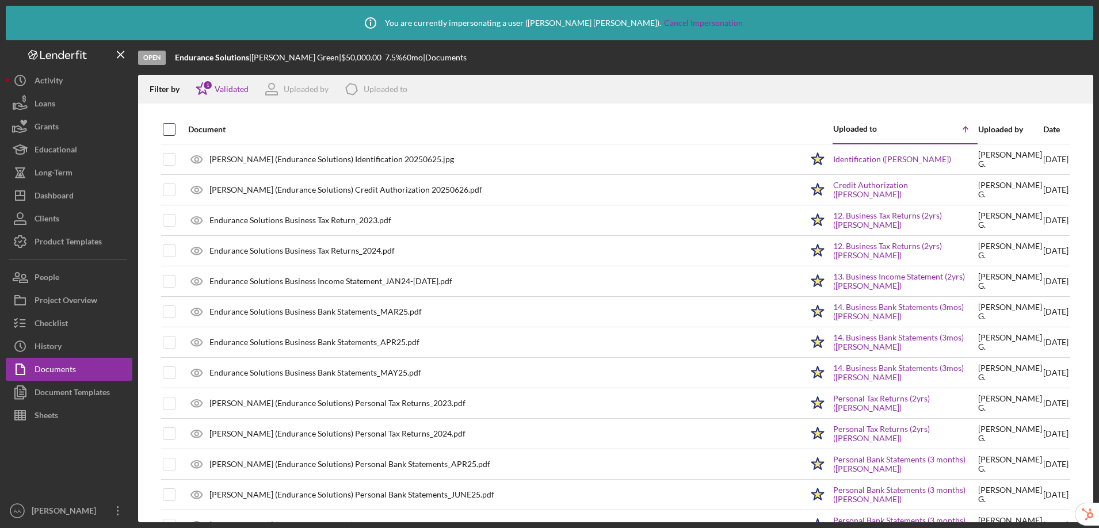
click at [164, 131] on input "checkbox" at bounding box center [169, 130] width 12 height 12
checkbox input "true"
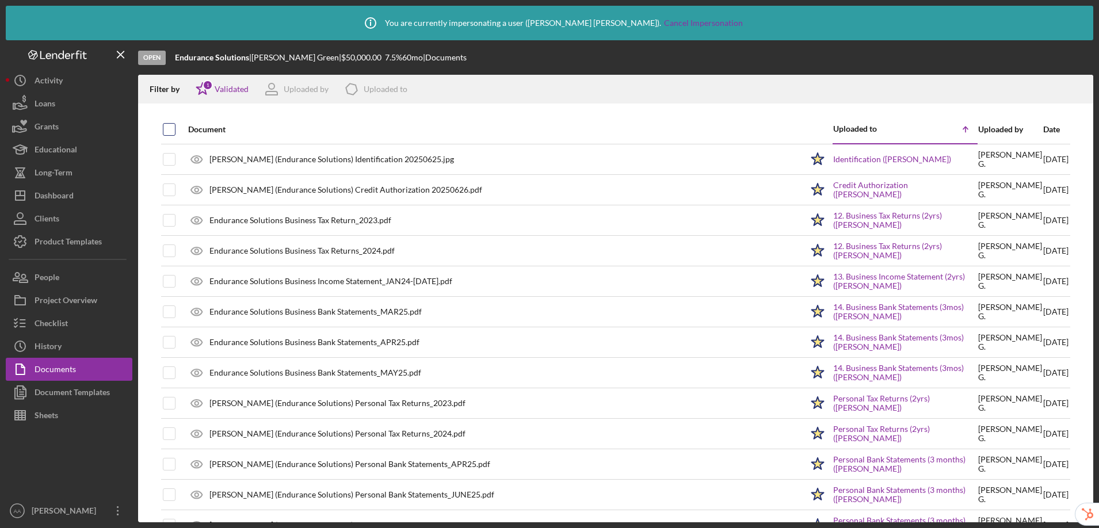
checkbox input "true"
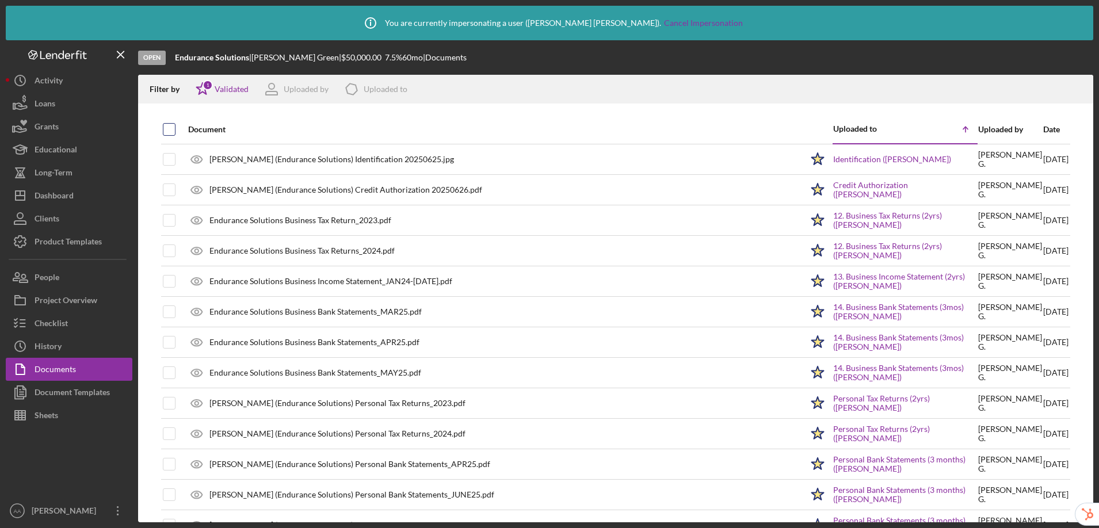
checkbox input "true"
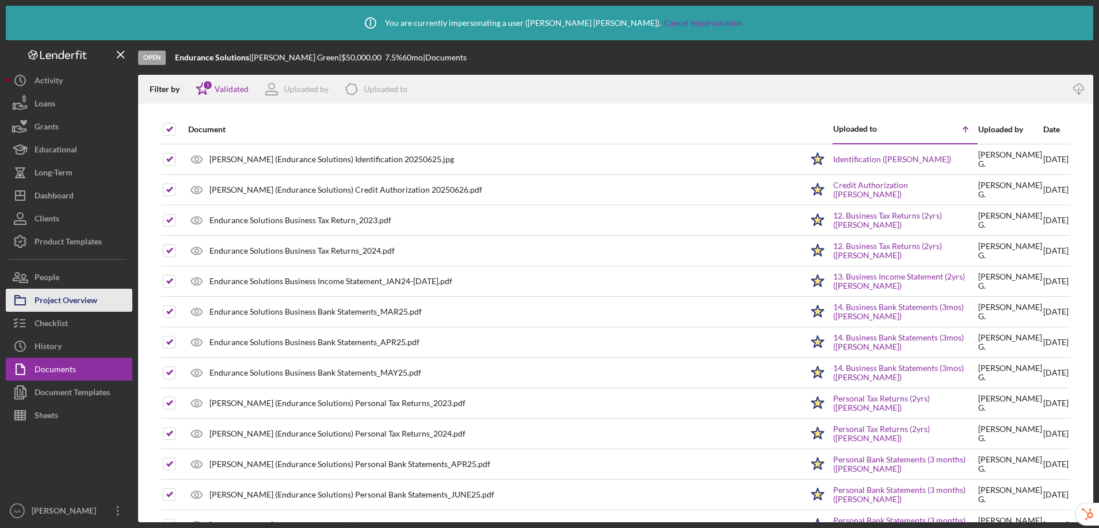
click at [64, 296] on div "Project Overview" at bounding box center [66, 302] width 63 height 26
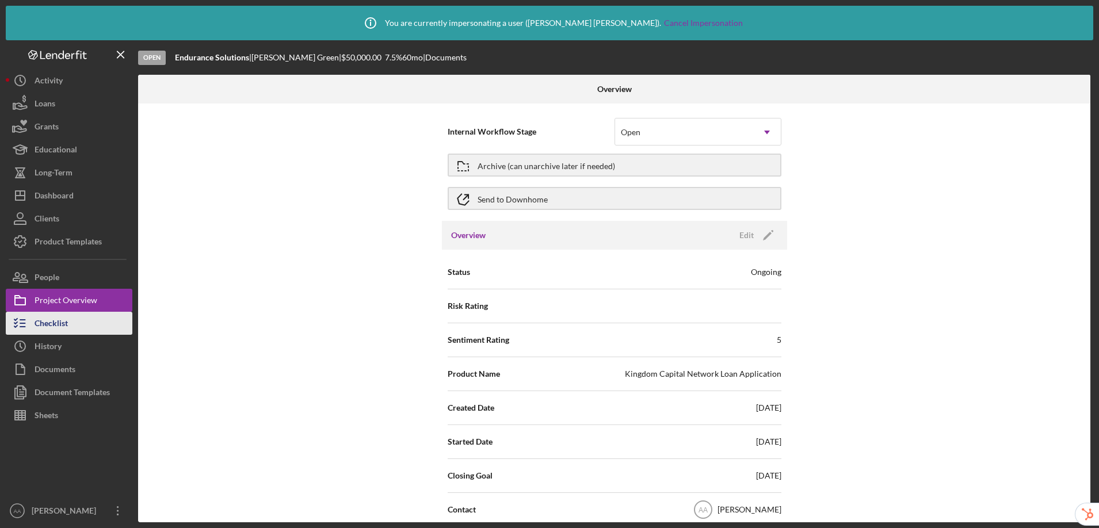
click at [62, 321] on div "Checklist" at bounding box center [51, 325] width 33 height 26
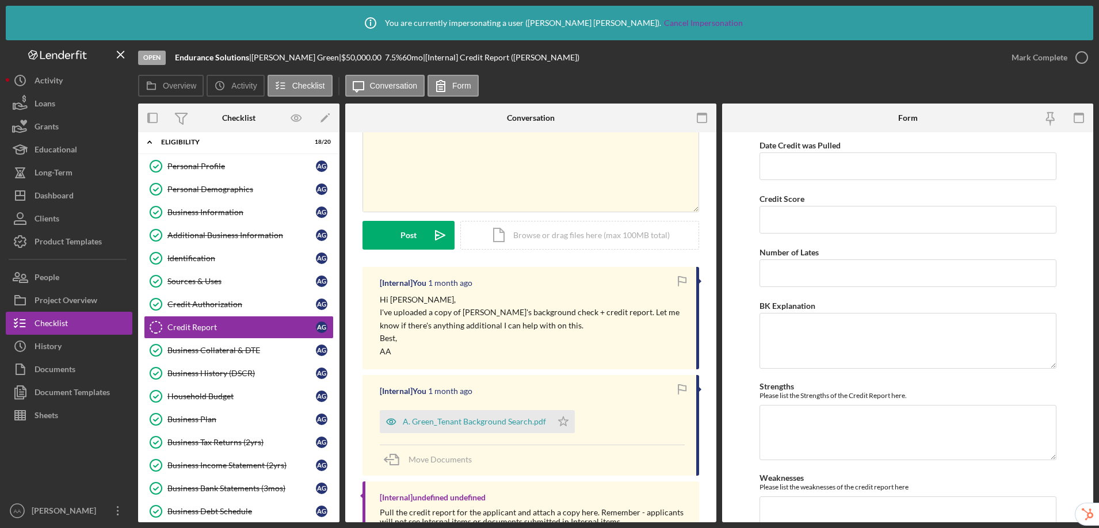
scroll to position [110, 0]
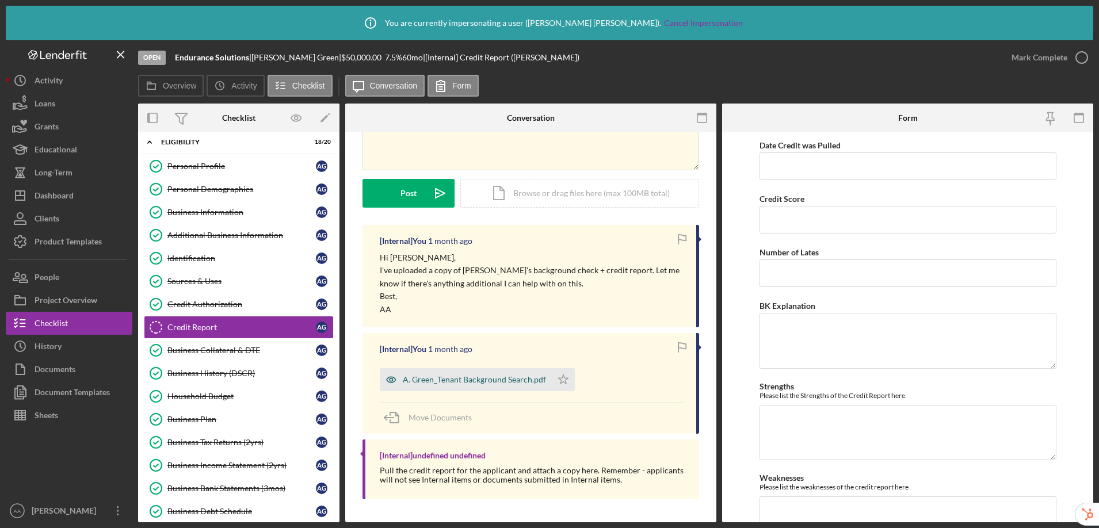
click at [446, 380] on div "A. Green_Tenant Background Search.pdf" at bounding box center [474, 379] width 143 height 9
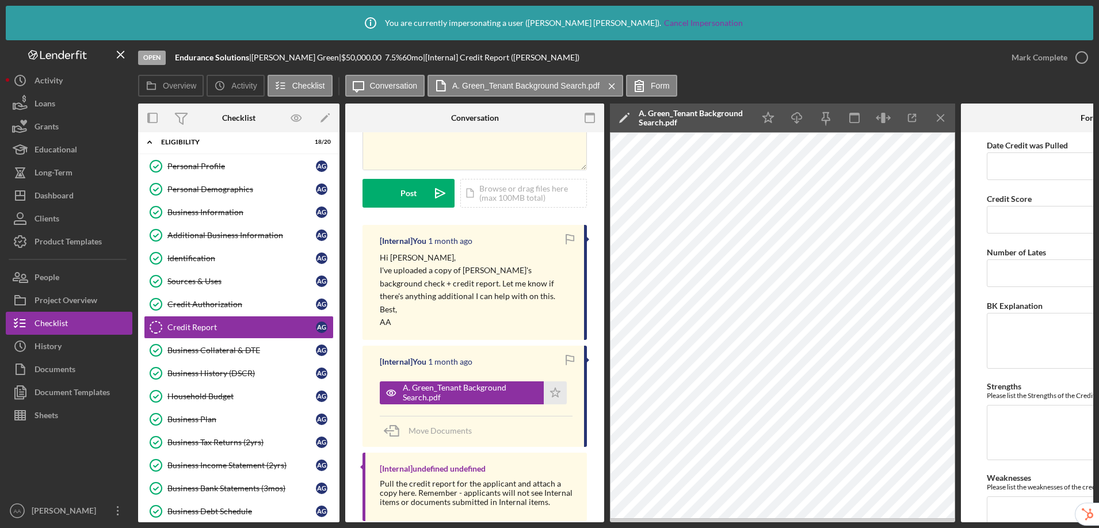
click at [621, 117] on icon "Icon/Edit" at bounding box center [624, 118] width 29 height 29
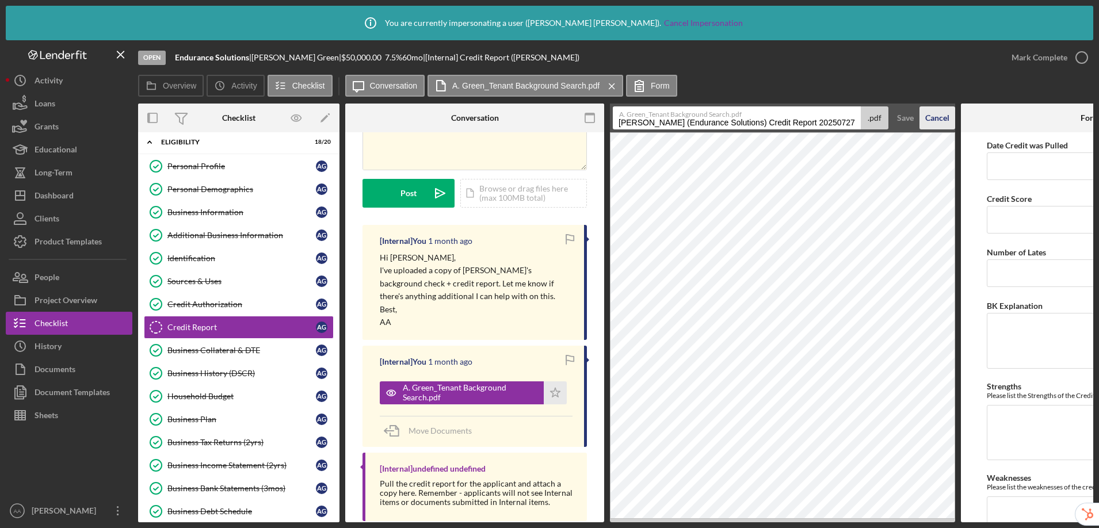
click at [849, 119] on div "Cancel" at bounding box center [937, 117] width 24 height 23
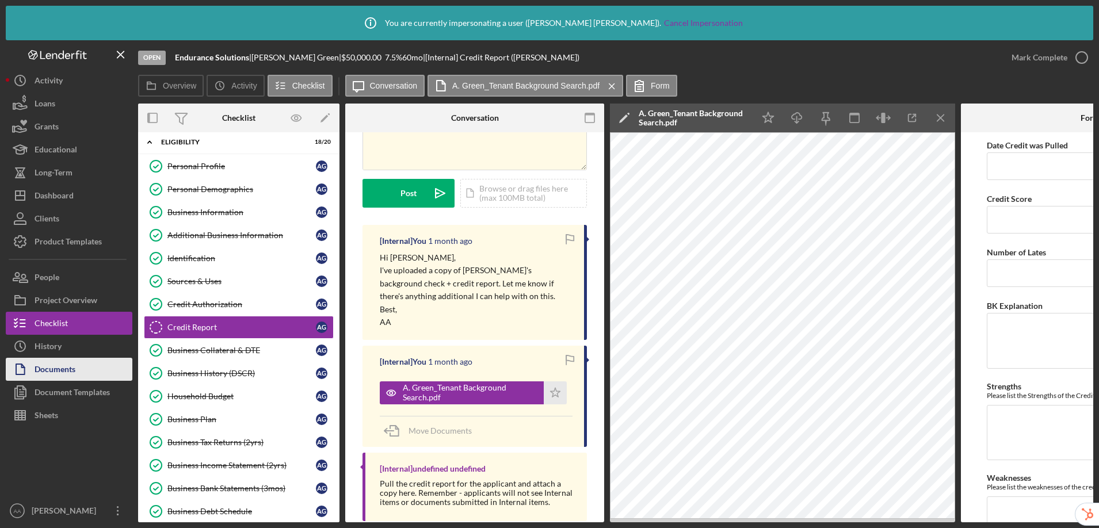
click at [74, 365] on div "Documents" at bounding box center [55, 371] width 41 height 26
